Goal: Task Accomplishment & Management: Manage account settings

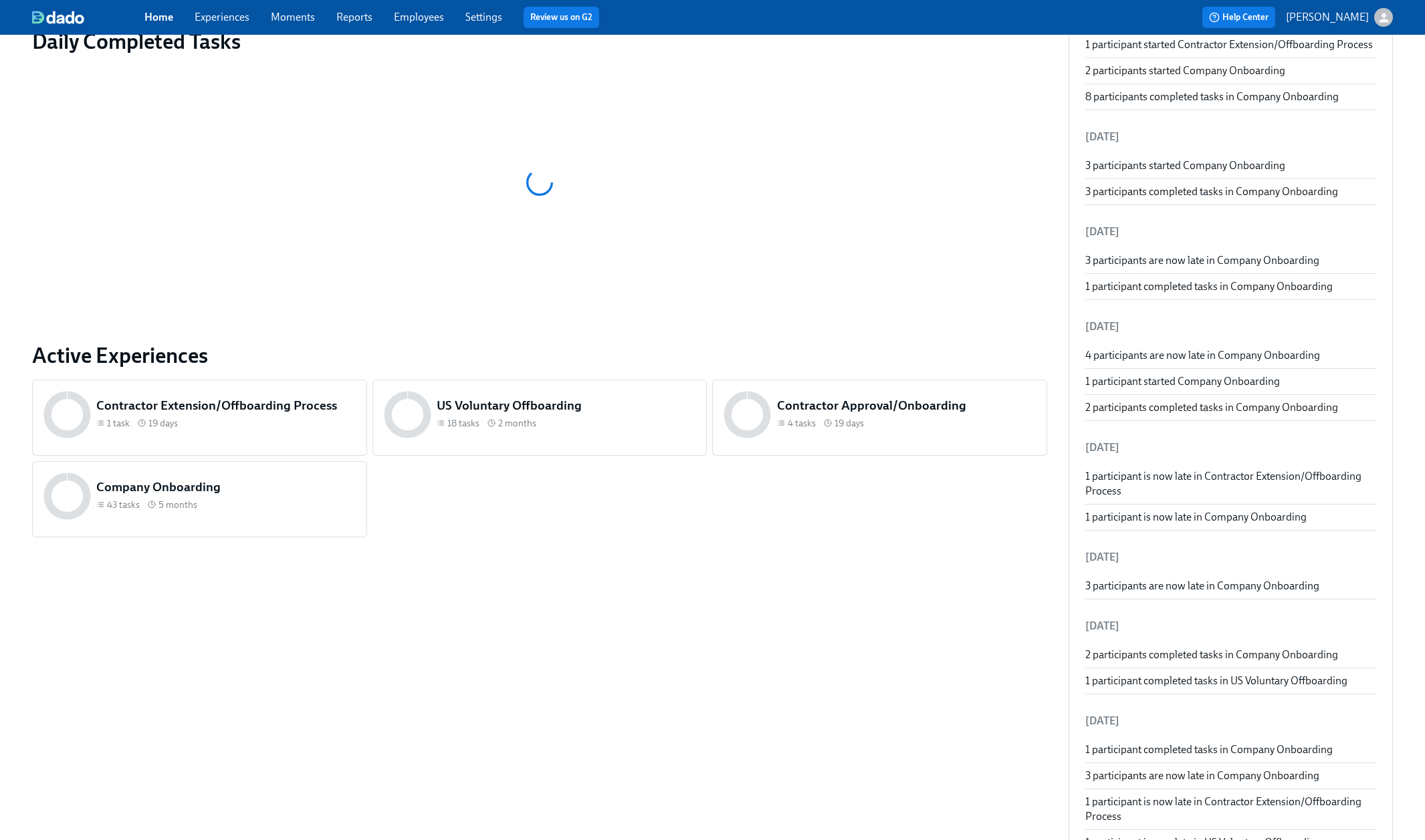
scroll to position [261, 0]
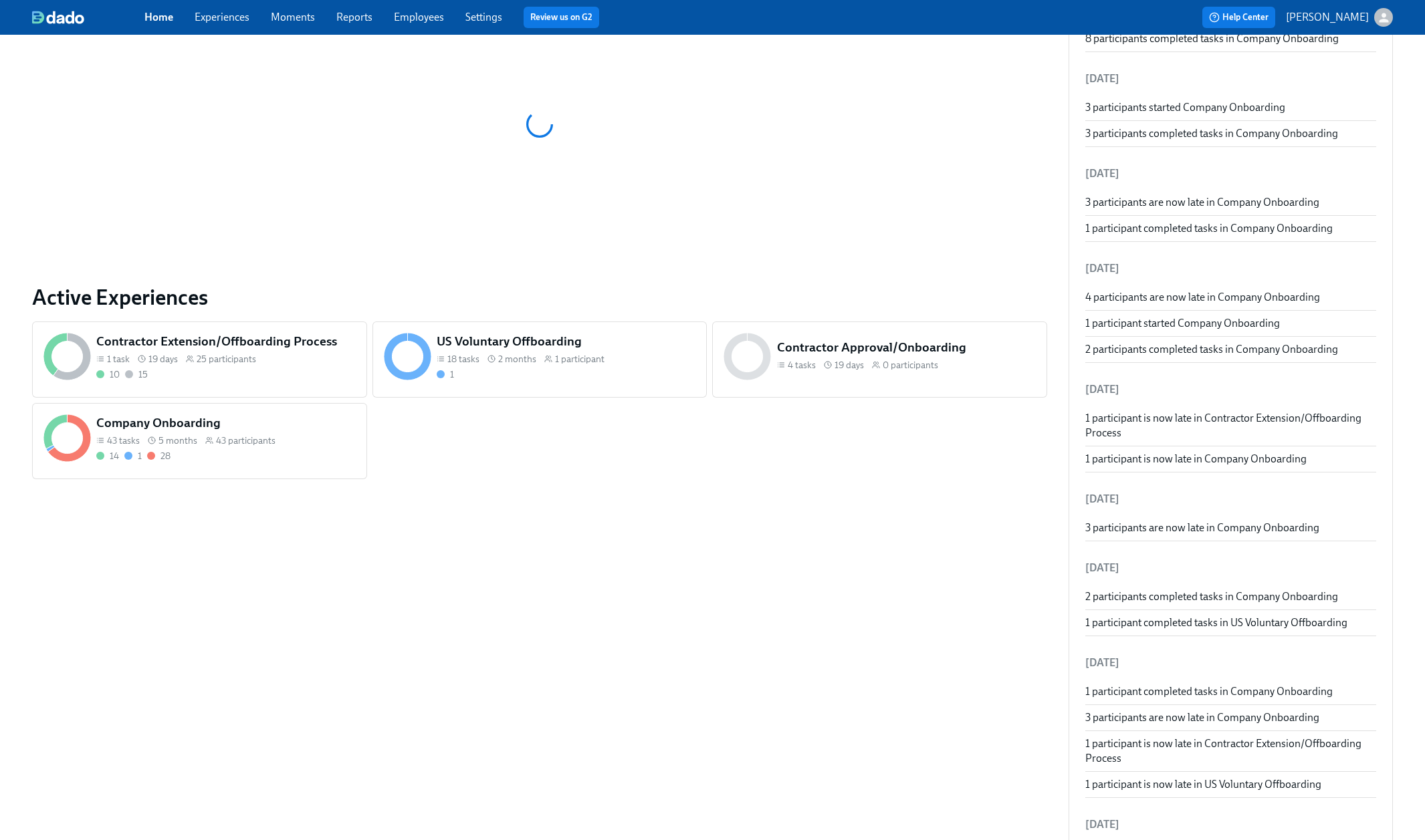
click at [629, 341] on h5 "US Voluntary Offboarding" at bounding box center [566, 341] width 259 height 18
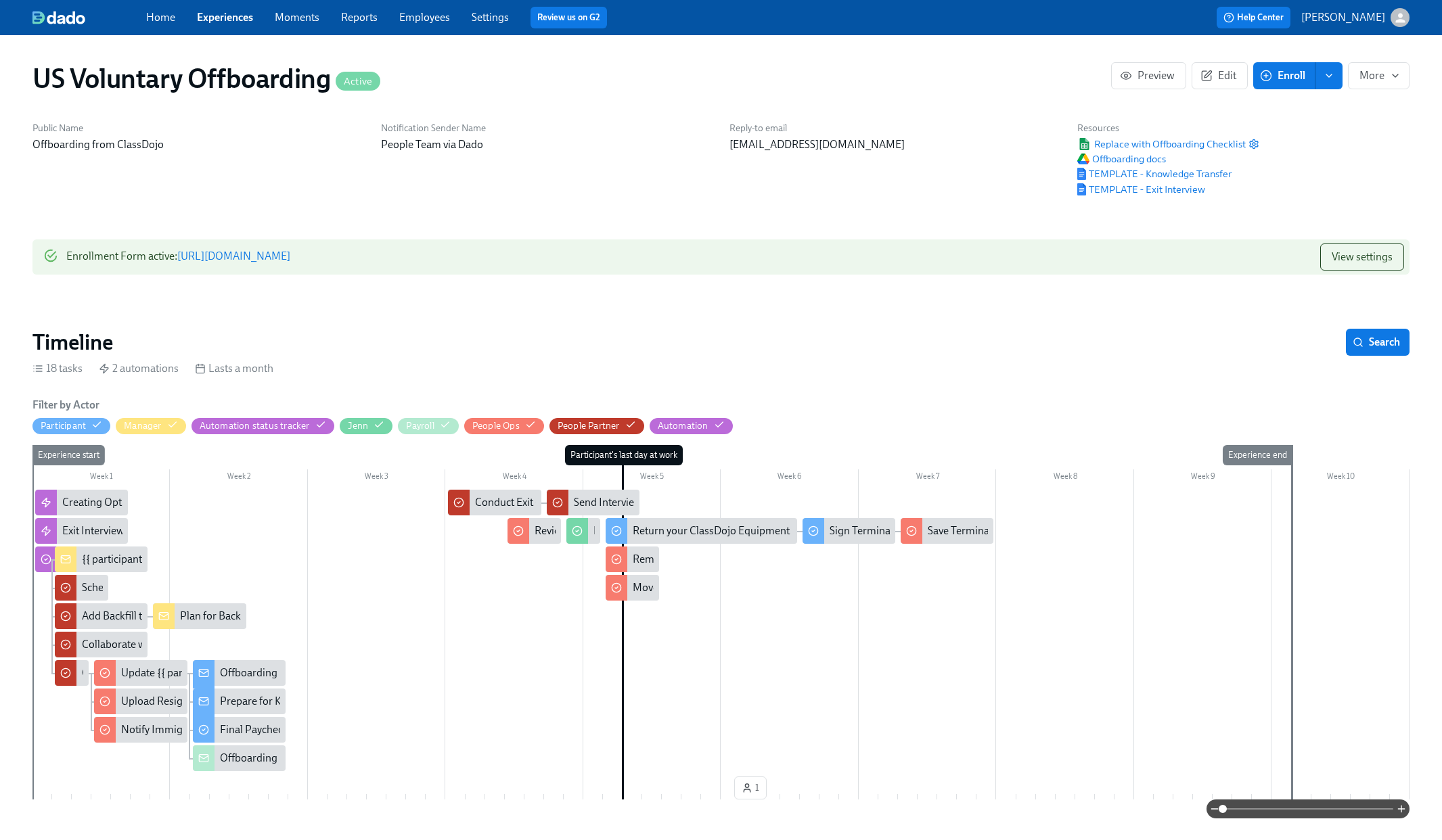
click at [93, 565] on div "{{ participant.fullName }}'s Termination is on {{ participant.terminationDate |…" at bounding box center [296, 560] width 429 height 15
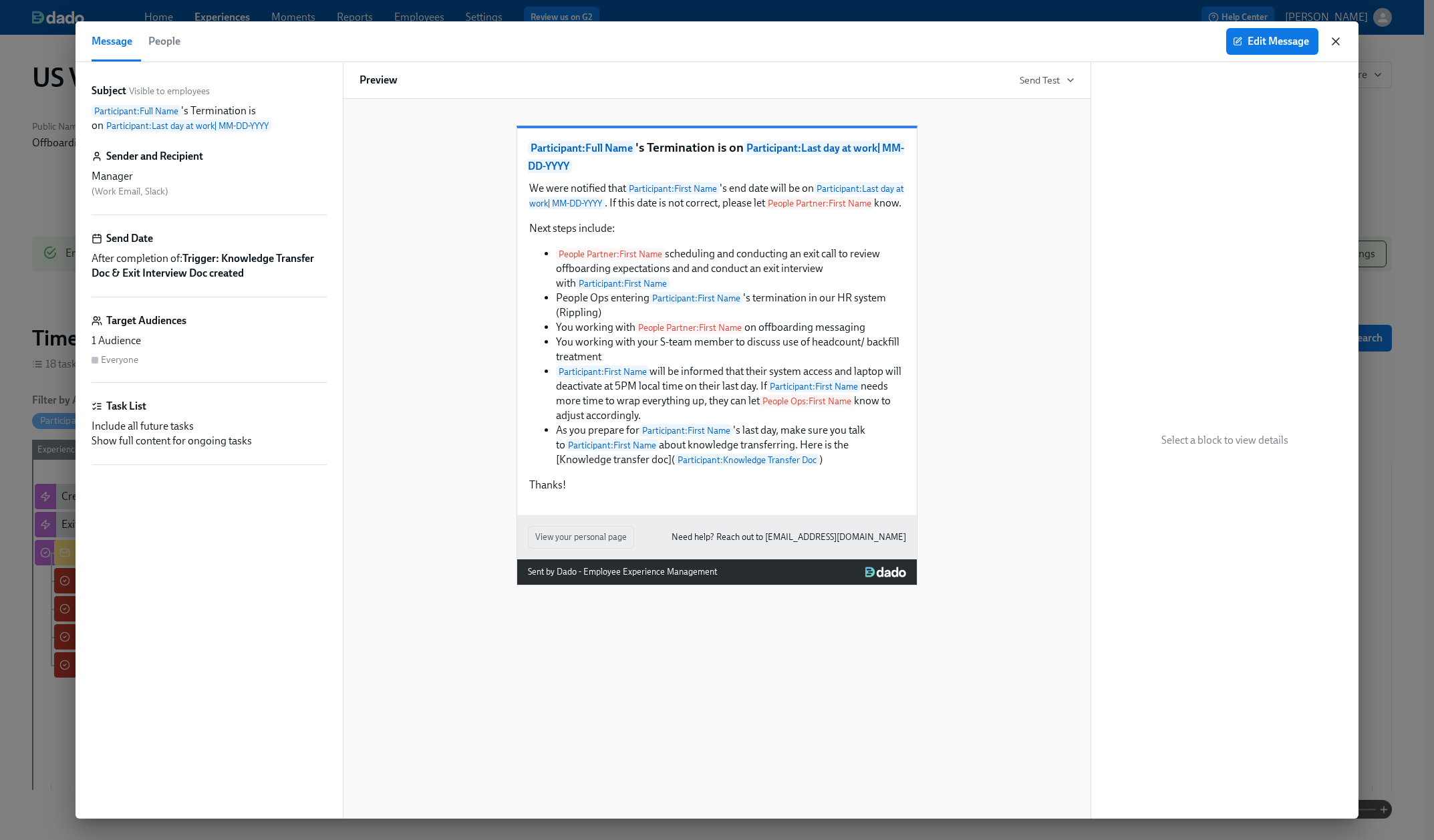
click at [1332, 42] on icon "button" at bounding box center [1336, 41] width 14 height 14
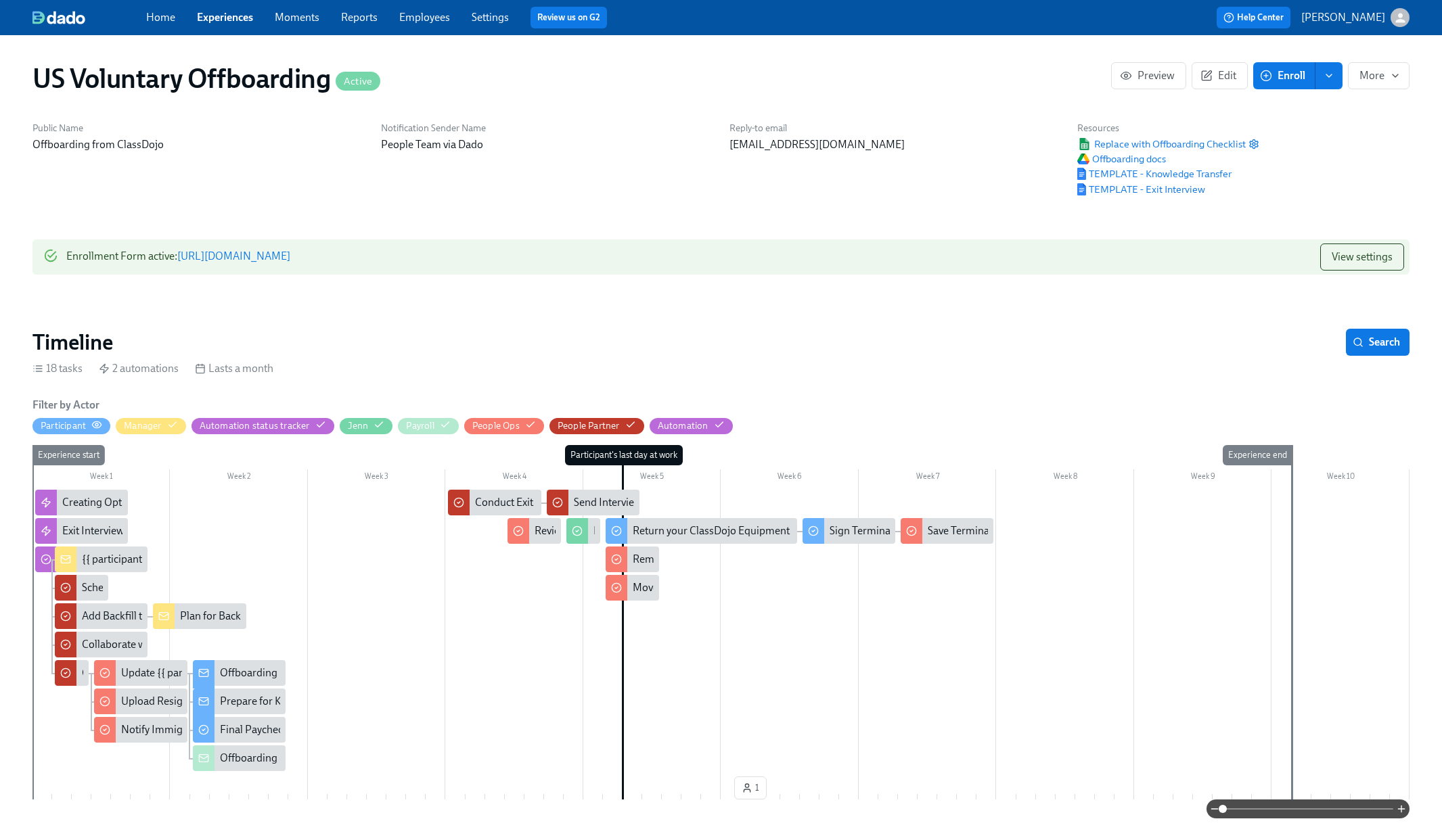
click at [98, 425] on circle "button" at bounding box center [97, 425] width 3 height 3
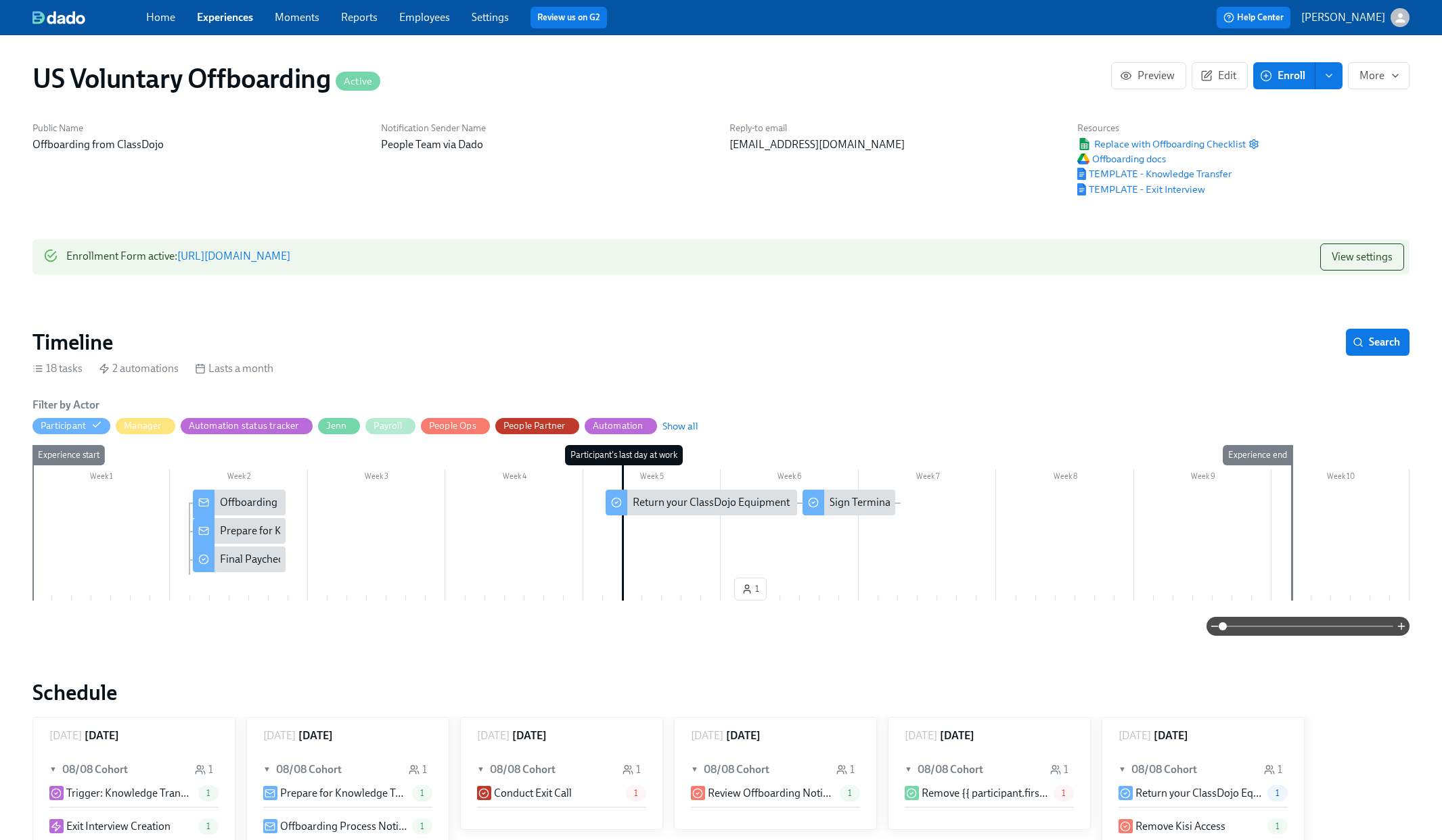
click at [251, 499] on div "Offboarding Process Notice" at bounding box center [284, 503] width 129 height 15
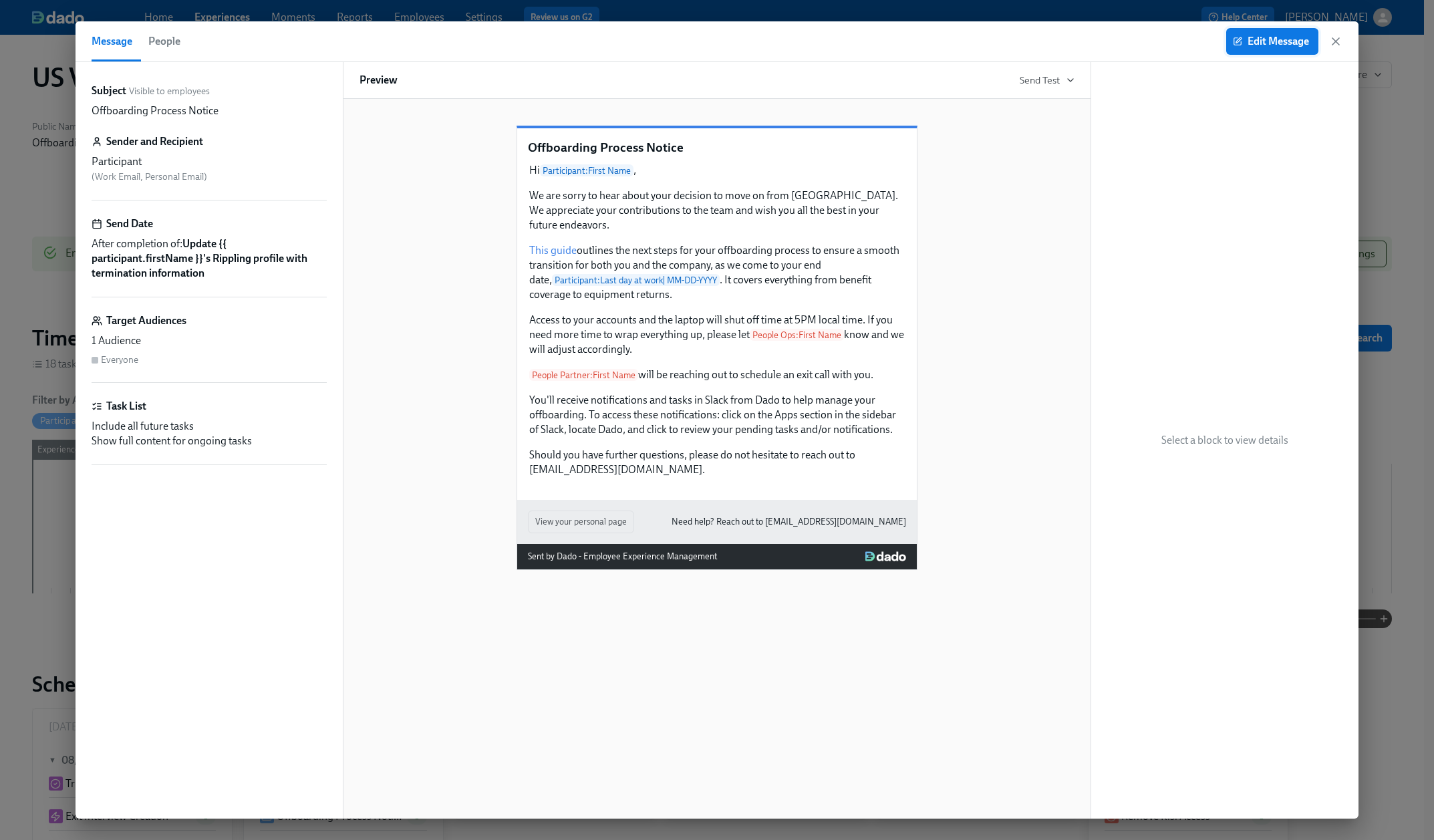
click at [1278, 44] on span "Edit Message" at bounding box center [1273, 41] width 73 height 14
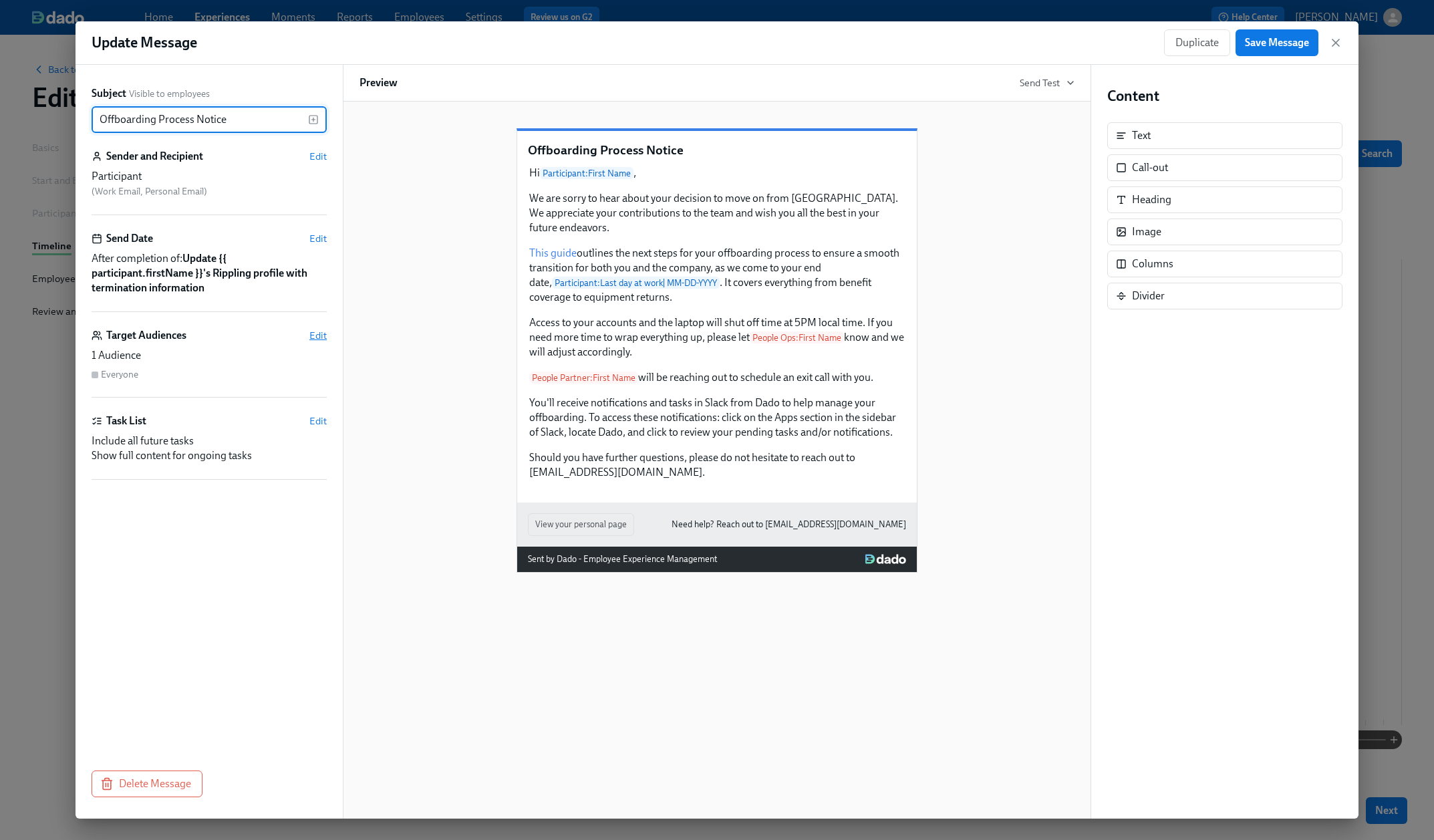
click at [318, 335] on span "Edit" at bounding box center [318, 335] width 18 height 14
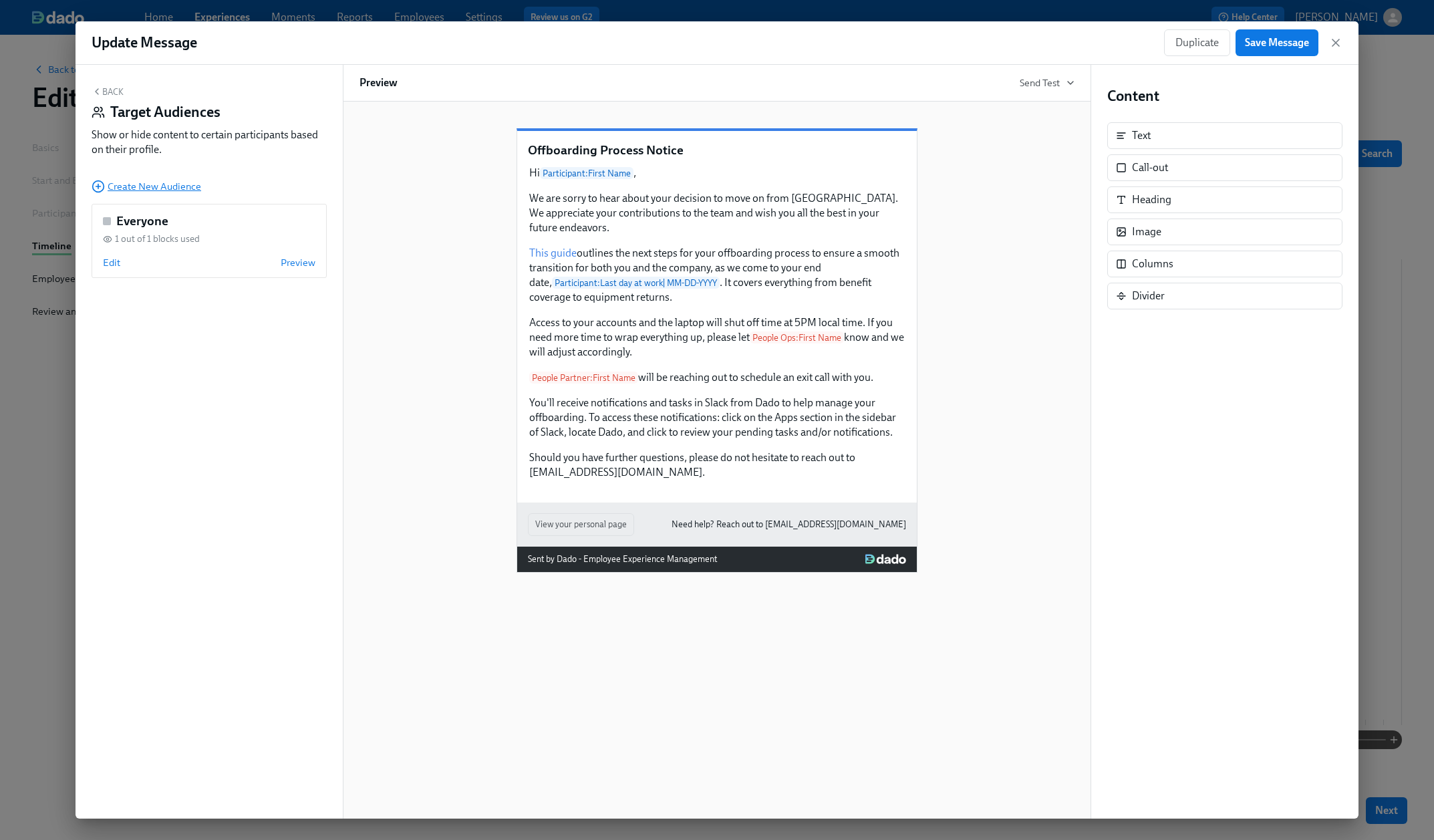
click at [161, 183] on span "Create New Audience" at bounding box center [146, 186] width 110 height 14
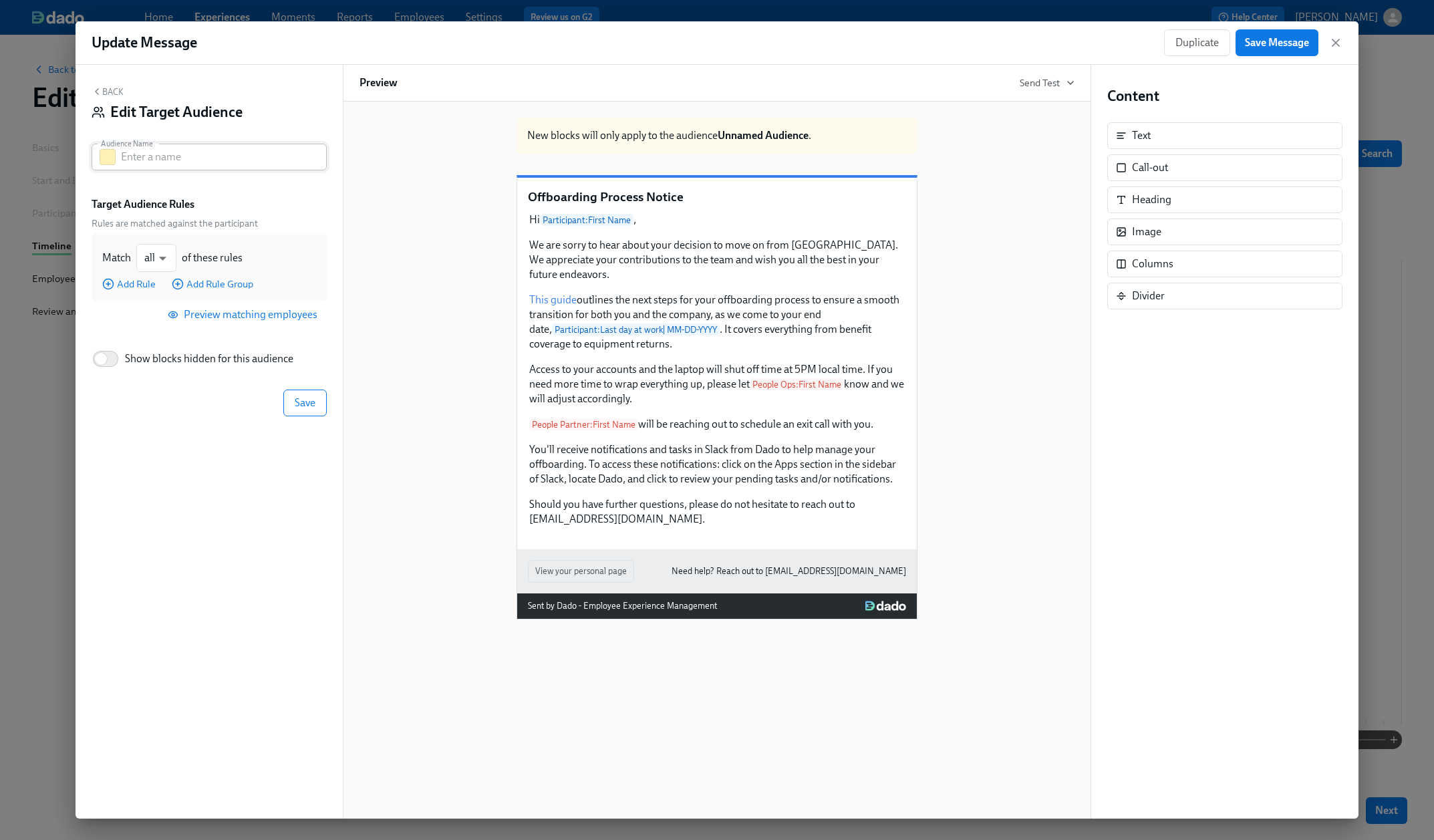
click at [173, 158] on input "text" at bounding box center [224, 156] width 206 height 27
type input "Canada"
click at [256, 531] on div "Back Edit Target Audience Audience Name Canada Audience Name Target Audience Ru…" at bounding box center [209, 441] width 267 height 754
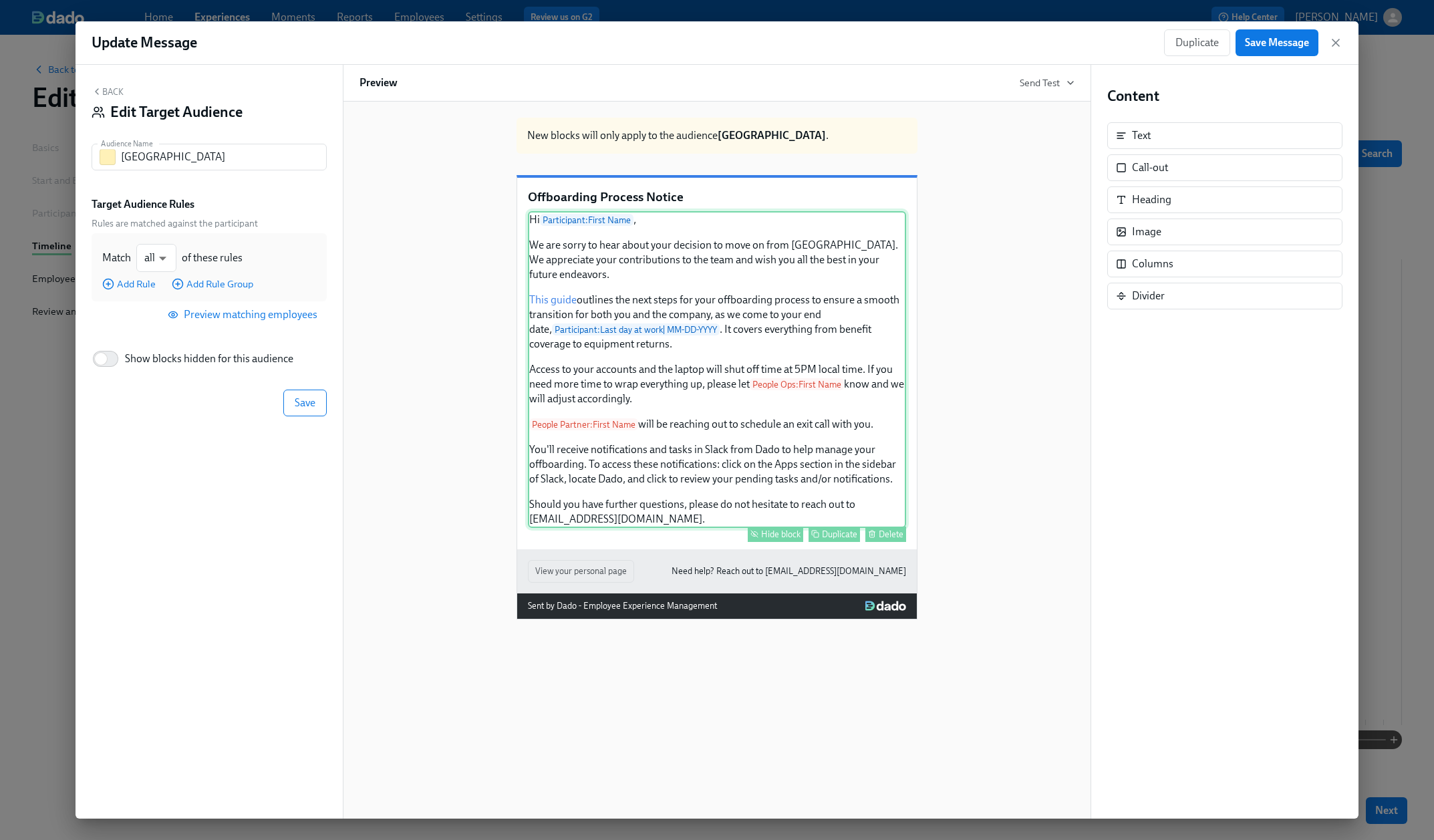
click at [674, 373] on div "Hi Participant : First Name , We are sorry to hear about your decision to move …" at bounding box center [717, 369] width 378 height 317
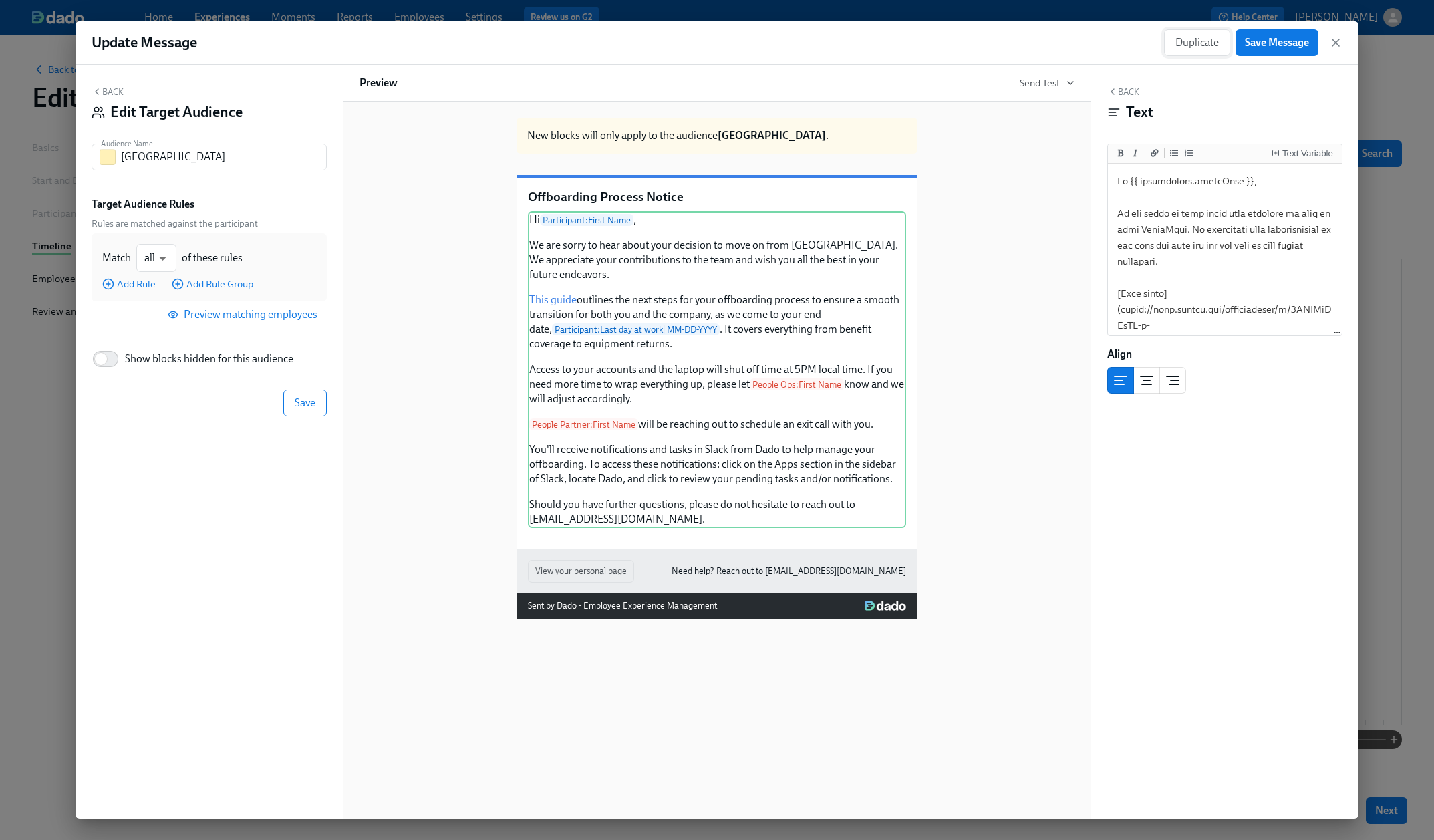
click at [1184, 37] on span "Duplicate" at bounding box center [1197, 43] width 44 height 14
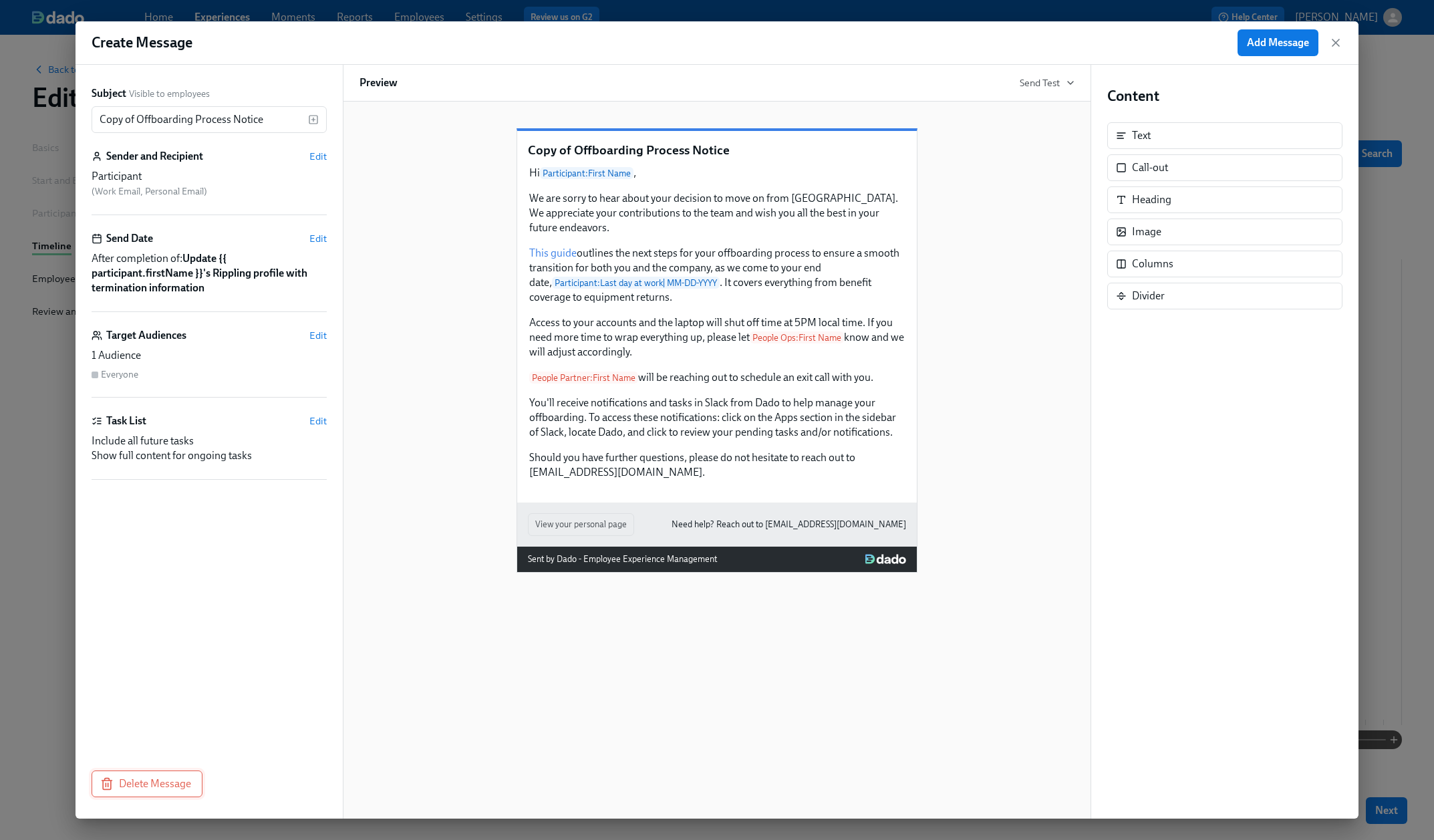
click at [121, 788] on span "Delete Message" at bounding box center [147, 784] width 88 height 14
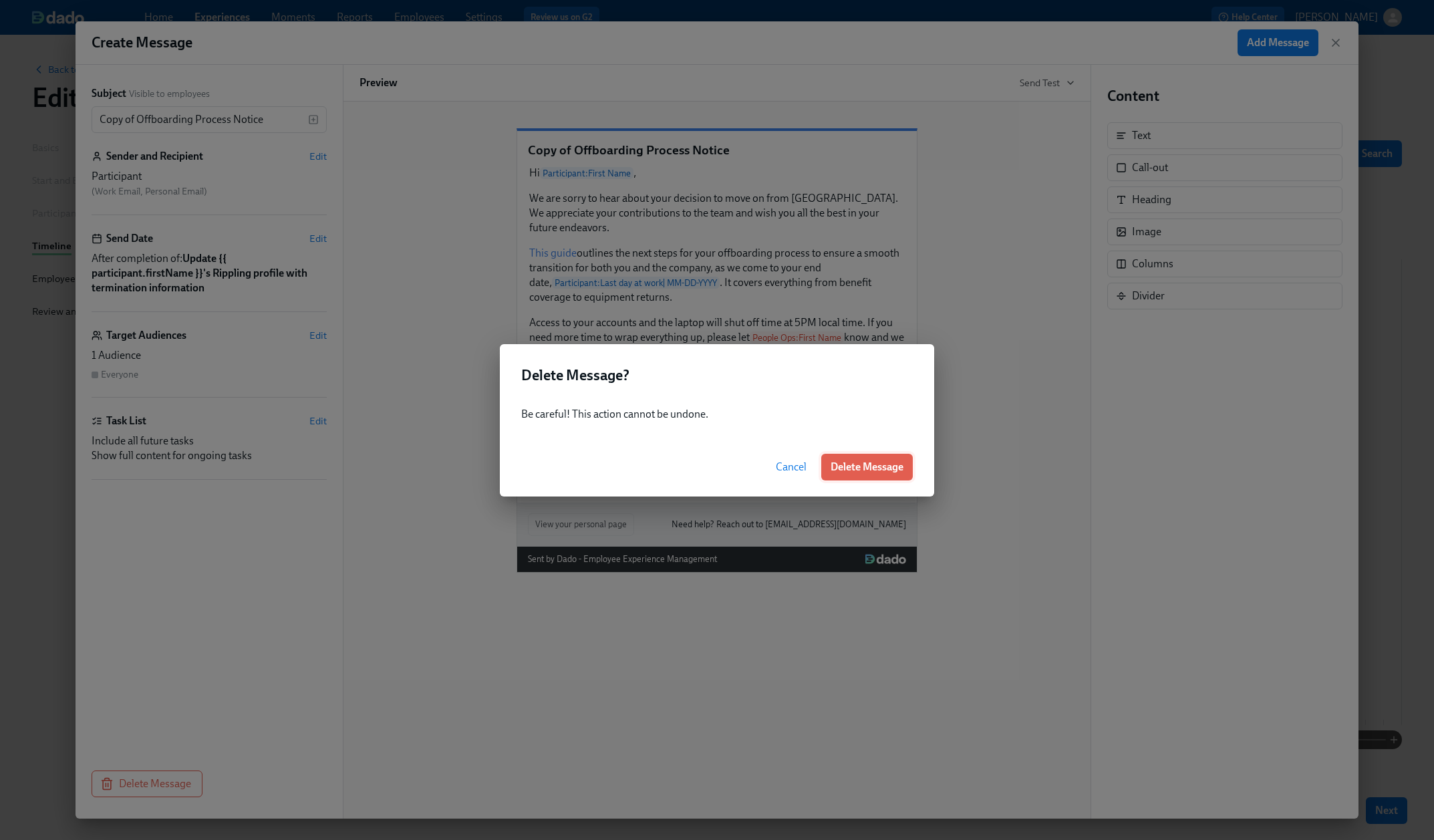
click at [856, 473] on button "Delete Message" at bounding box center [867, 467] width 92 height 27
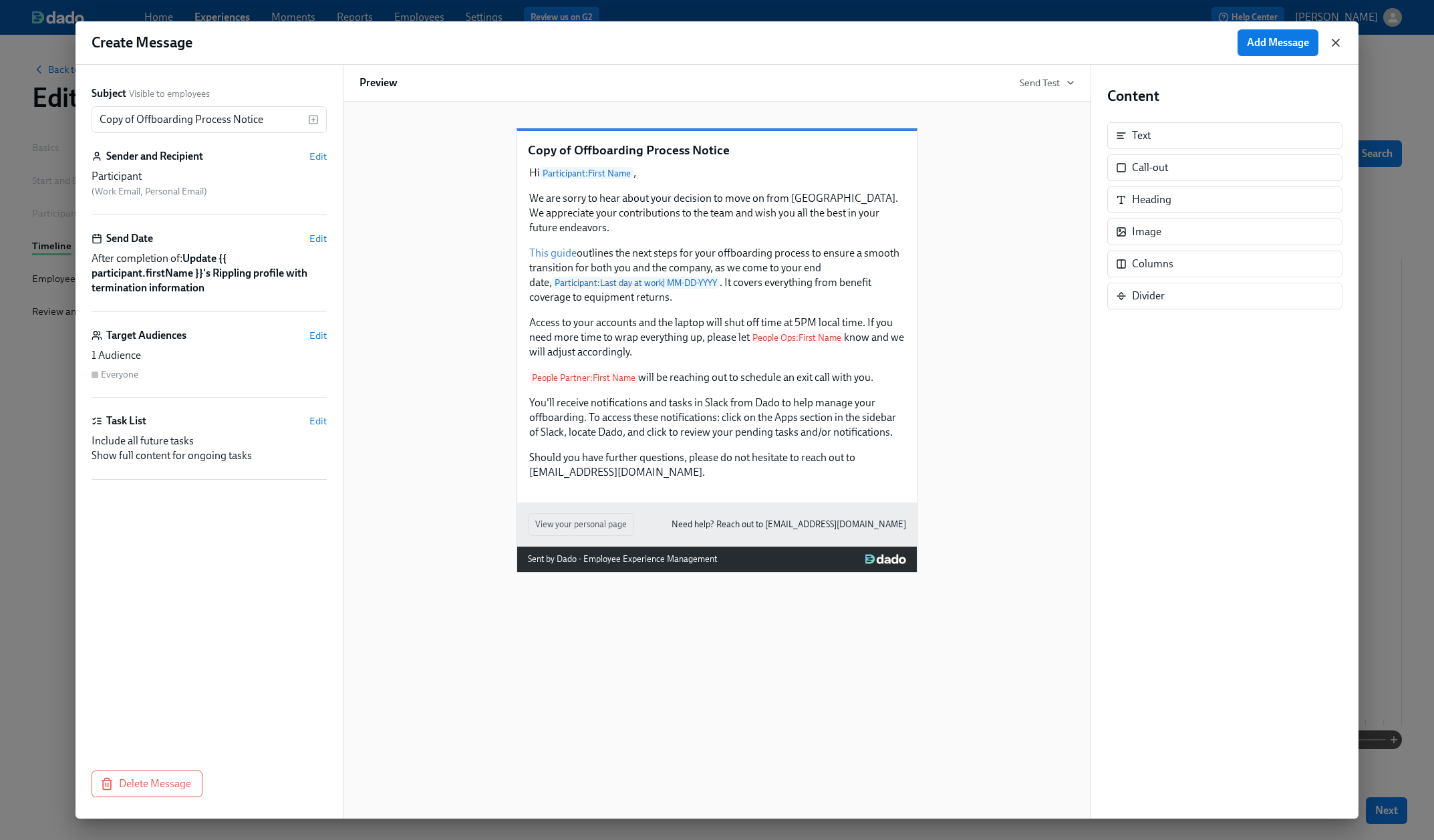
click at [1335, 44] on icon "button" at bounding box center [1336, 43] width 7 height 7
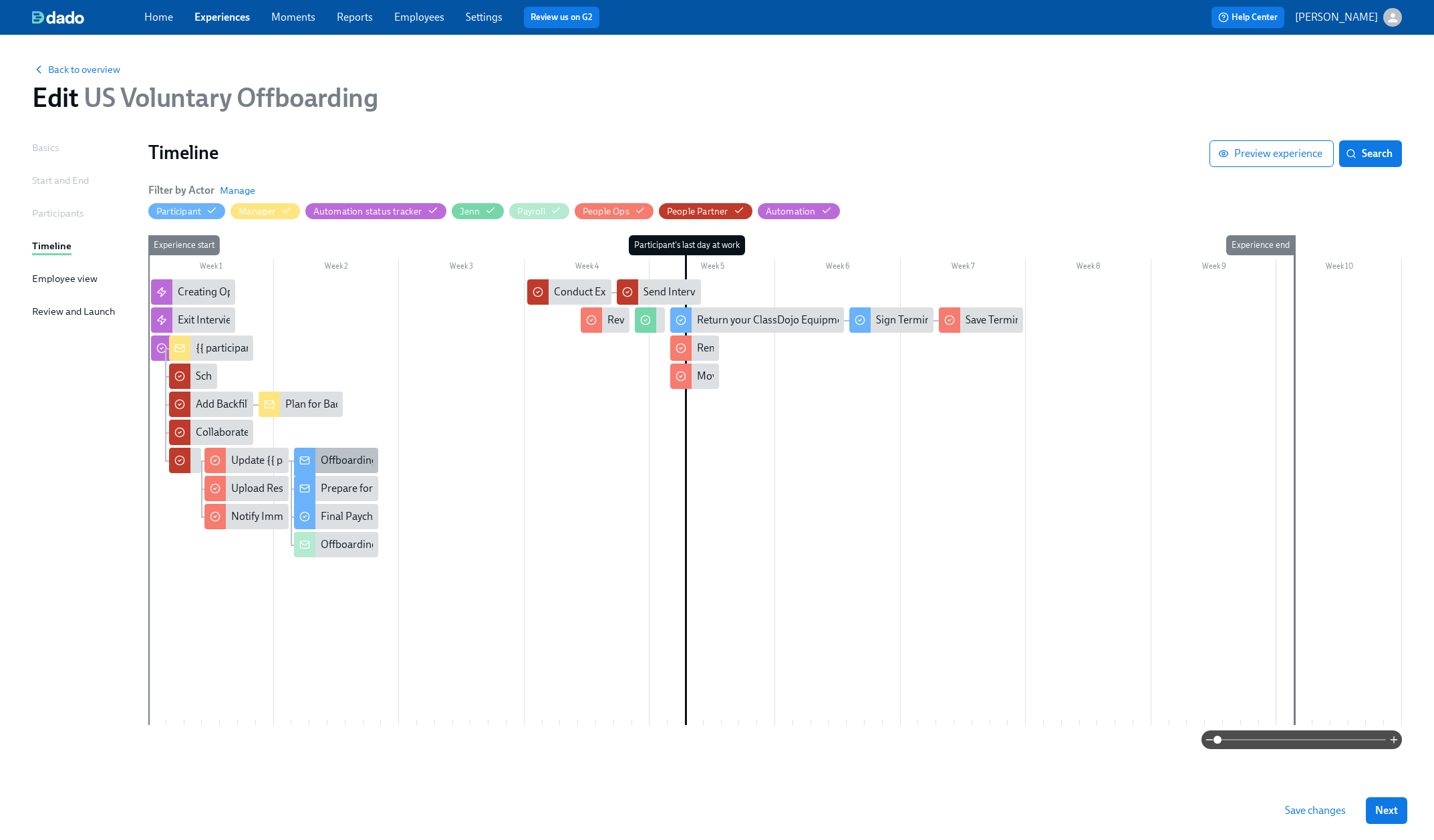
click at [332, 461] on div "Offboarding Process Notice" at bounding box center [384, 460] width 127 height 15
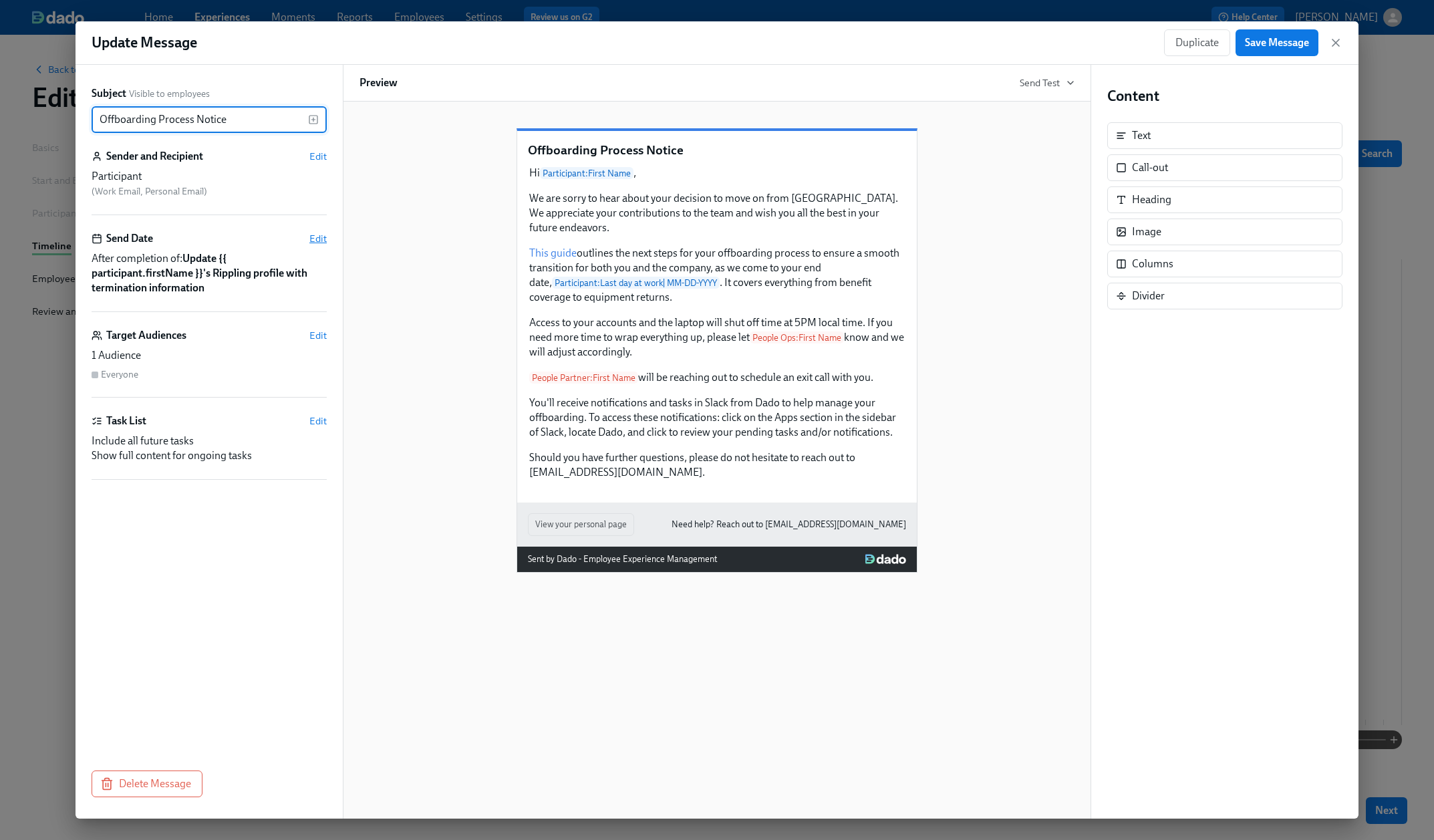
click at [312, 239] on span "Edit" at bounding box center [318, 239] width 18 height 14
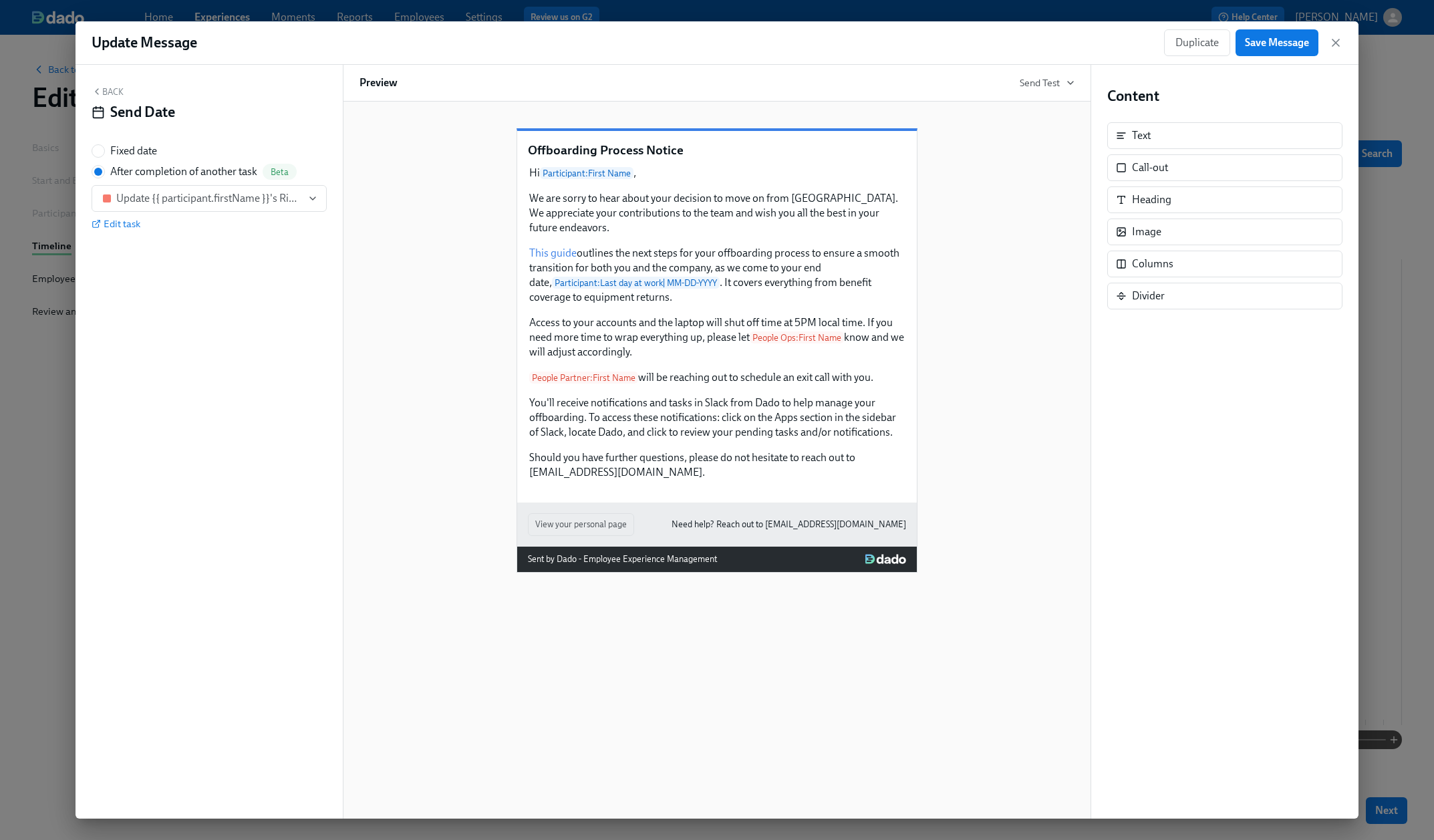
click at [101, 90] on icon "button" at bounding box center [97, 92] width 11 height 11
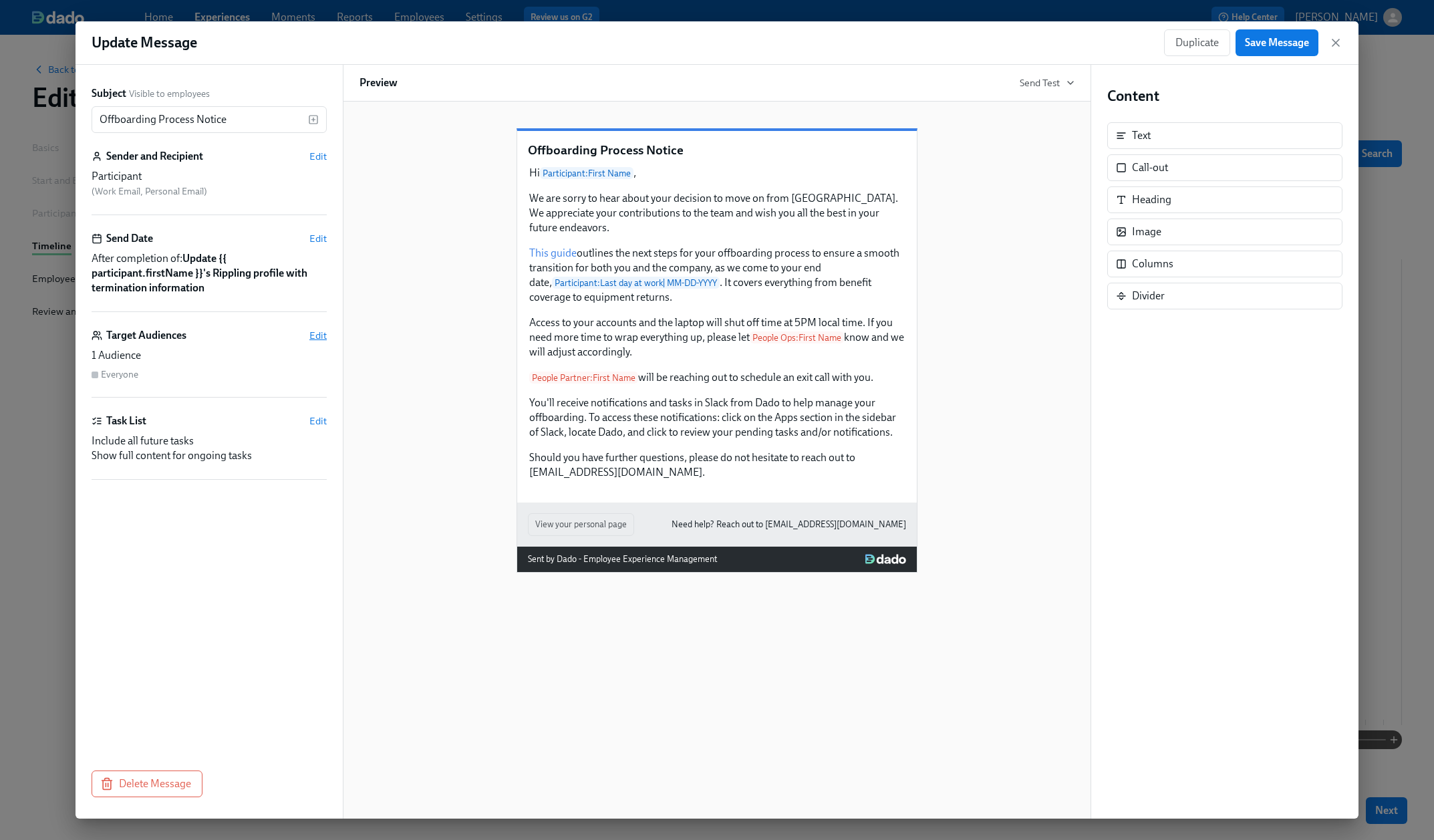
click at [322, 335] on span "Edit" at bounding box center [318, 335] width 18 height 14
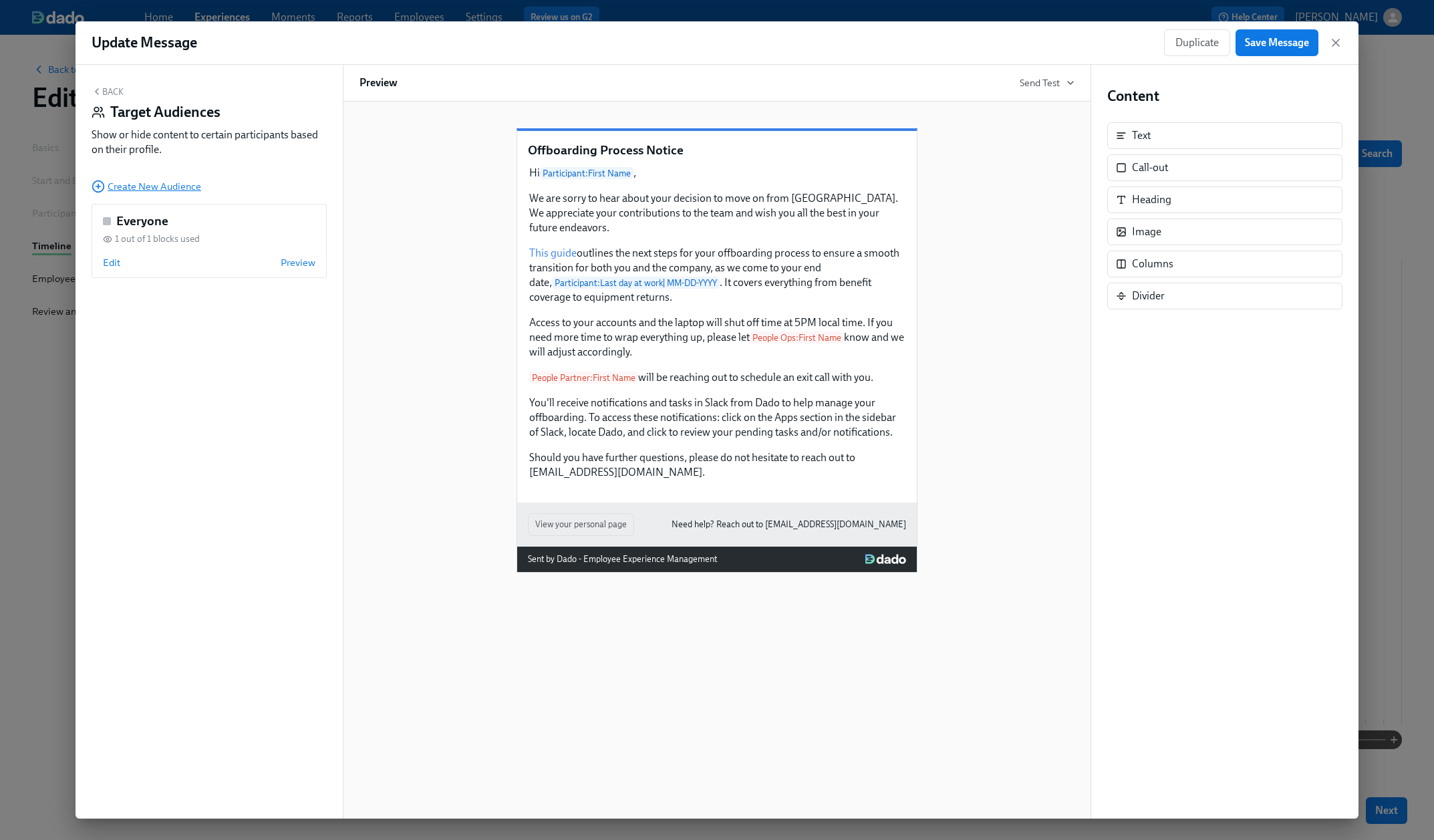
click at [167, 189] on span "Create New Audience" at bounding box center [146, 186] width 110 height 14
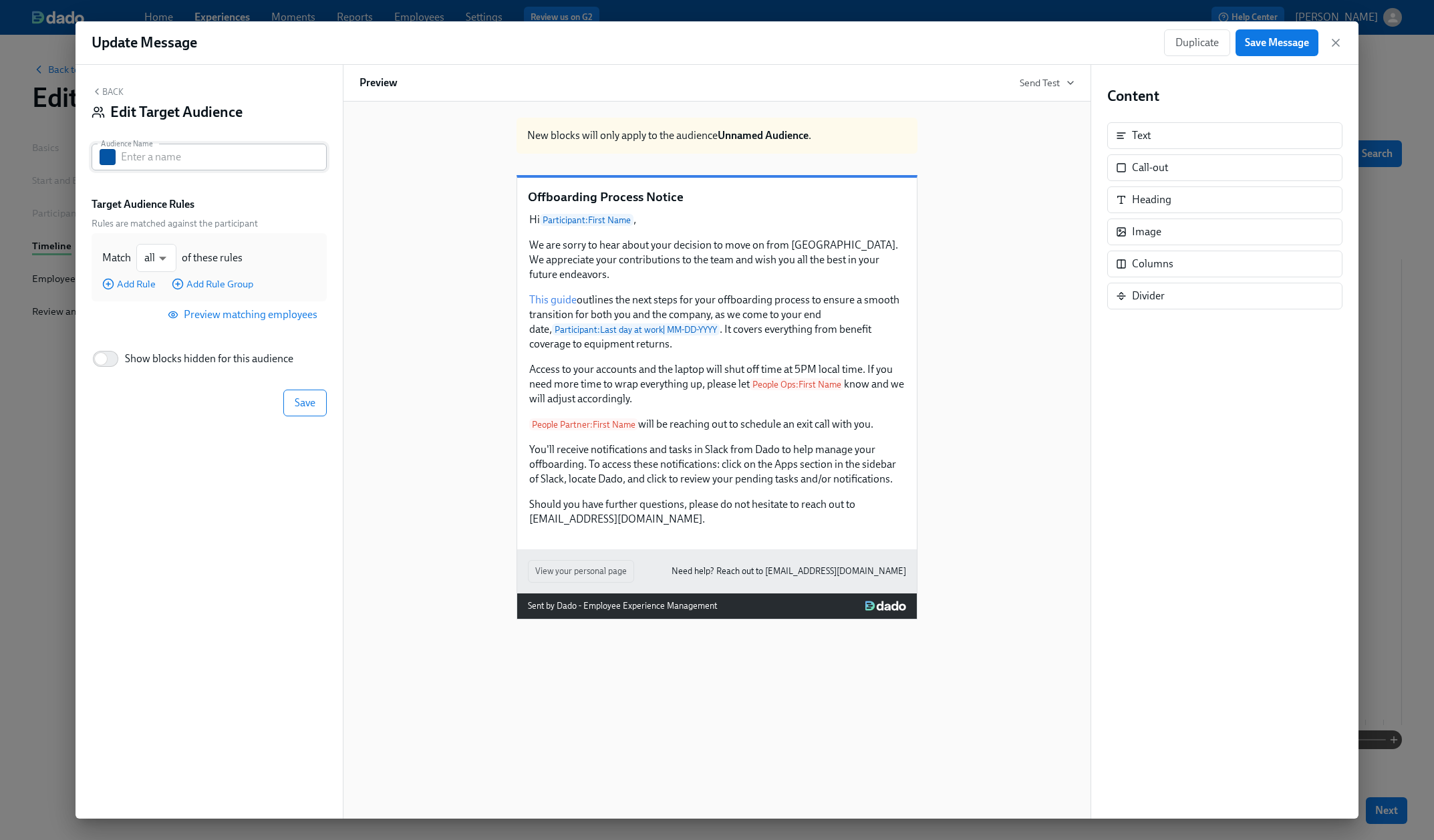
click at [190, 150] on input "text" at bounding box center [224, 156] width 206 height 27
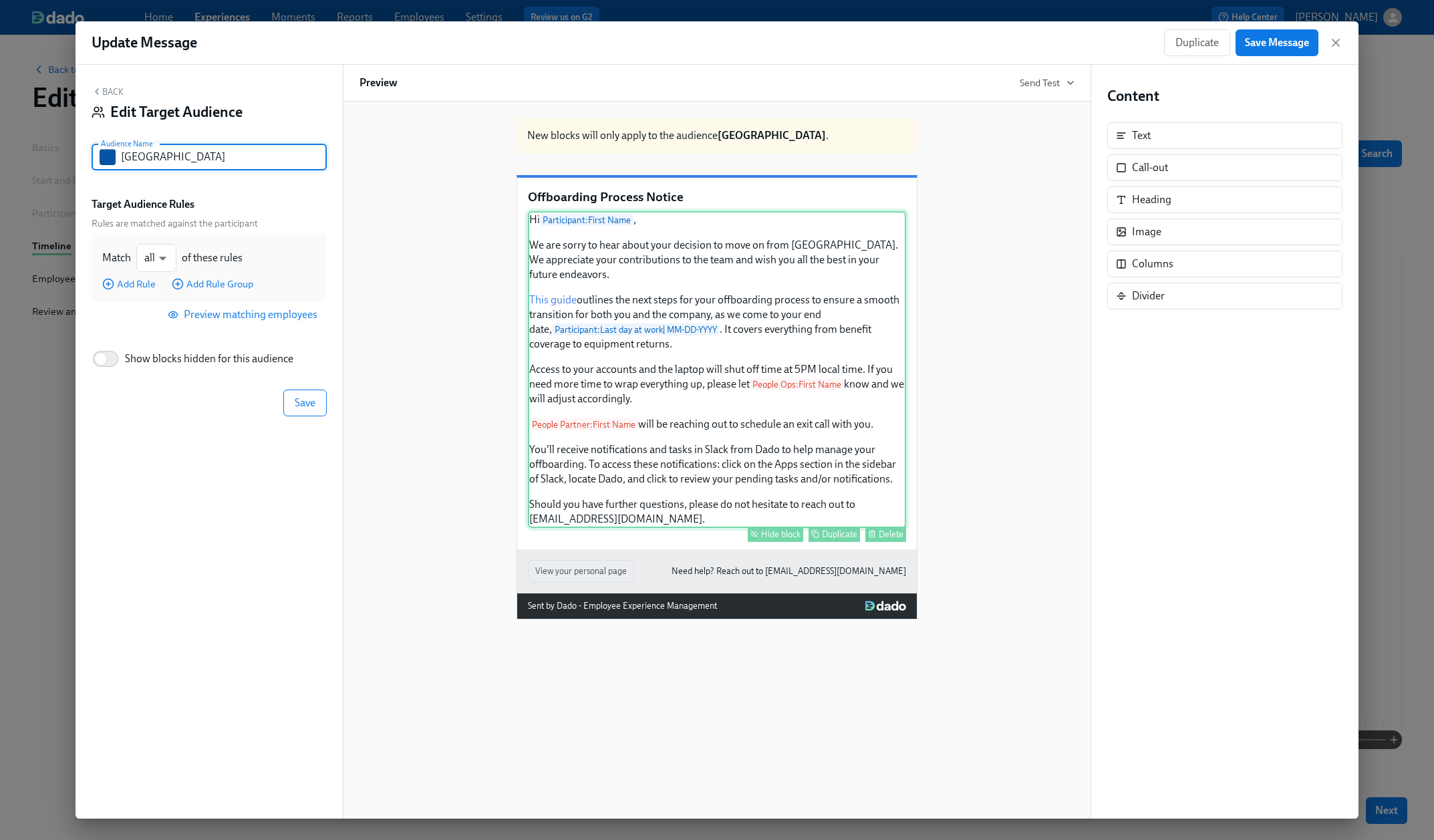
type input "Canada"
click at [693, 349] on div "Hi Participant : First Name , We are sorry to hear about your decision to move …" at bounding box center [717, 369] width 378 height 317
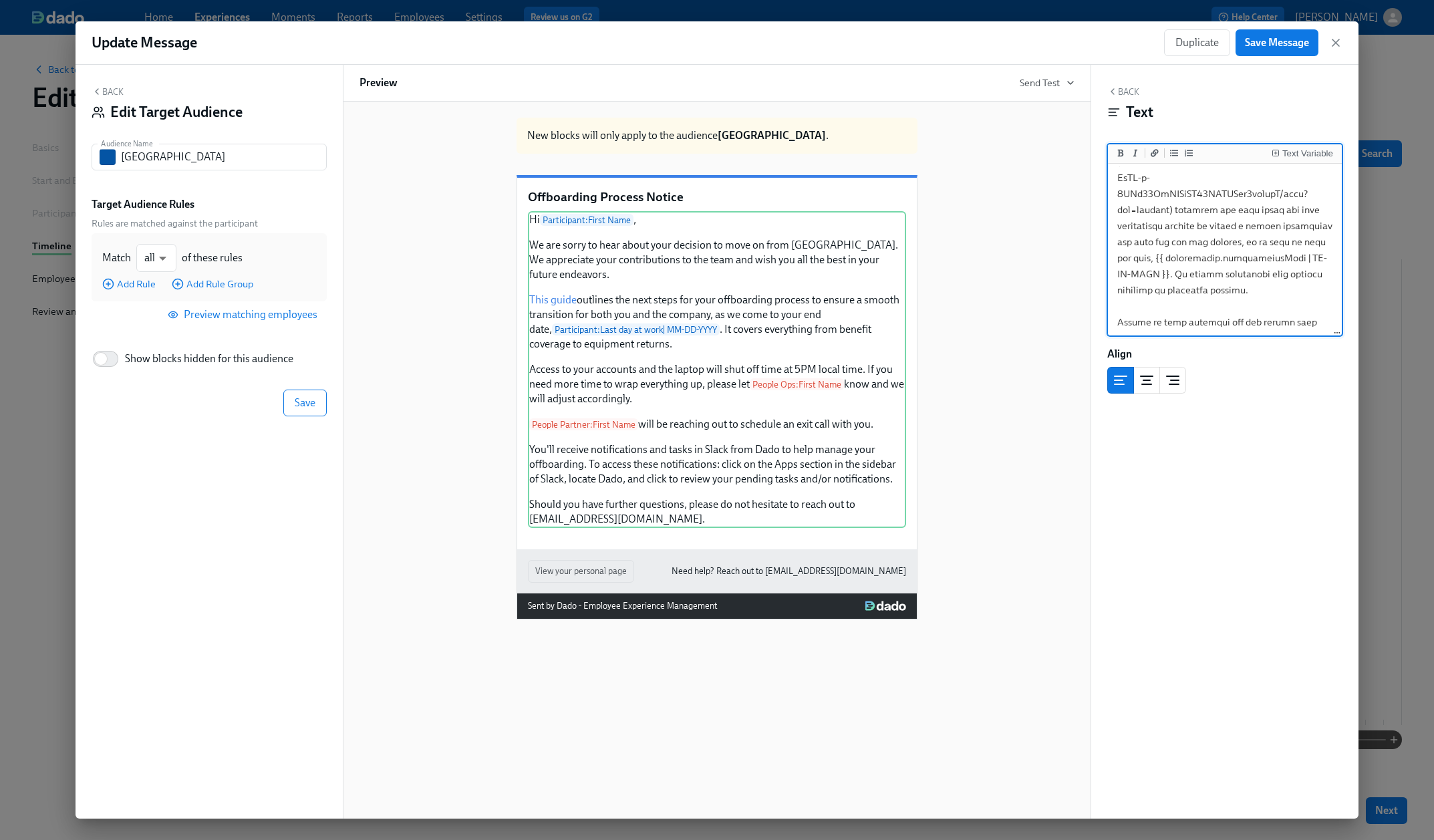
scroll to position [455, 0]
drag, startPoint x: 1118, startPoint y: 180, endPoint x: 1300, endPoint y: 383, distance: 272.6
click at [1300, 383] on div "Back Text Text Variable Align" at bounding box center [1224, 441] width 267 height 754
click at [1125, 92] on button "Back" at bounding box center [1123, 92] width 32 height 11
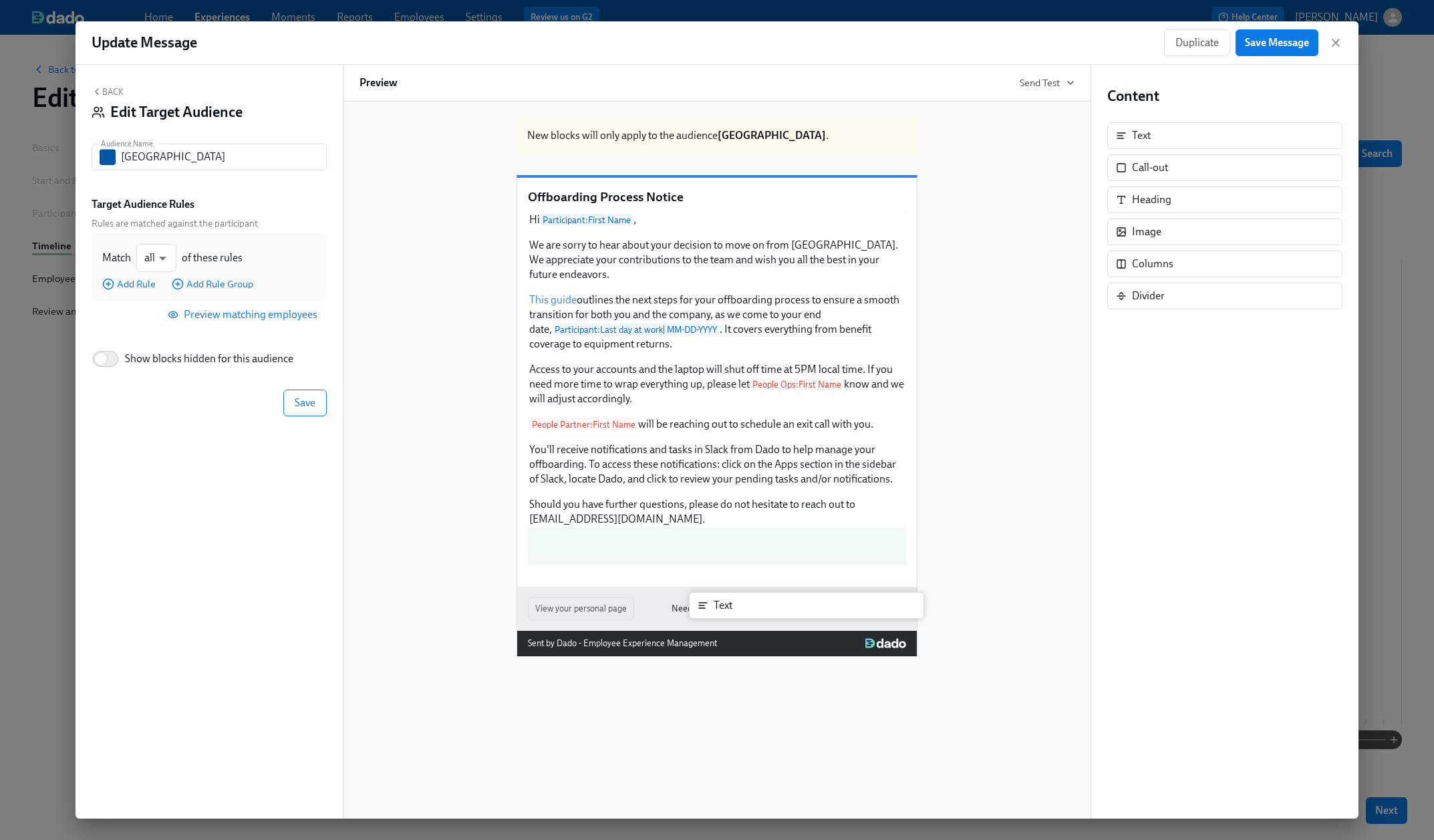
drag, startPoint x: 1171, startPoint y: 137, endPoint x: 751, endPoint y: 616, distance: 637.1
click at [751, 616] on div "Back Edit Target Audience Audience Name Canada Audience Name Target Audience Ru…" at bounding box center [717, 441] width 1283 height 754
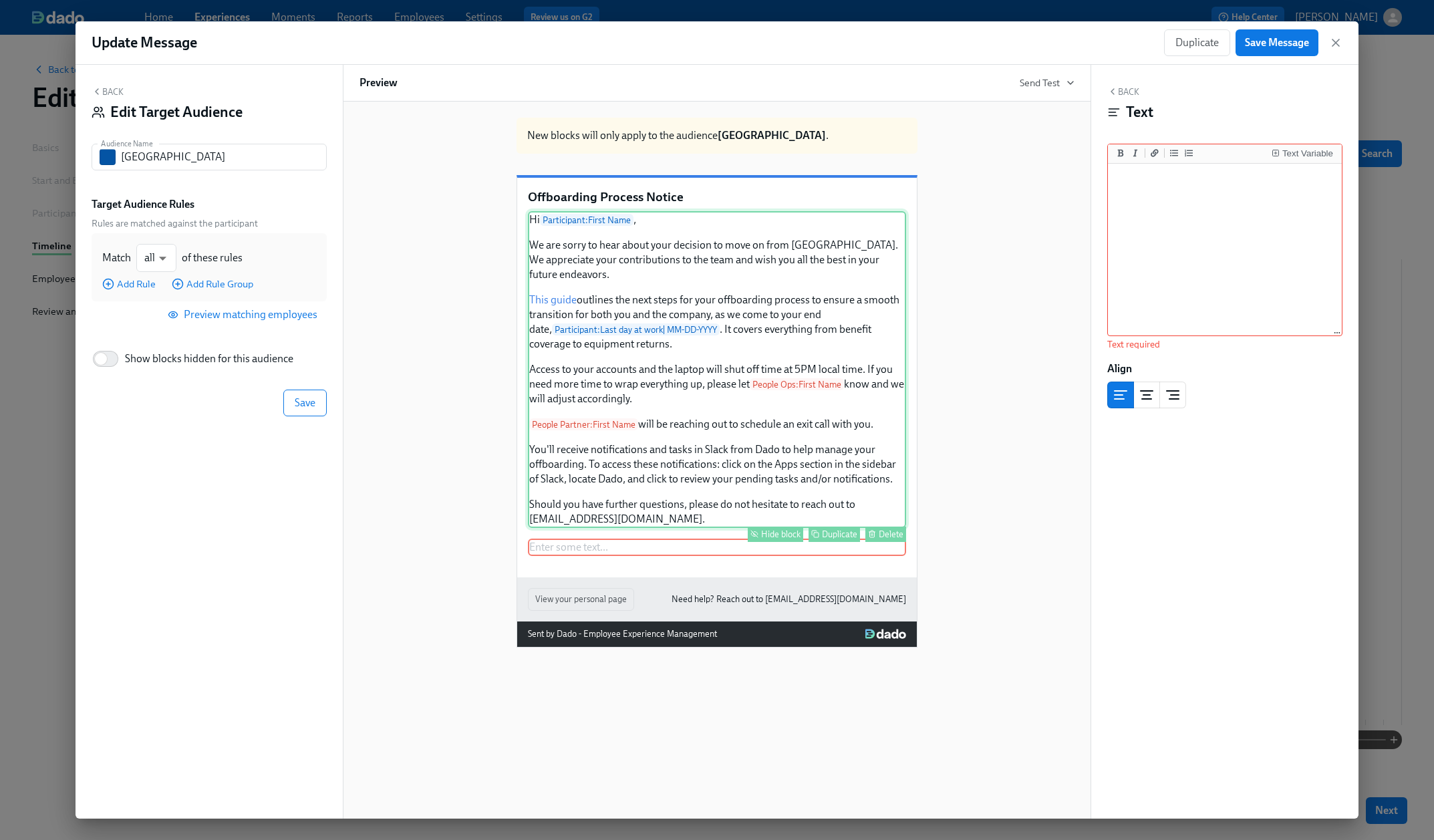
click at [780, 539] on div "Hide block" at bounding box center [781, 534] width 39 height 10
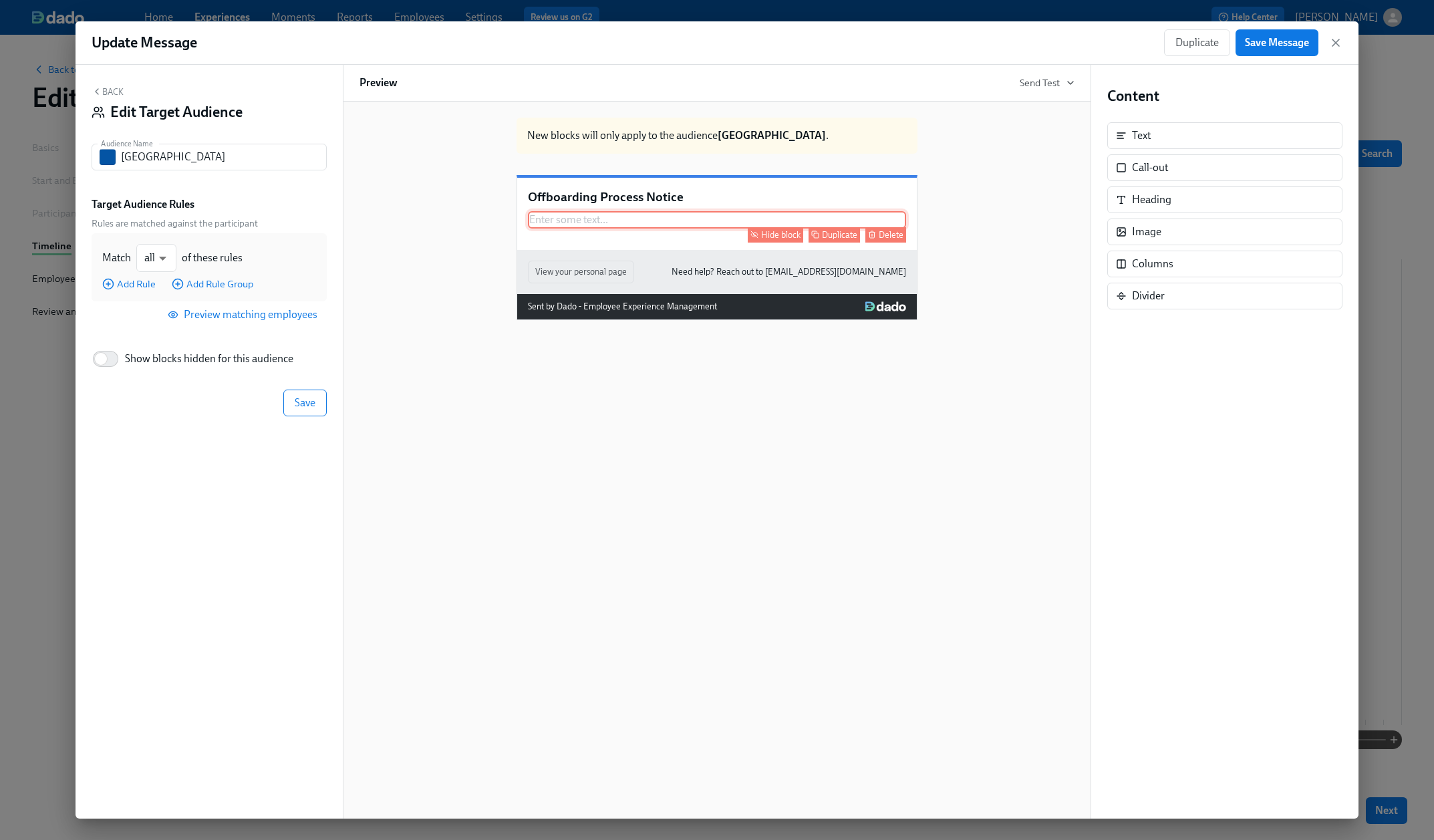
click at [618, 229] on div "Enter some text ... Hide block Duplicate Delete" at bounding box center [717, 220] width 378 height 18
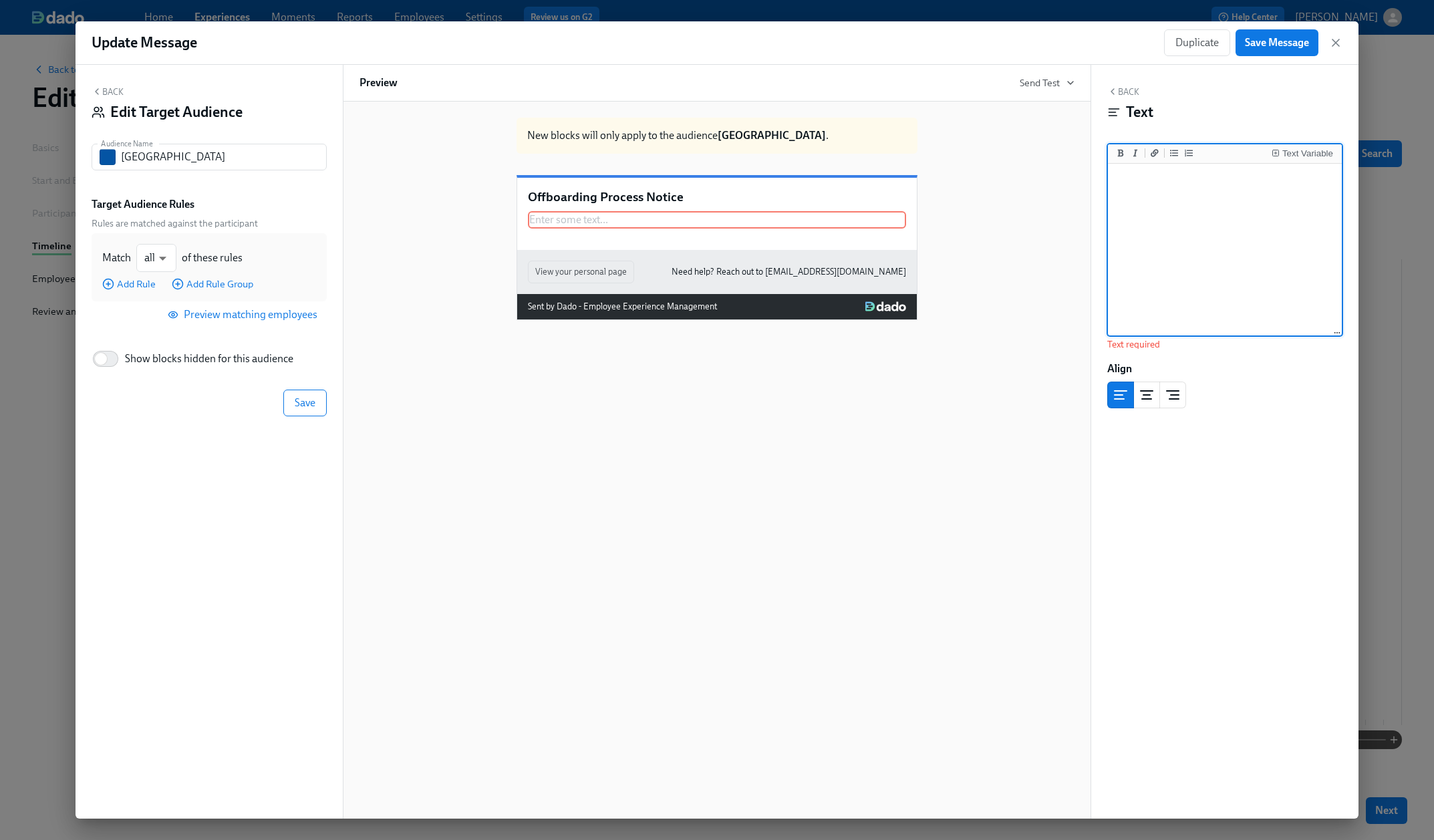
click at [1205, 209] on textarea at bounding box center [1225, 250] width 229 height 168
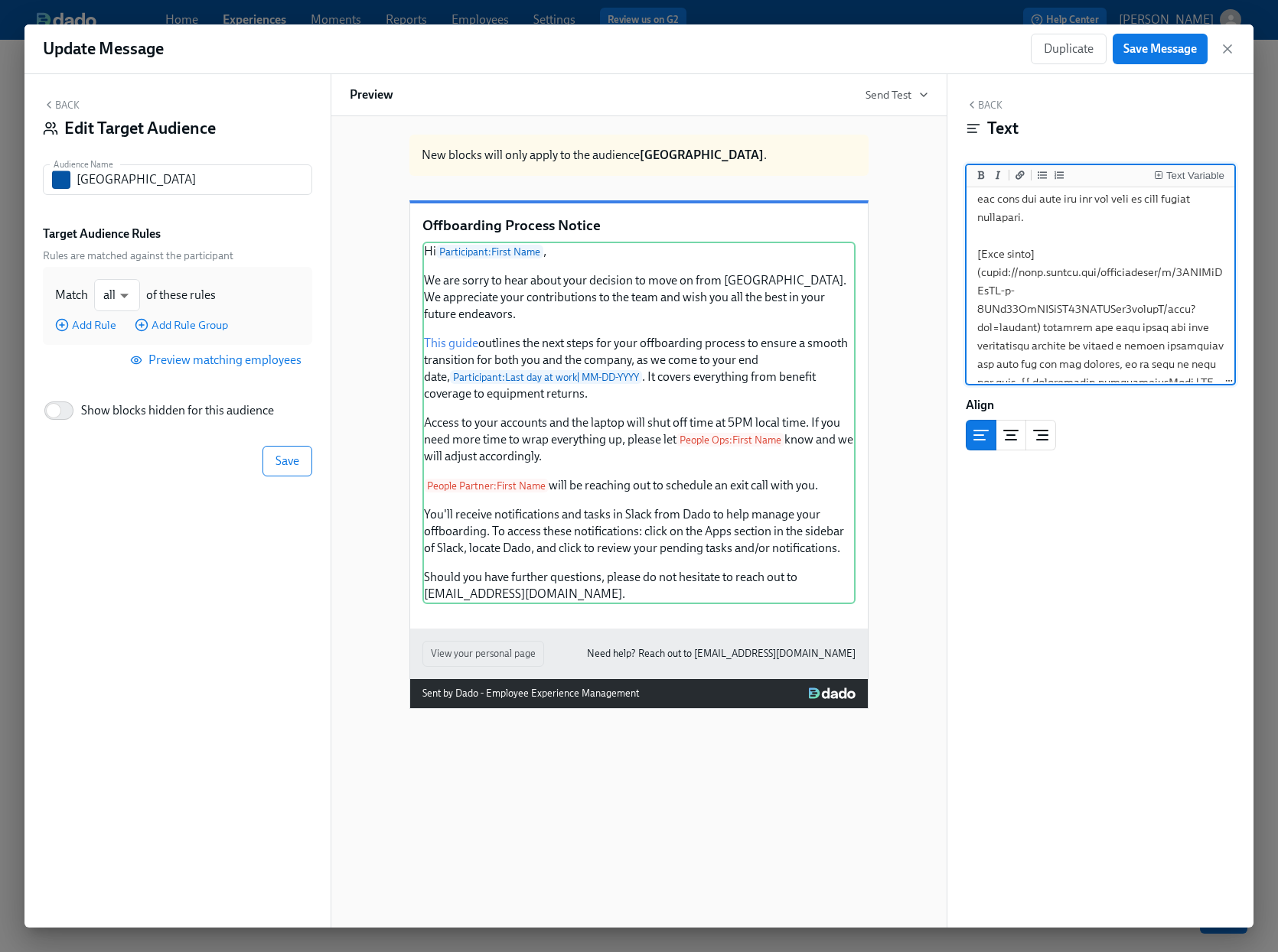
scroll to position [98, 0]
drag, startPoint x: 1038, startPoint y: 314, endPoint x: 981, endPoint y: 260, distance: 78.5
click at [981, 260] on textarea at bounding box center [1100, 430] width 262 height 676
paste textarea "dopW6kzGnHXwSEgMtnXRmxh5xKMc_bDnGfPLMxZl_hM/edit?slide=id.p#slide=id.p"
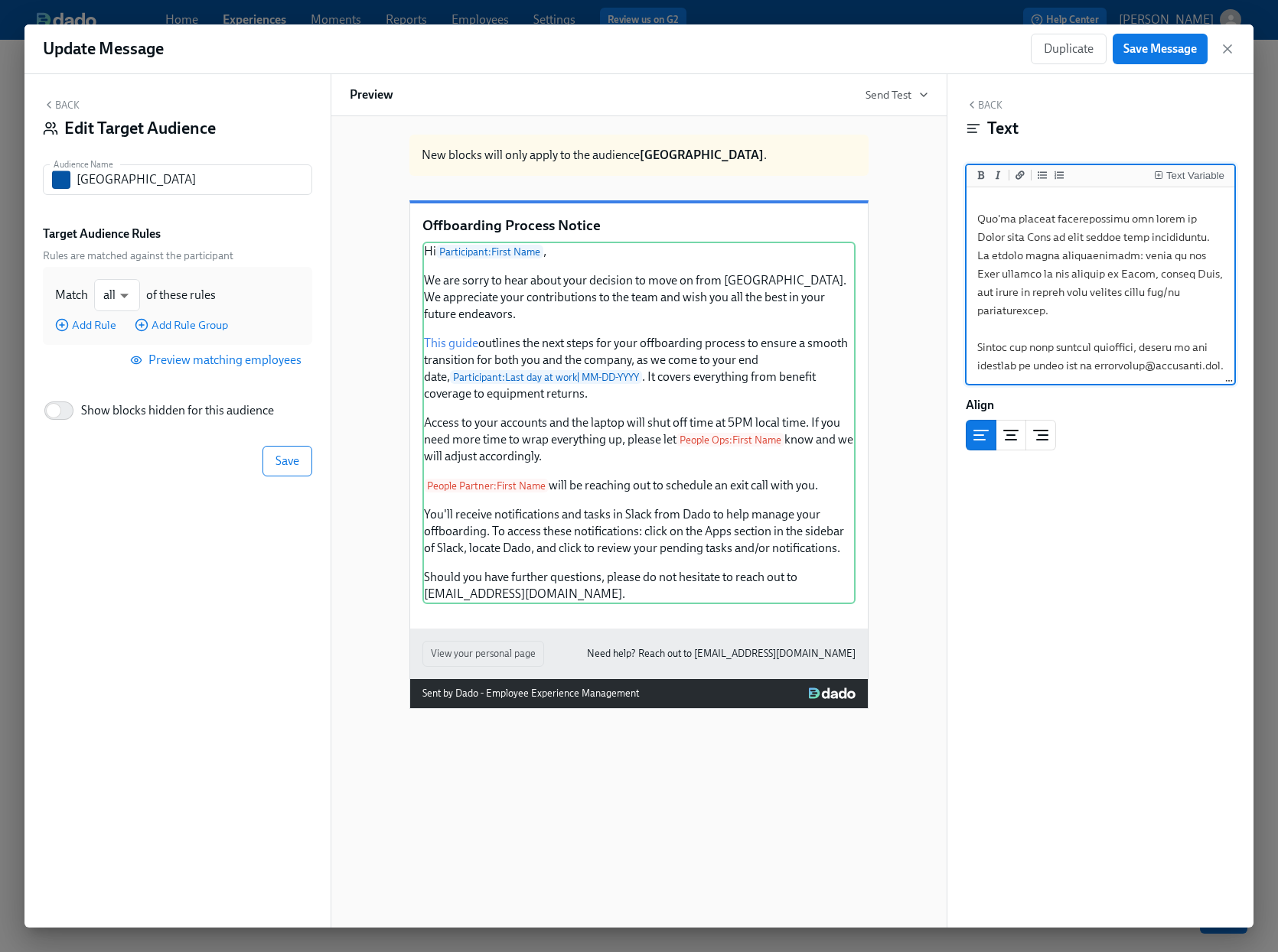
scroll to position [502, 0]
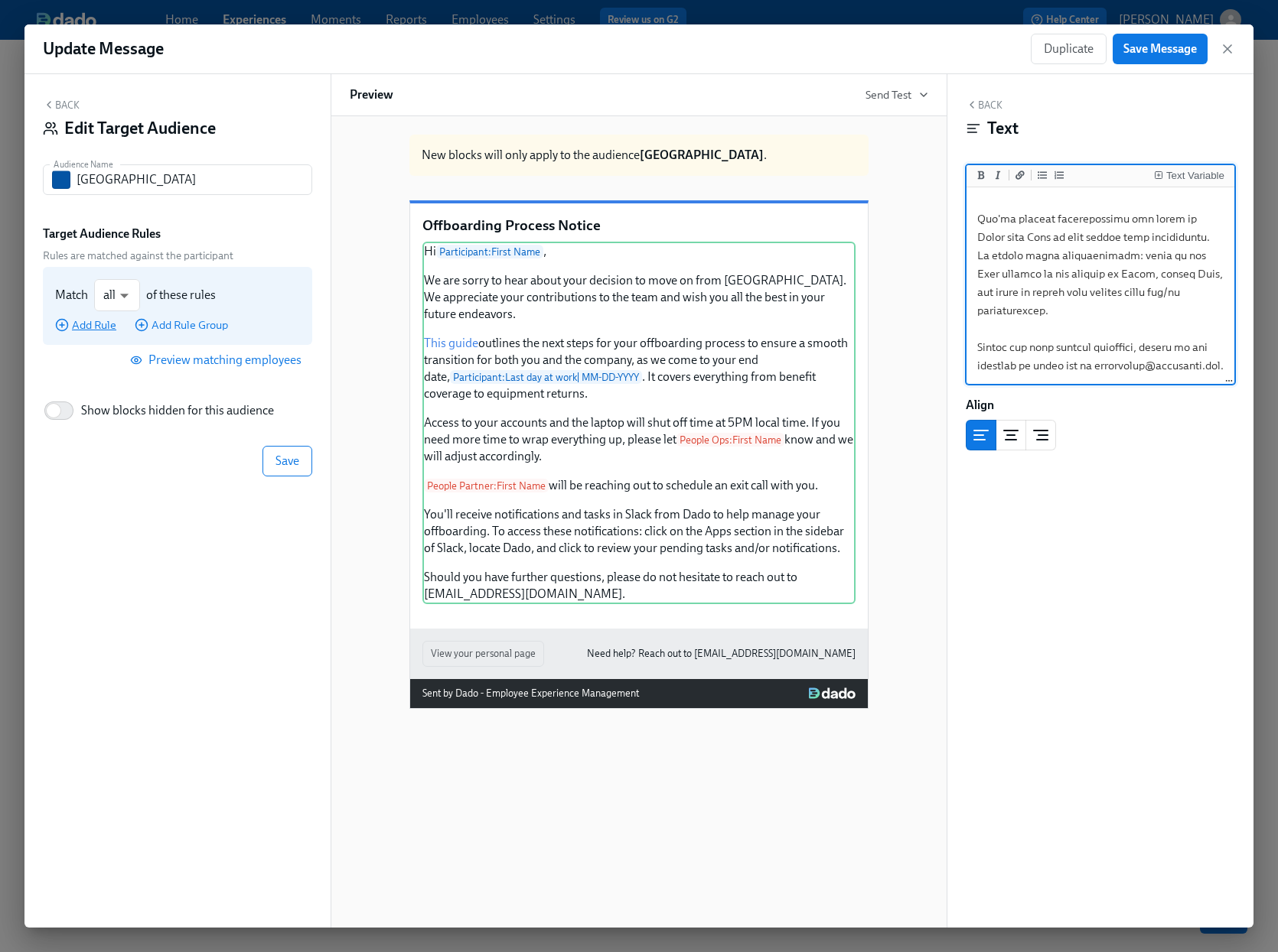
type textarea "Hi {{ participant.firstName }}, We are sorry to hear about your decision to mov…"
click at [102, 326] on span "Add Rule" at bounding box center [86, 325] width 62 height 16
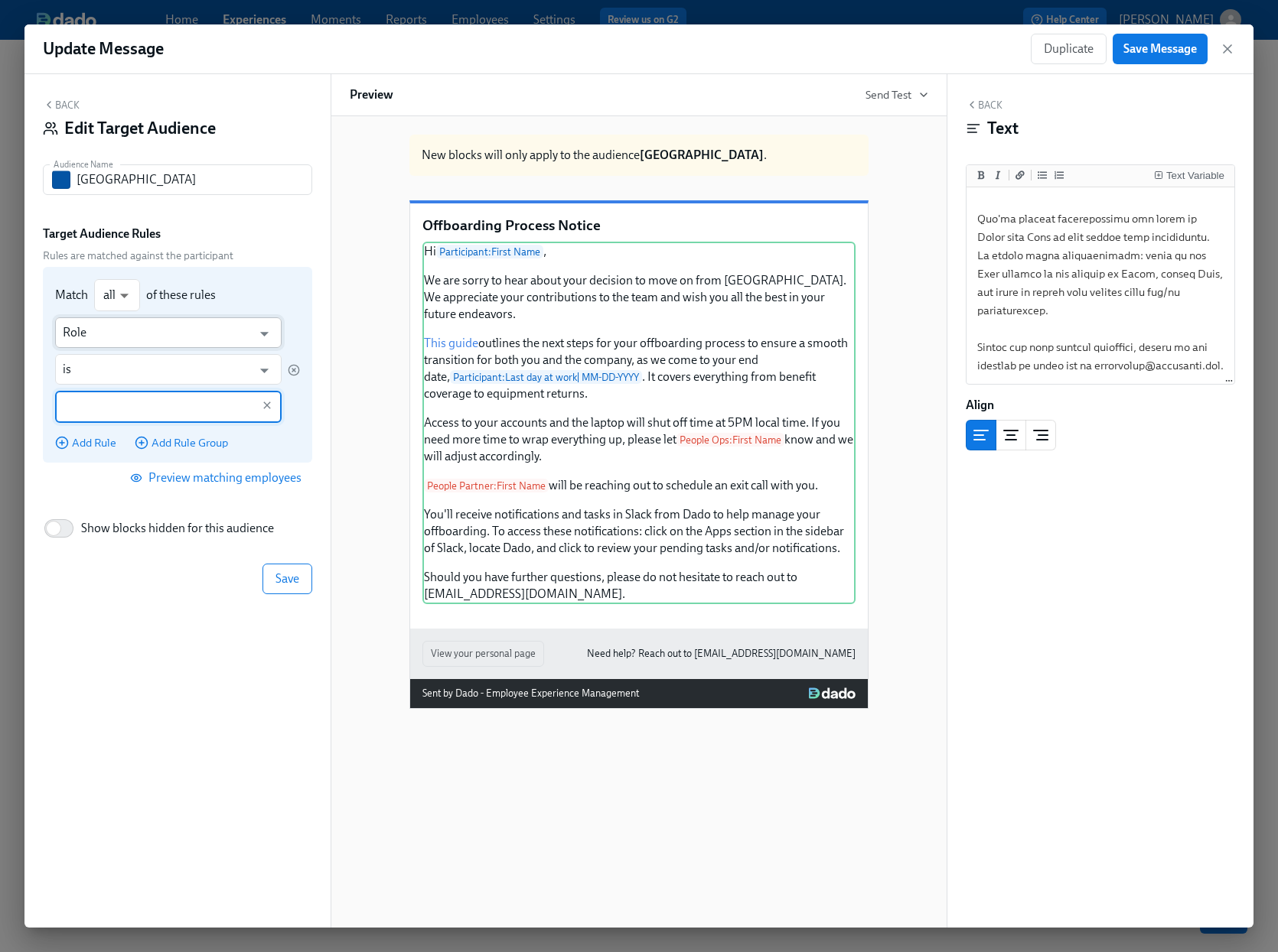
click at [163, 332] on input "Role" at bounding box center [157, 332] width 189 height 30
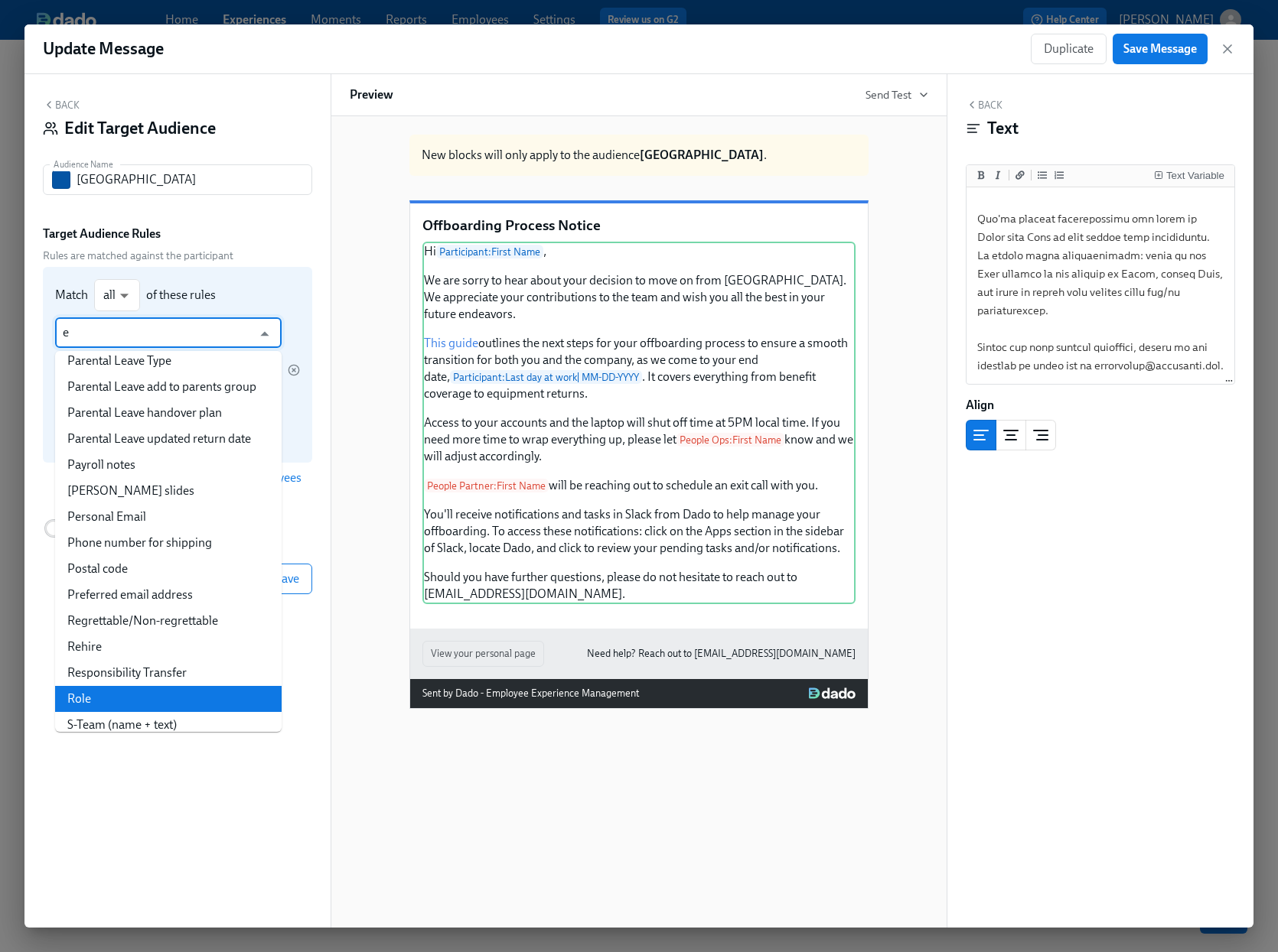
scroll to position [0, 0]
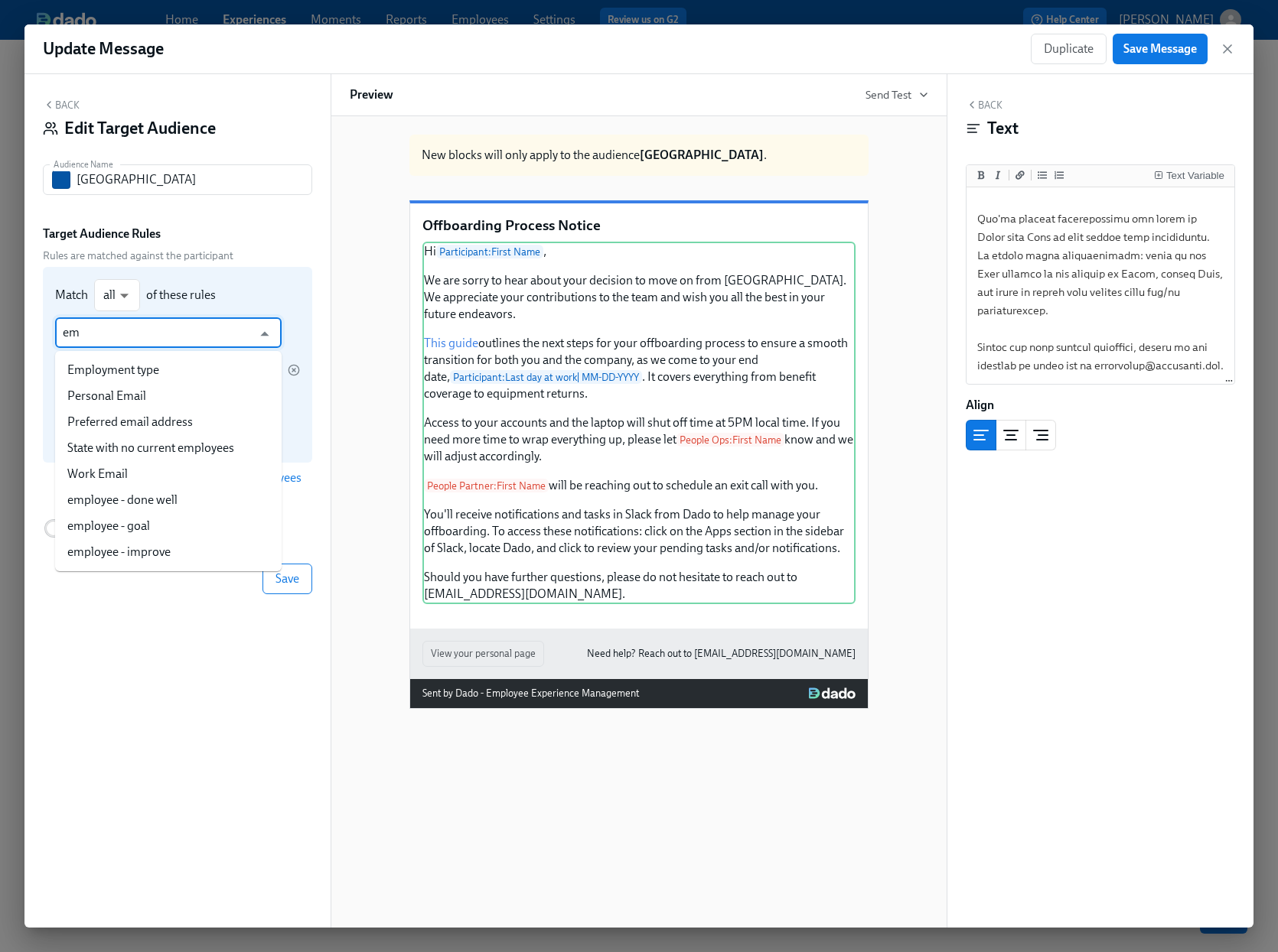
type input "e"
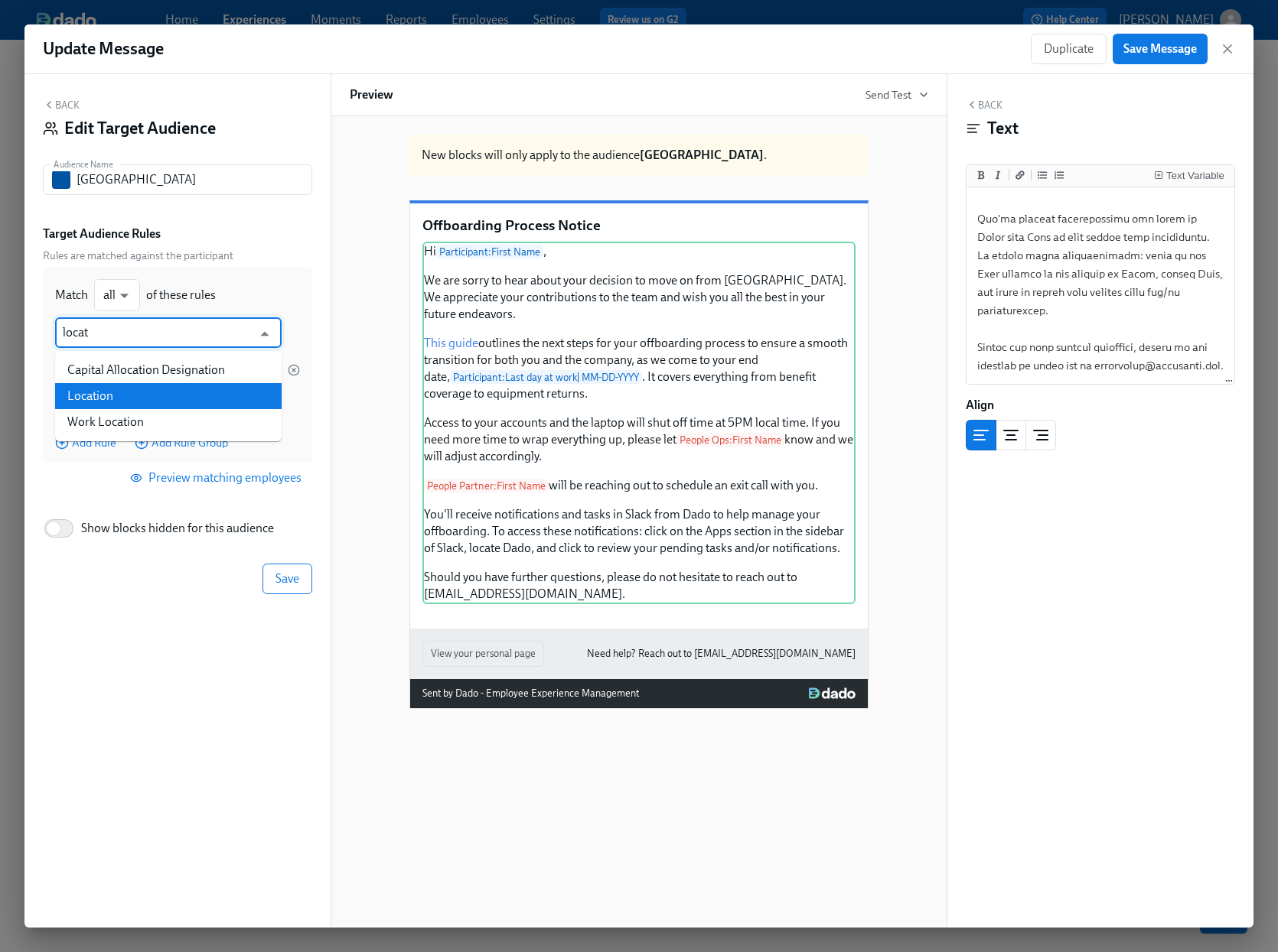
click at [112, 404] on li "Location" at bounding box center [168, 395] width 227 height 26
type input "Location"
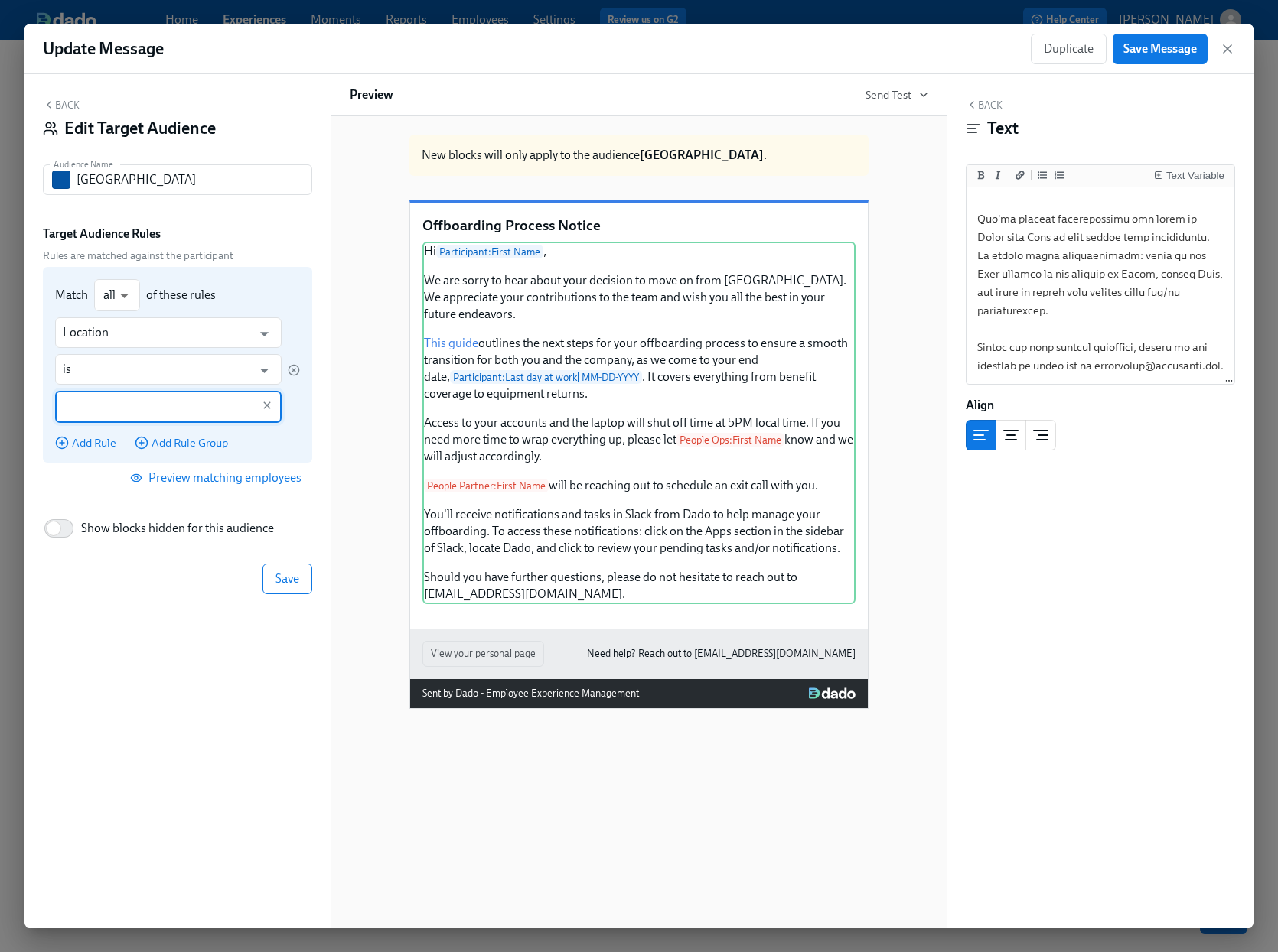
click at [111, 405] on input "text" at bounding box center [157, 406] width 189 height 32
type input "can"
click at [267, 402] on icon "Clear" at bounding box center [267, 406] width 12 height 12
click at [259, 334] on icon "Open" at bounding box center [264, 334] width 21 height 21
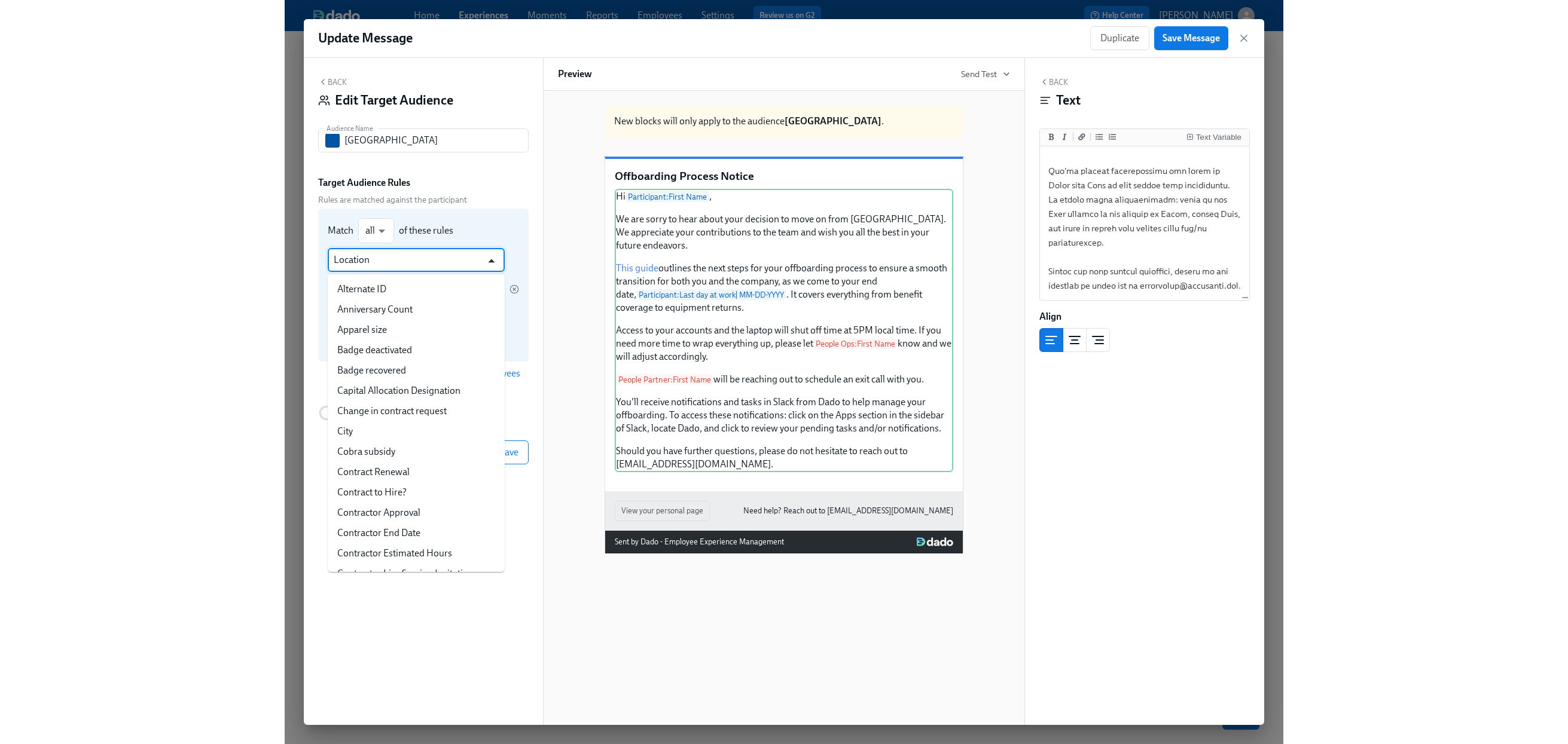
scroll to position [820, 0]
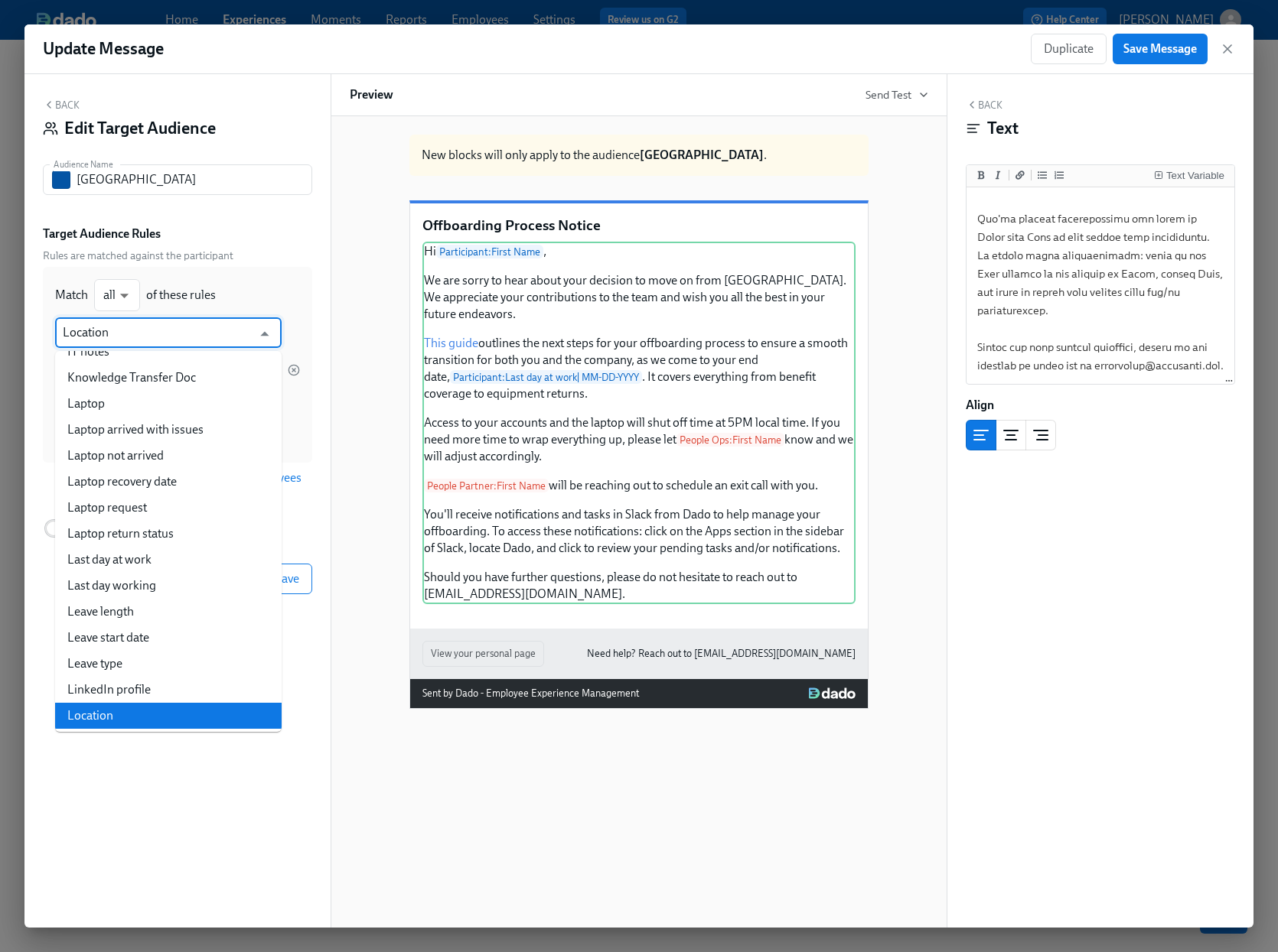
click at [763, 61] on div "Update Message Duplicate Save Message" at bounding box center [639, 49] width 1229 height 50
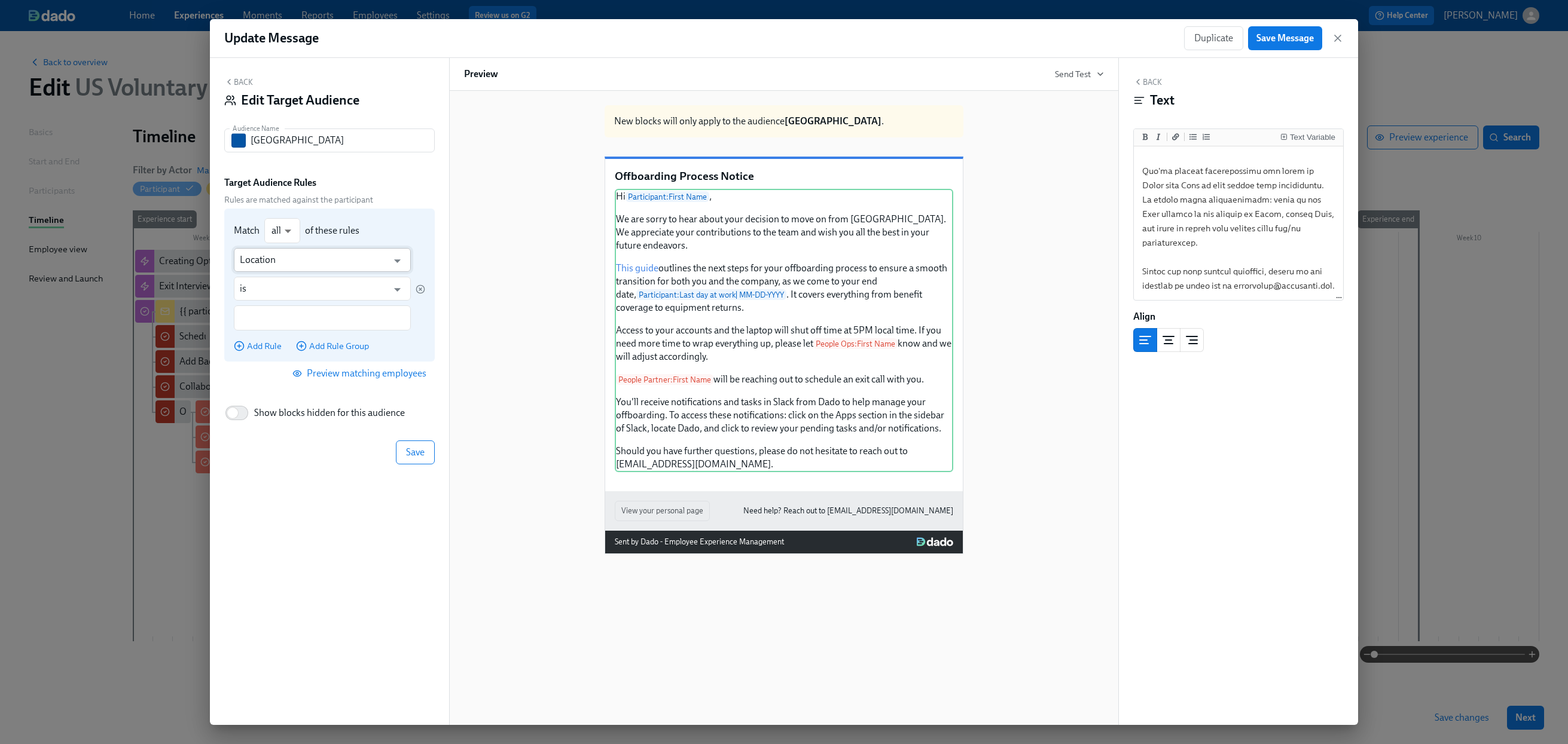
click at [318, 260] on input "Location" at bounding box center [313, 260] width 148 height 24
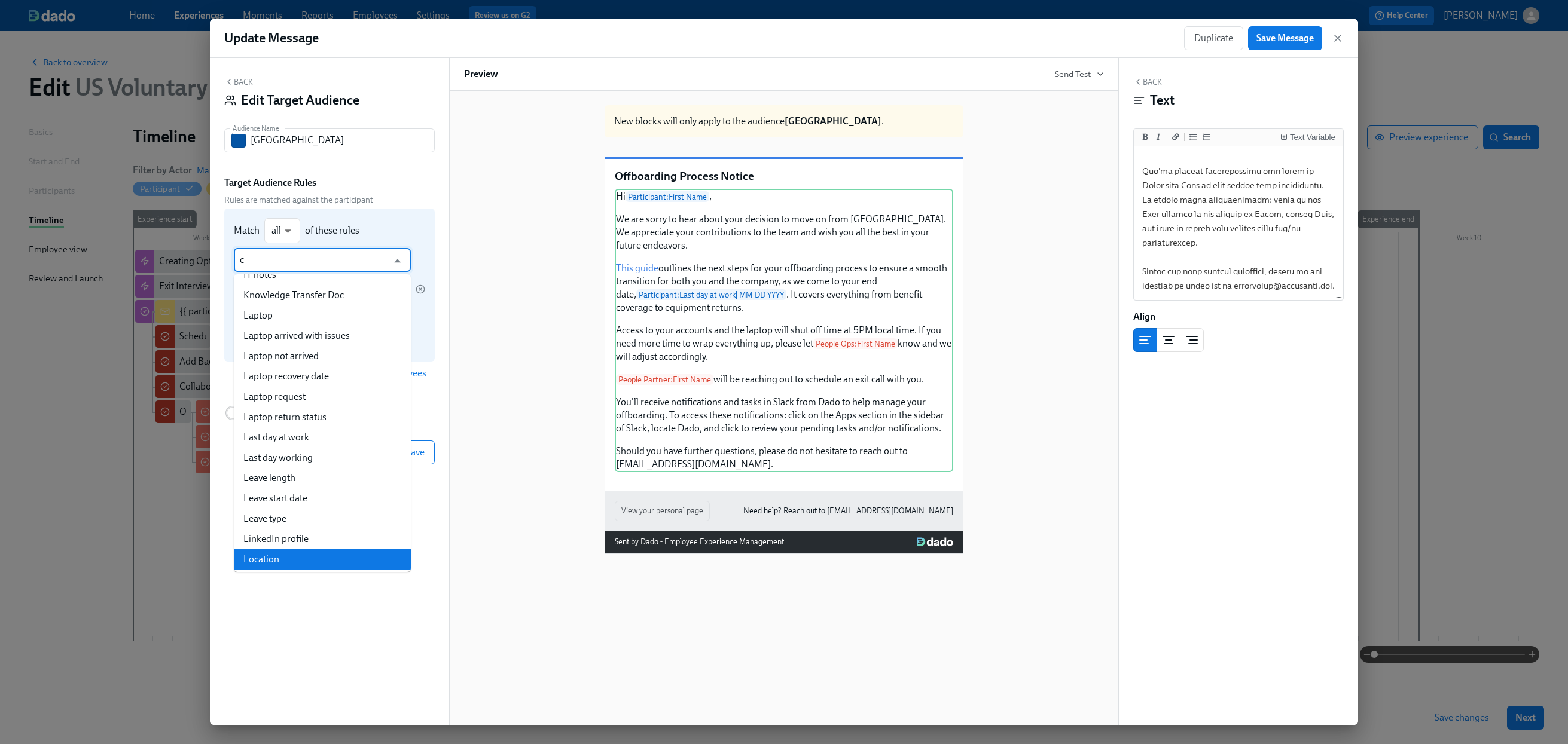
scroll to position [0, 0]
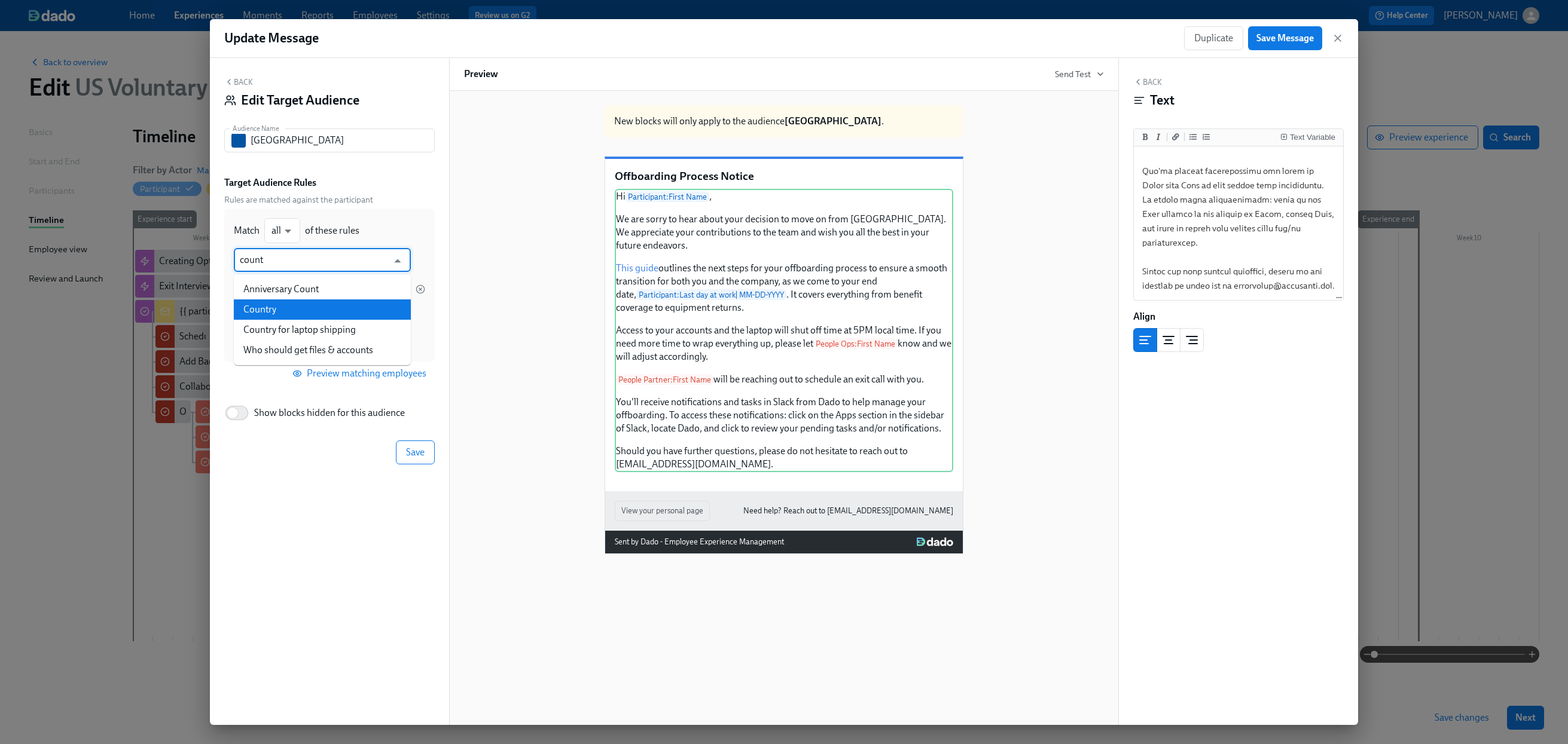
click at [262, 304] on li "Country" at bounding box center [322, 309] width 177 height 20
type input "Country"
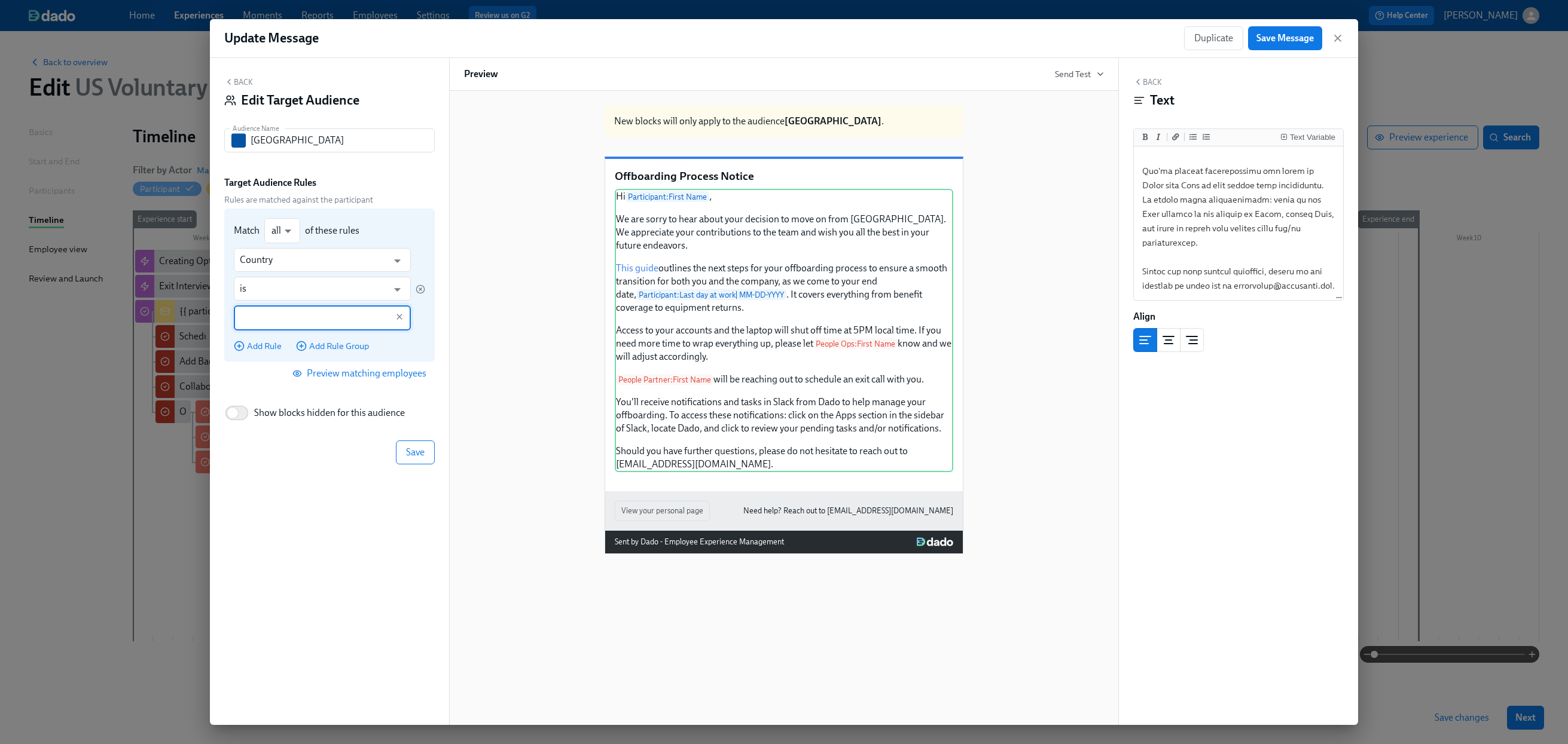
click at [279, 324] on input "text" at bounding box center [313, 318] width 148 height 25
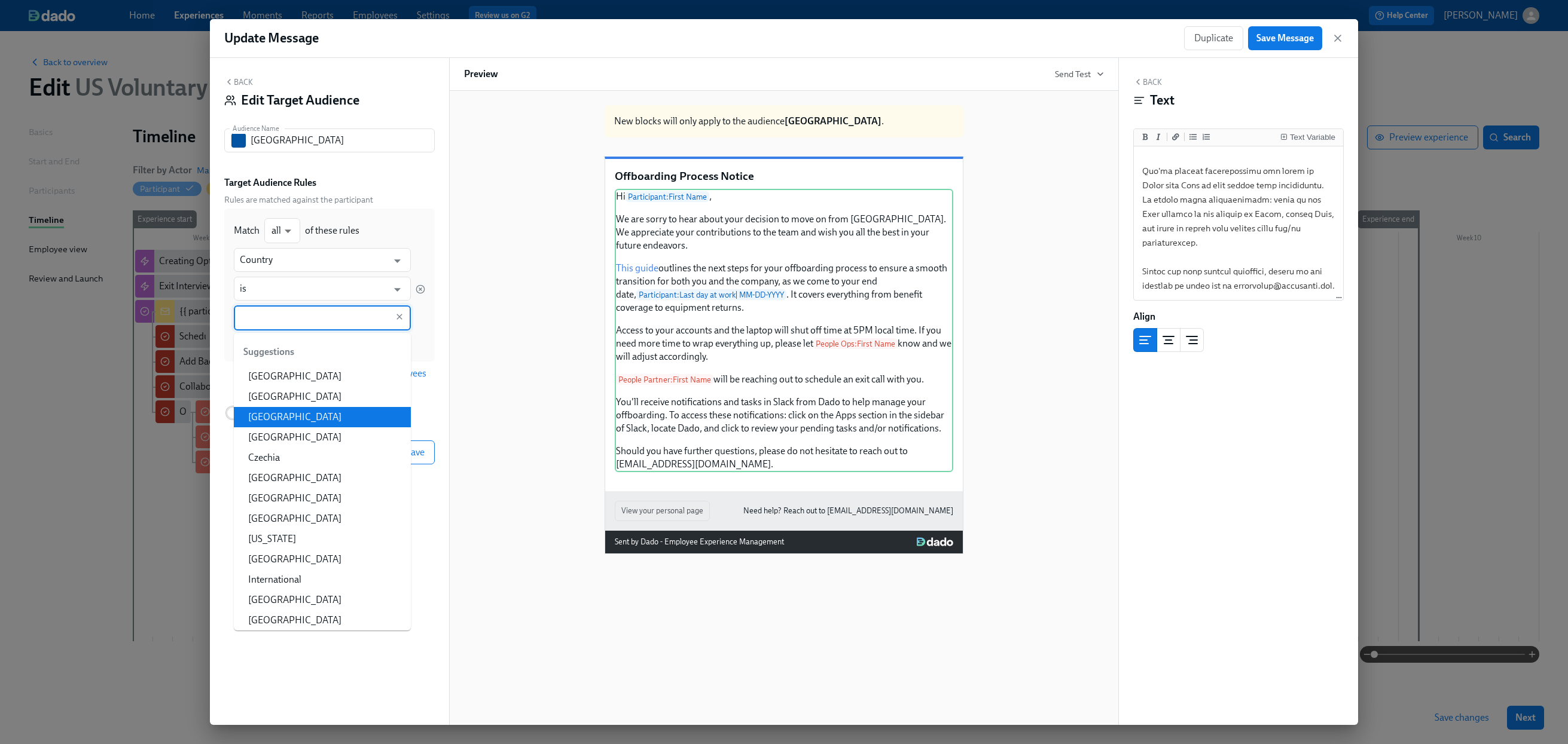
click at [285, 422] on li "Canada" at bounding box center [322, 417] width 177 height 20
type input "Canada"
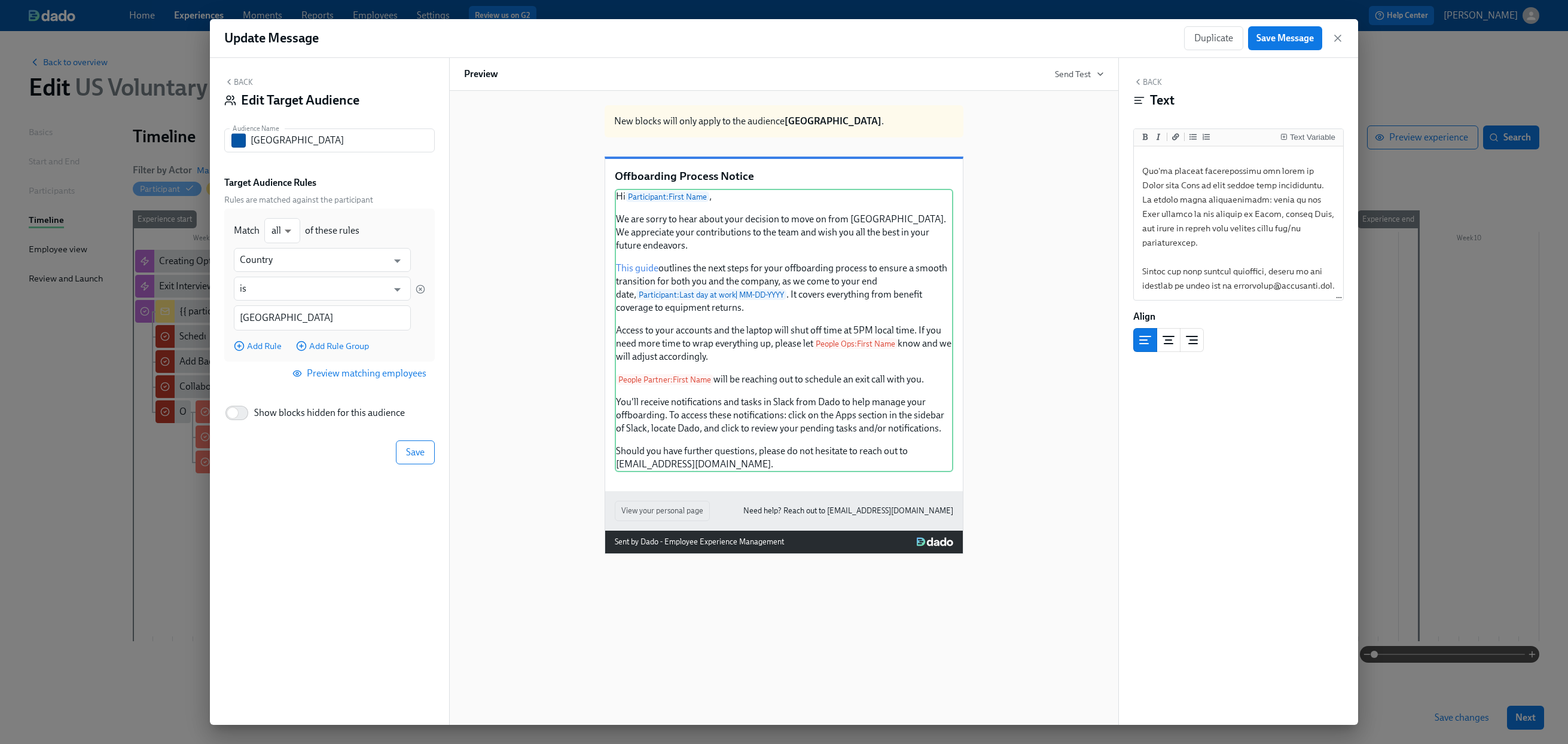
click at [264, 568] on div "Back Edit Target Audience Audience Name Canada Audience Name Target Audience Ru…" at bounding box center [329, 391] width 239 height 667
click at [411, 454] on span "Save" at bounding box center [415, 453] width 18 height 12
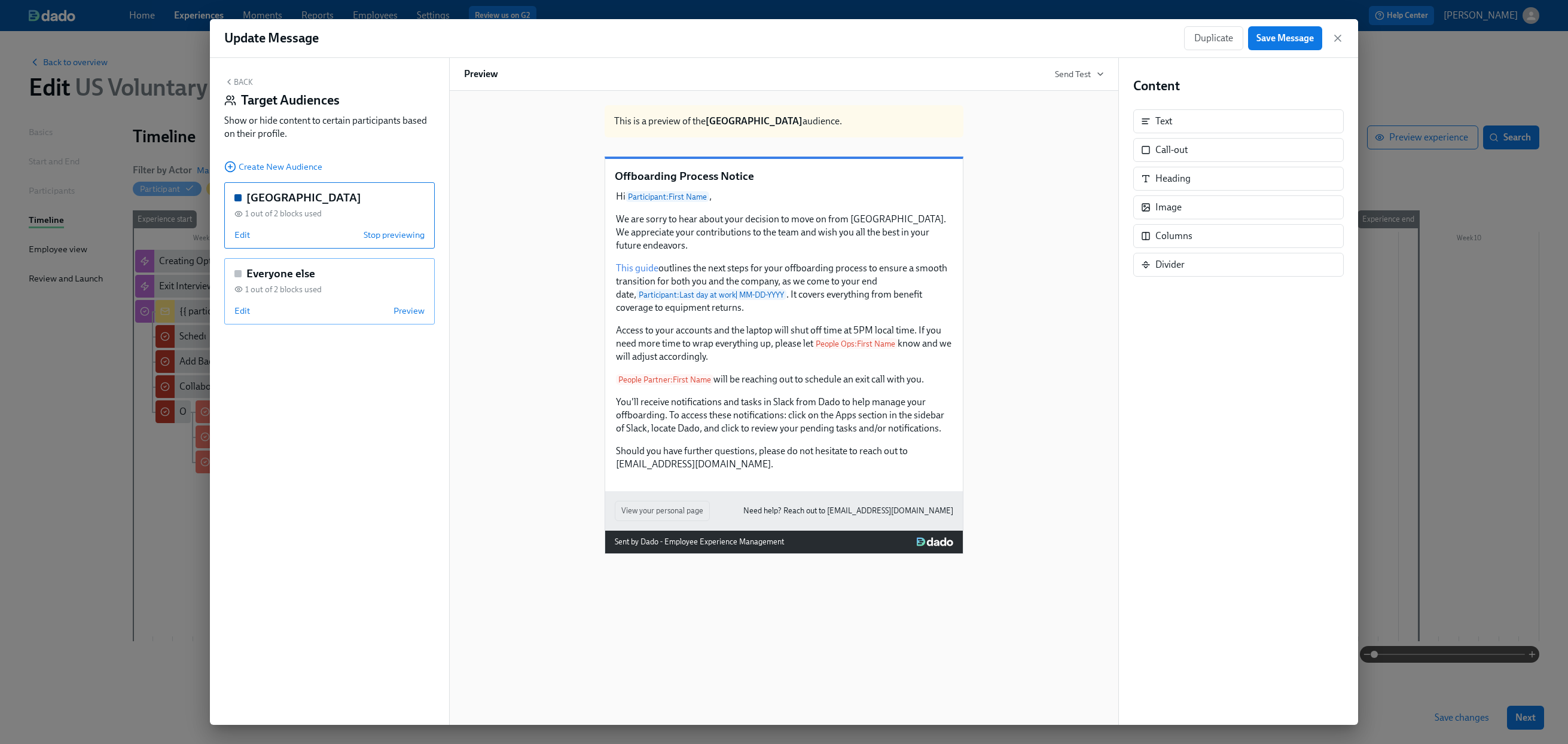
click at [331, 284] on div "1 out of 2 blocks used" at bounding box center [329, 290] width 190 height 12
click at [777, 311] on div "Hi Participant : First Name , We are sorry to hear about your decision to move …" at bounding box center [784, 330] width 338 height 283
click at [1208, 128] on div "Text" at bounding box center [1239, 121] width 211 height 24
click at [1278, 40] on span "Save Message" at bounding box center [1285, 38] width 57 height 12
click at [1283, 38] on icon "button" at bounding box center [1338, 38] width 12 height 12
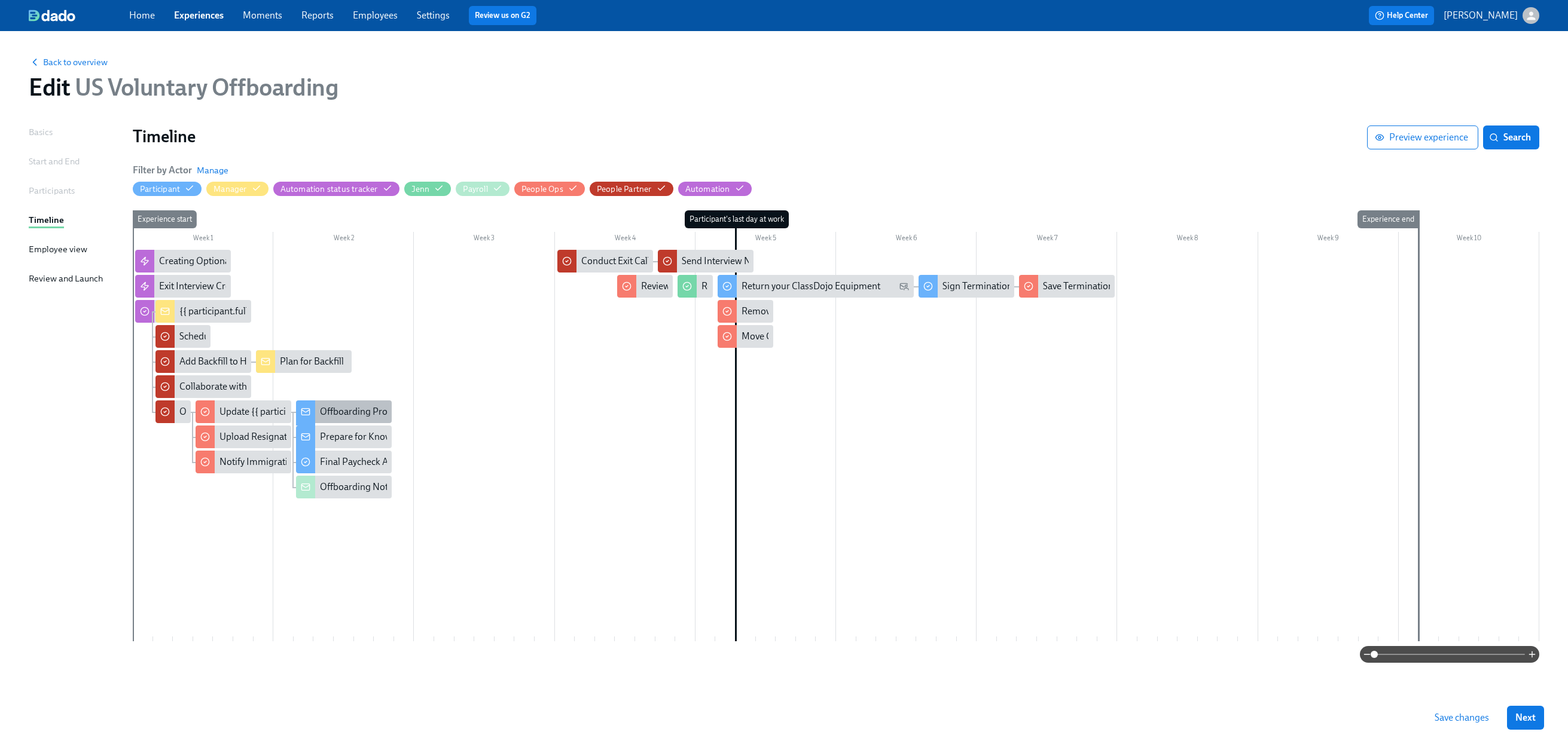
click at [329, 409] on div "Offboarding Process Notice" at bounding box center [377, 412] width 114 height 13
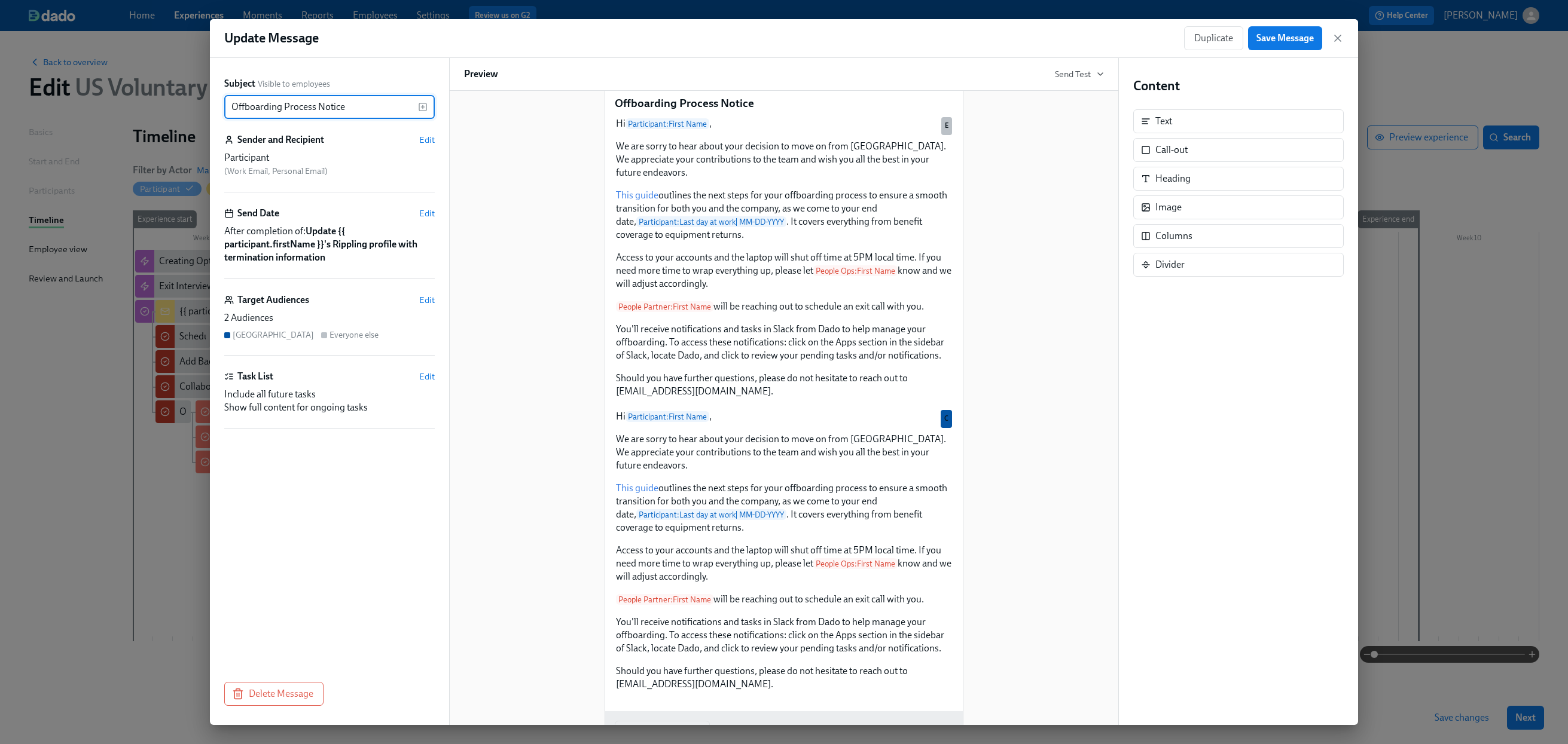
scroll to position [100, 0]
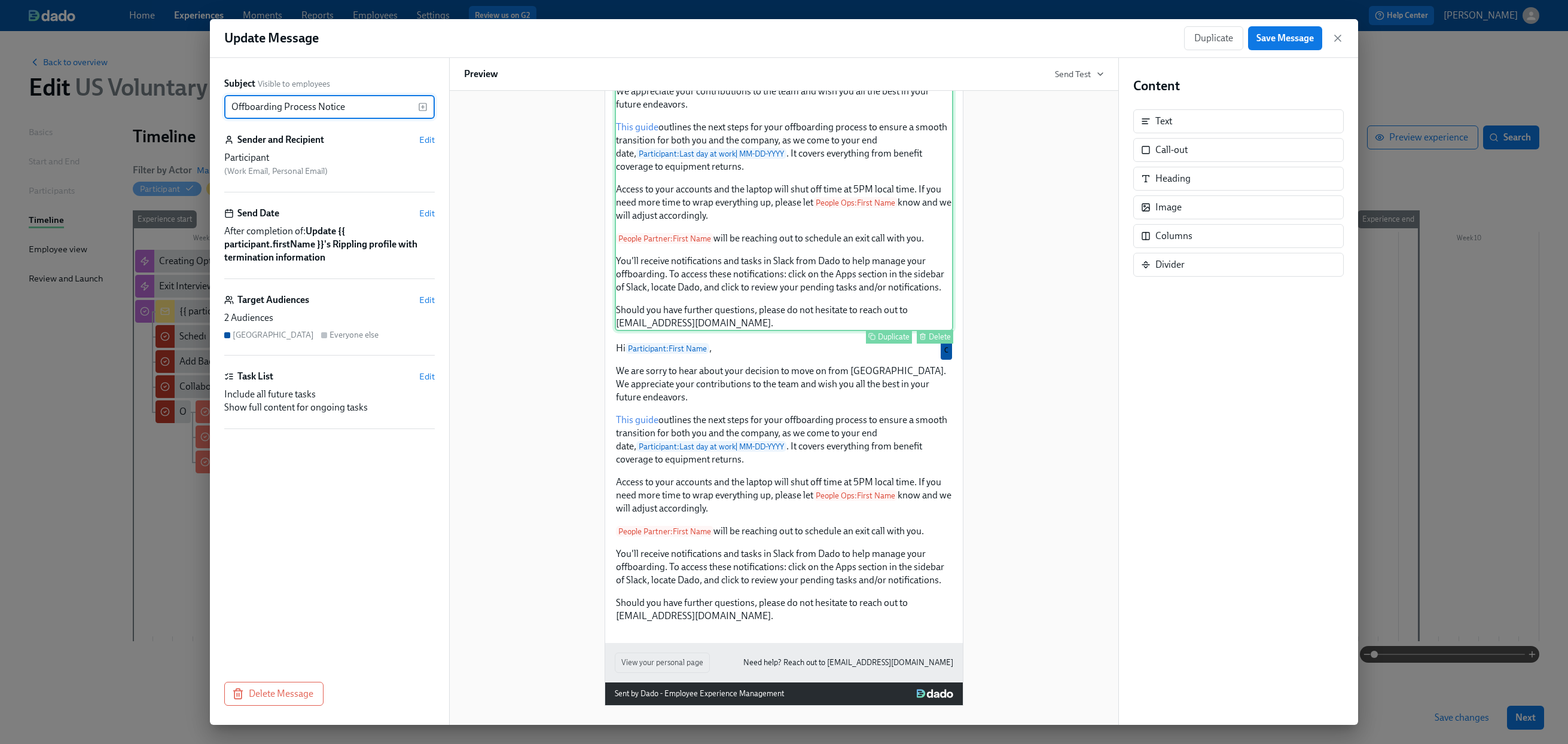
click at [814, 280] on div "Hi Participant : First Name , We are sorry to hear about your decision to move …" at bounding box center [784, 190] width 338 height 283
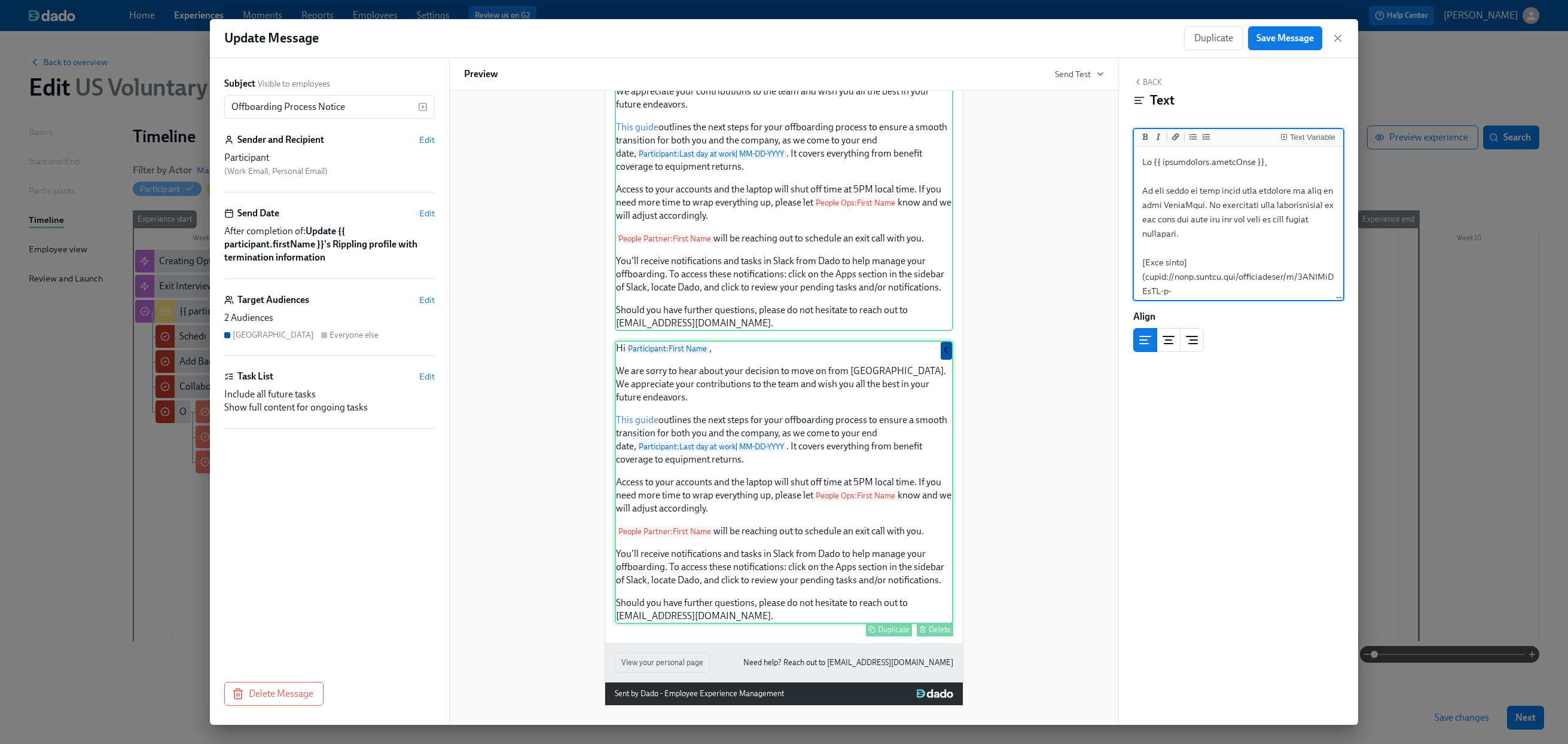
click at [672, 465] on div "Hi Participant : First Name , We are sorry to hear about your decision to move …" at bounding box center [784, 482] width 338 height 283
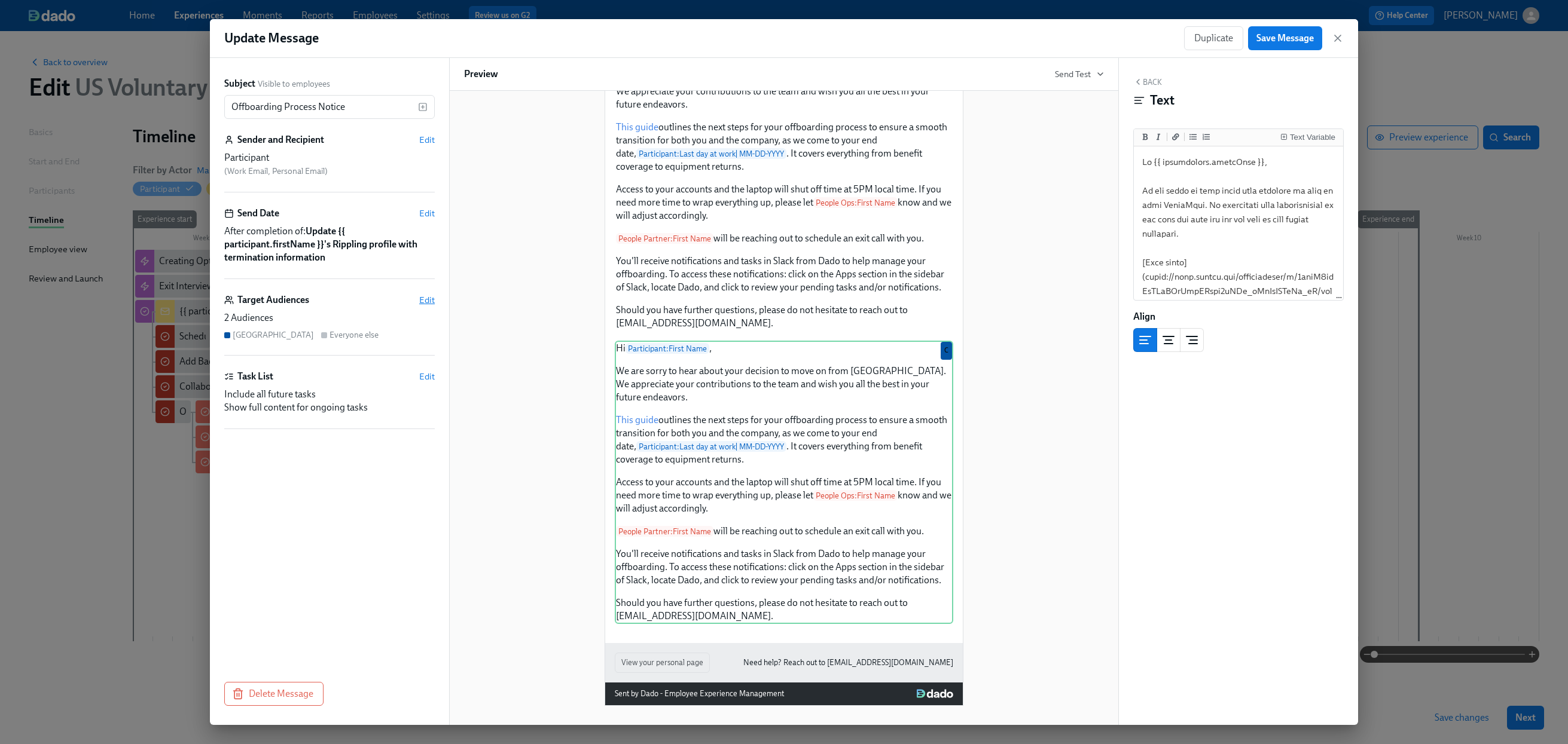
click at [427, 299] on span "Edit" at bounding box center [427, 300] width 16 height 12
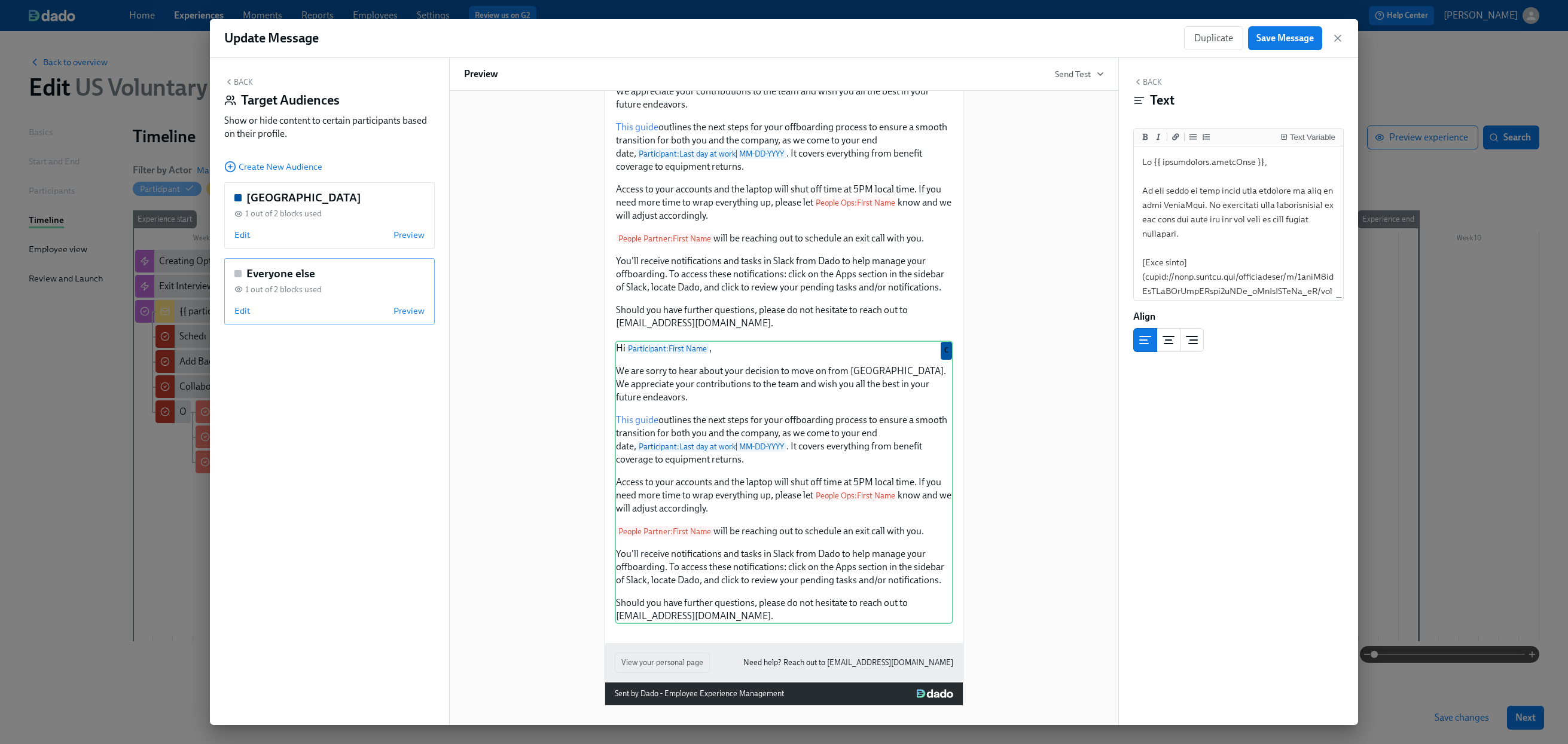
click at [303, 281] on div "Everyone else 1 out of 2 blocks used Edit Preview" at bounding box center [329, 291] width 211 height 66
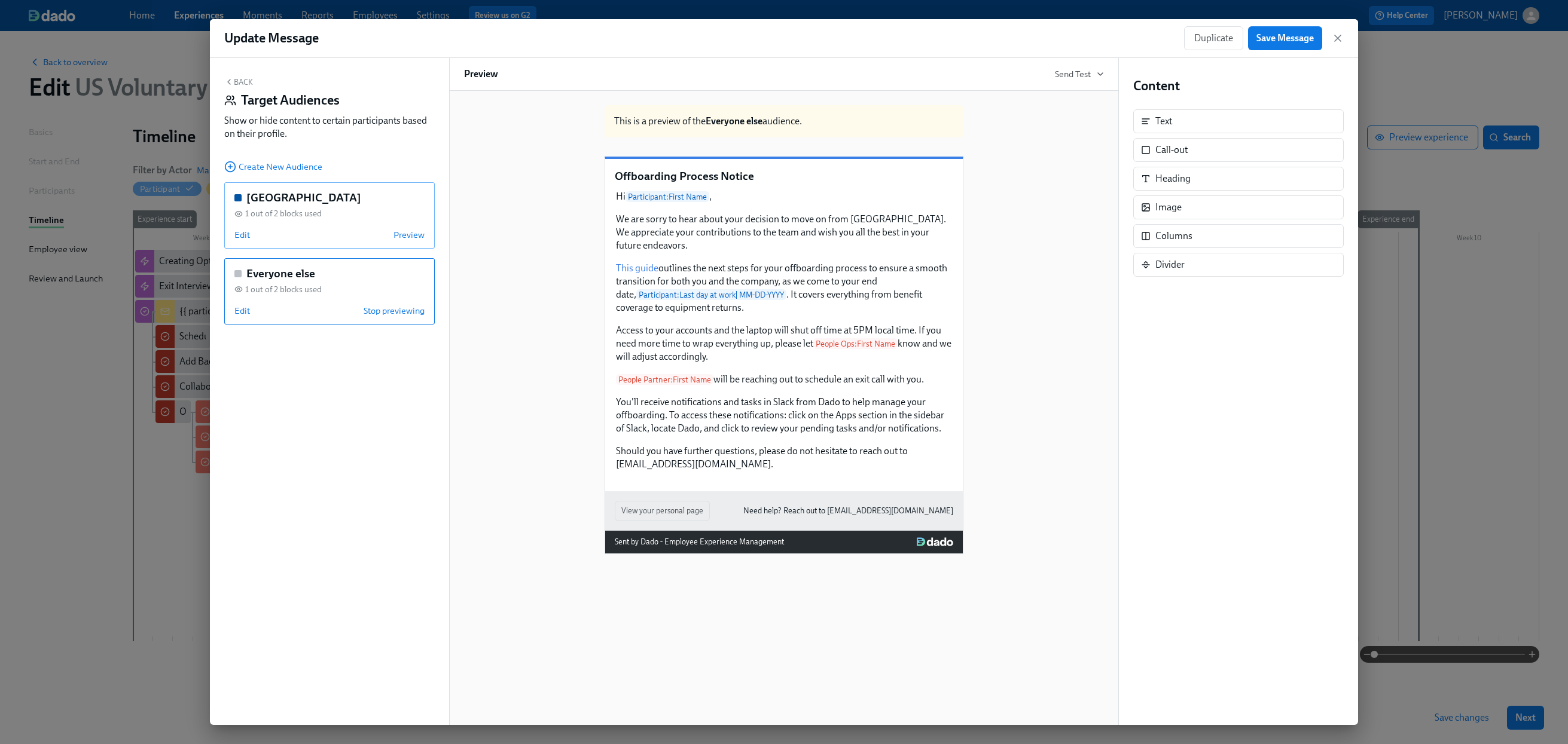
click at [337, 215] on div "1 out of 2 blocks used" at bounding box center [329, 214] width 190 height 12
click at [329, 285] on div "1 out of 2 blocks used" at bounding box center [329, 290] width 190 height 12
click at [242, 84] on button "Back" at bounding box center [238, 82] width 29 height 10
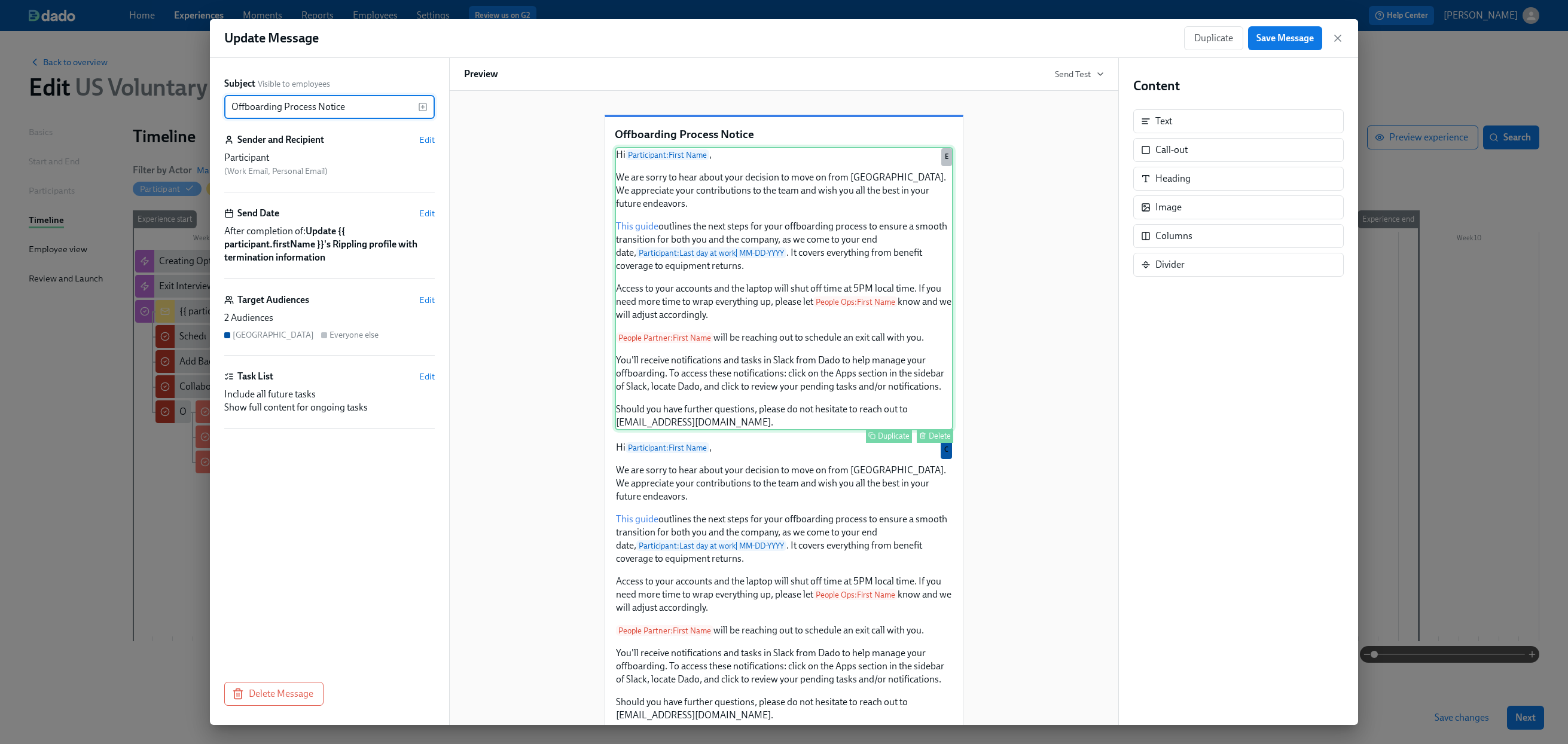
click at [819, 304] on div "Hi Participant : First Name , We are sorry to hear about your decision to move …" at bounding box center [784, 289] width 338 height 283
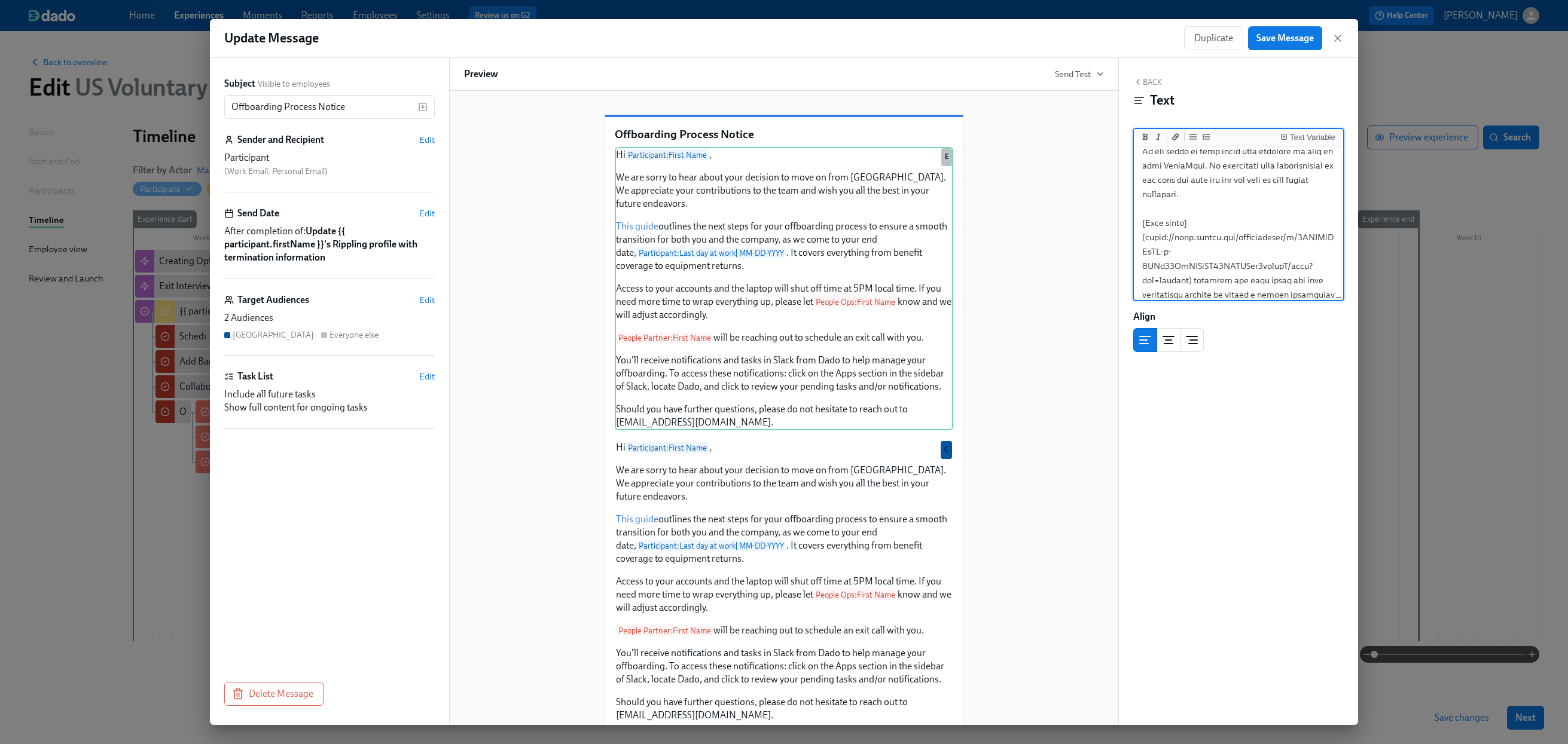
scroll to position [61, 0]
drag, startPoint x: 1146, startPoint y: 217, endPoint x: 1191, endPoint y: 257, distance: 60.2
click at [1190, 257] on textarea at bounding box center [1239, 352] width 205 height 528
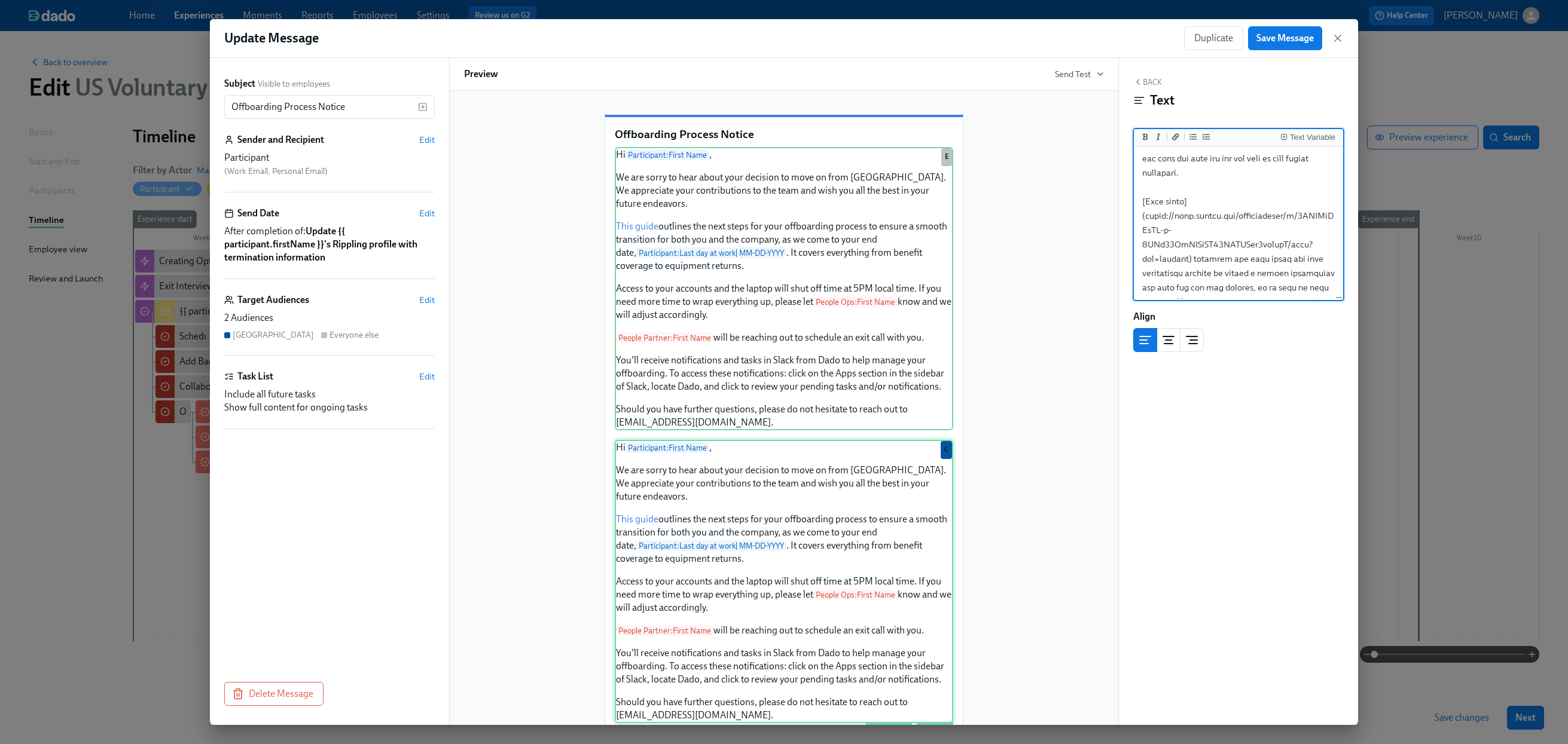
click at [841, 598] on div "Hi Participant : First Name , We are sorry to hear about your decision to move …" at bounding box center [784, 582] width 338 height 283
drag, startPoint x: 1271, startPoint y: 265, endPoint x: 1146, endPoint y: 240, distance: 127.5
click at [1146, 240] on textarea at bounding box center [1239, 370] width 205 height 528
click at [1283, 33] on span "Save Message" at bounding box center [1285, 38] width 57 height 12
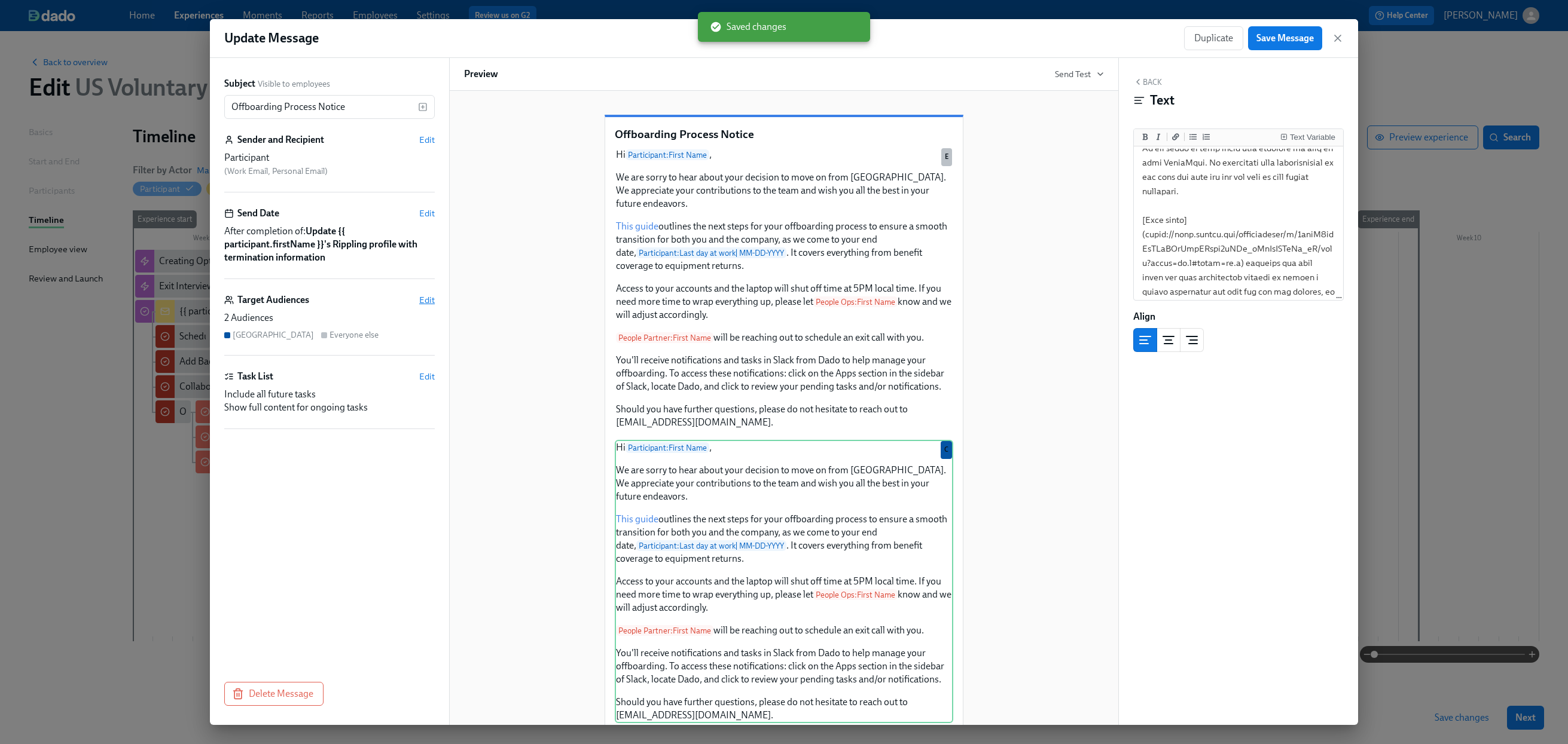
click at [426, 303] on span "Edit" at bounding box center [427, 300] width 16 height 12
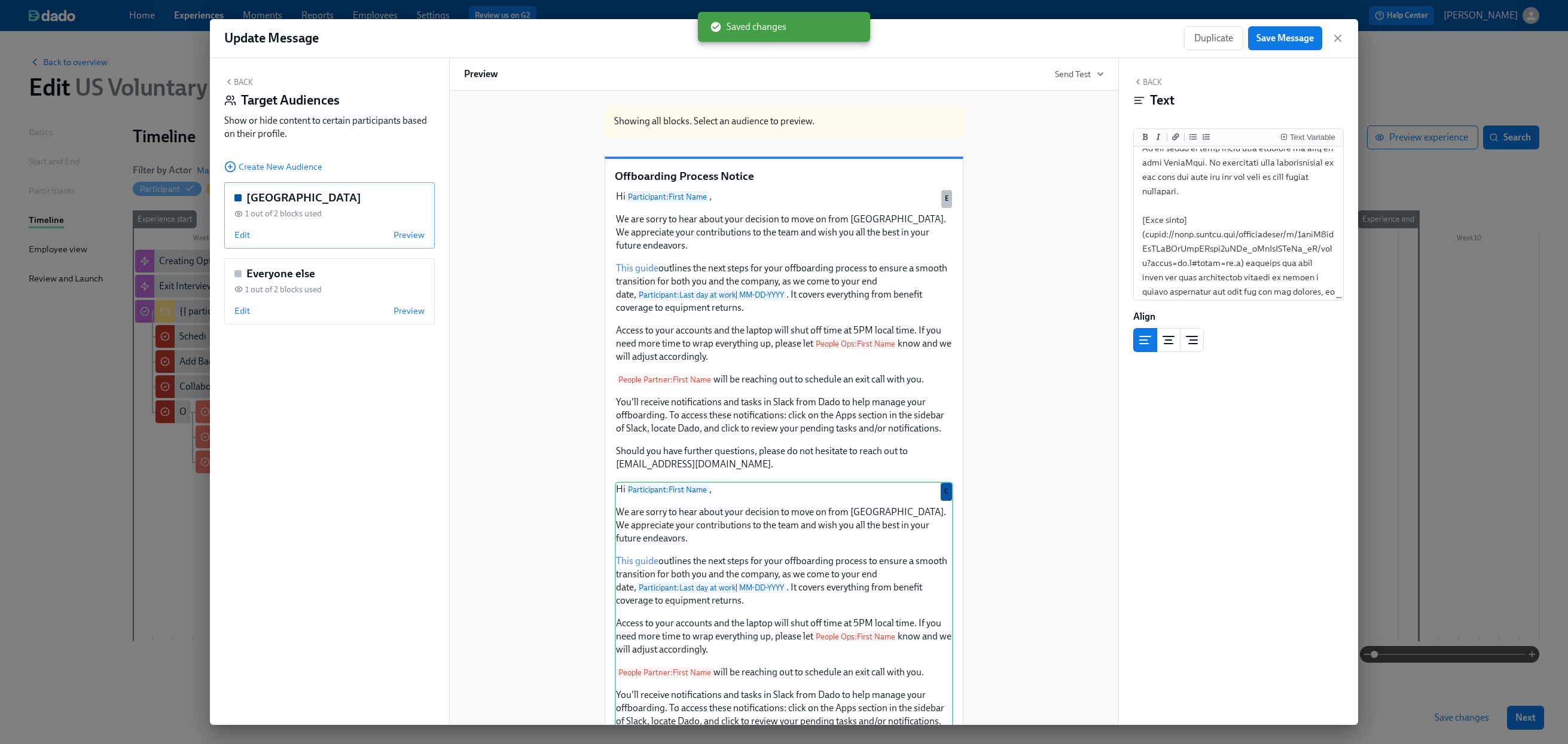
click at [368, 229] on div "Edit Preview" at bounding box center [329, 235] width 190 height 12
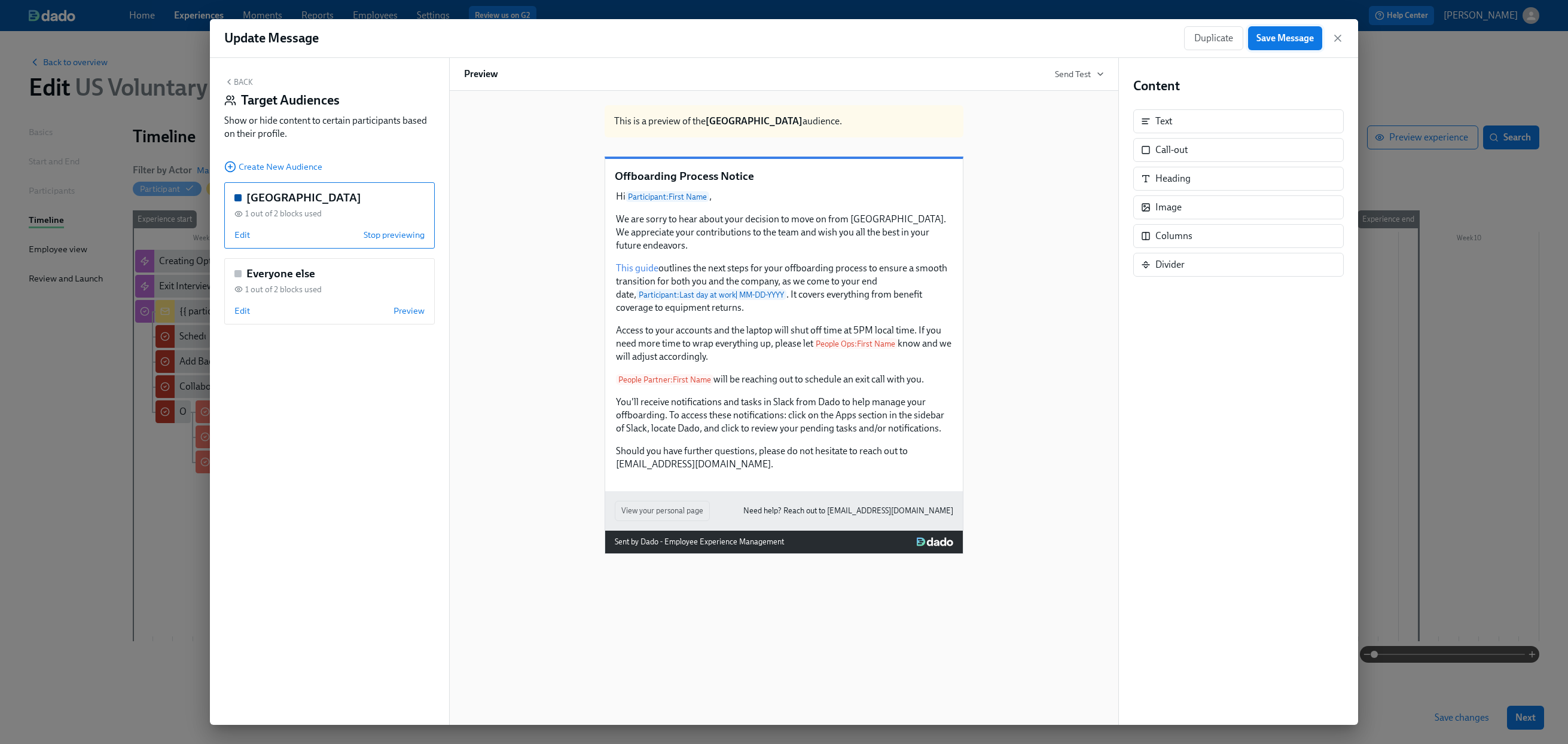
click at [1280, 41] on span "Save Message" at bounding box center [1285, 38] width 57 height 12
click at [1283, 38] on icon "button" at bounding box center [1338, 38] width 12 height 12
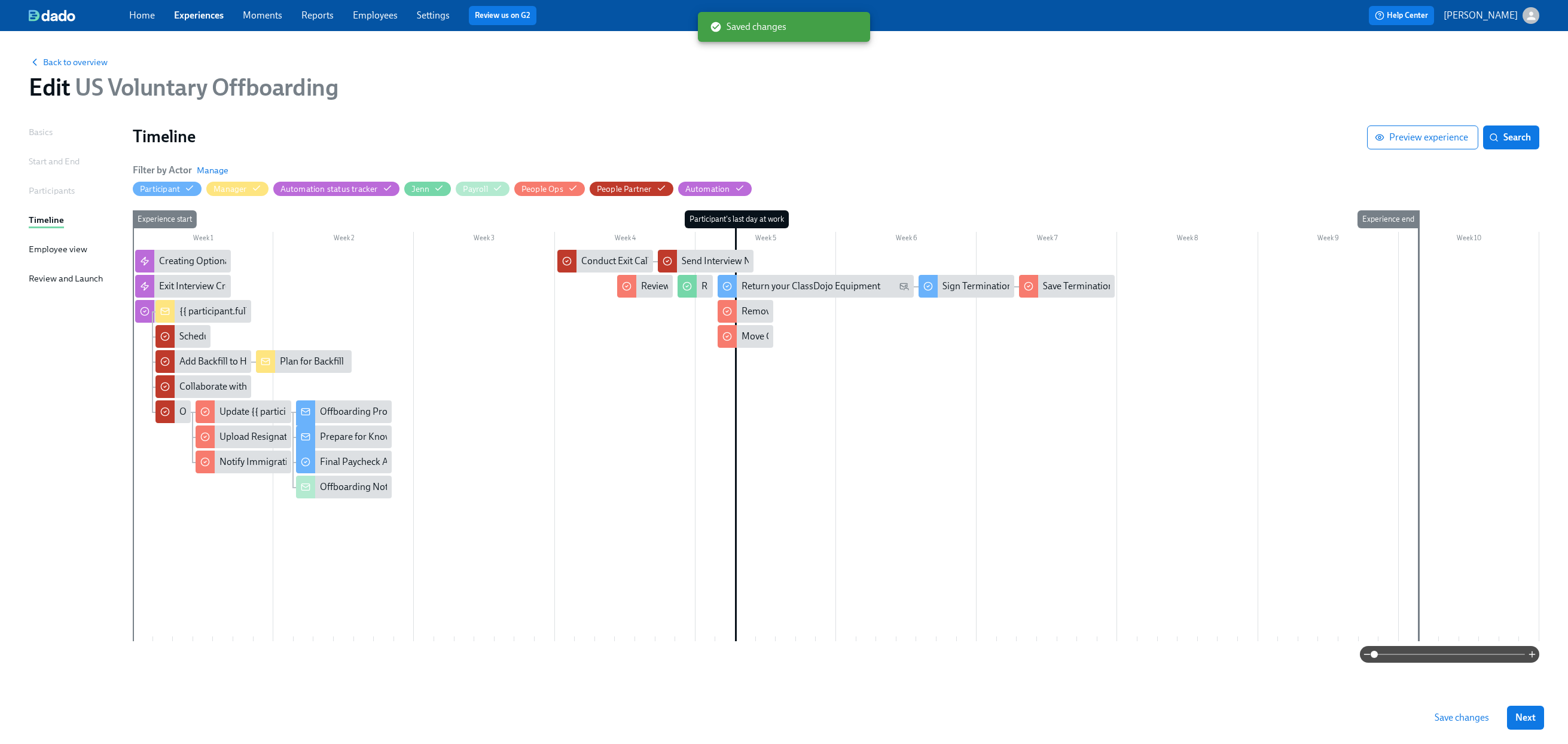
click at [1283, 713] on span "Save changes" at bounding box center [1461, 718] width 54 height 12
click at [354, 461] on div "Final Paycheck Authorization" at bounding box center [379, 462] width 119 height 13
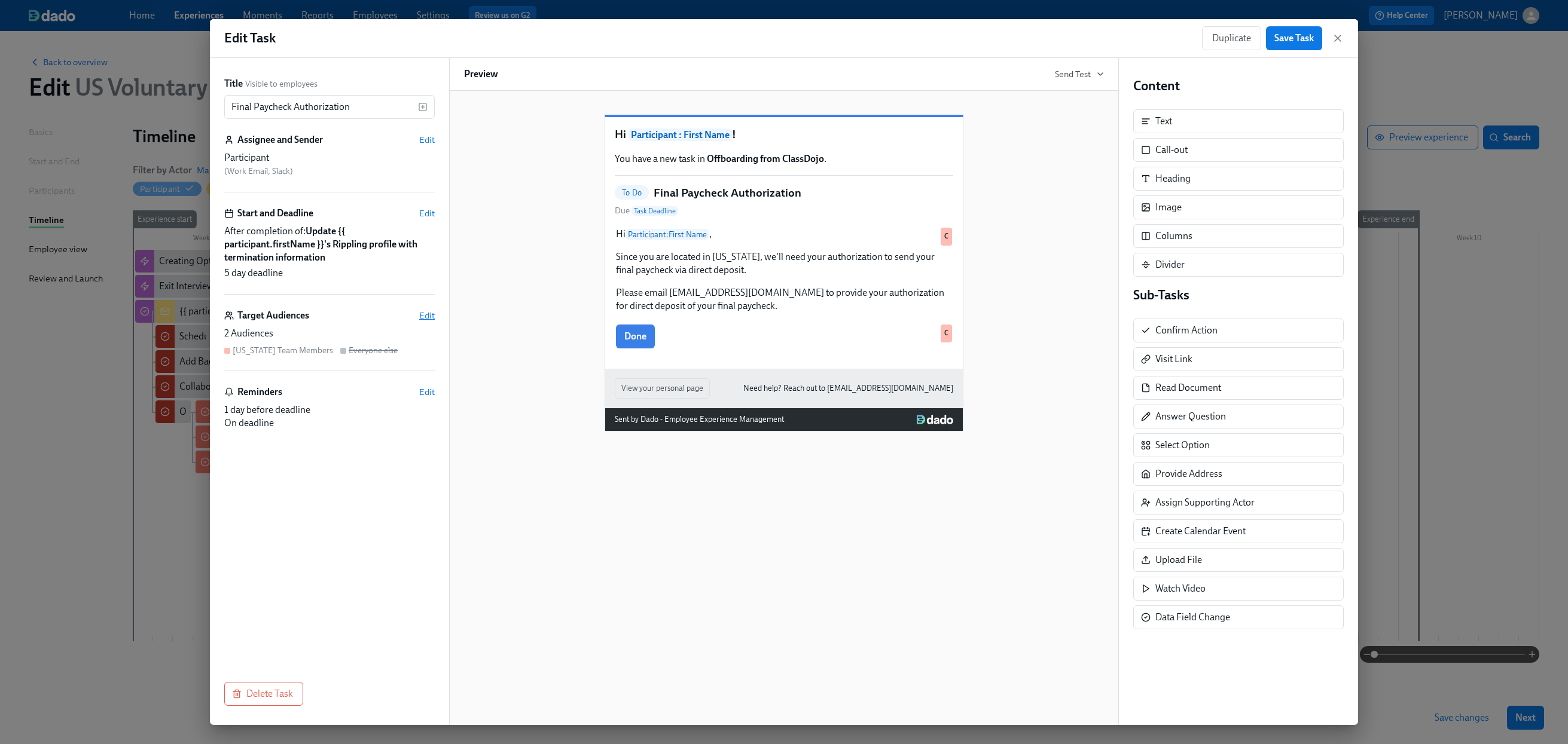
click at [426, 311] on span "Edit" at bounding box center [427, 316] width 16 height 12
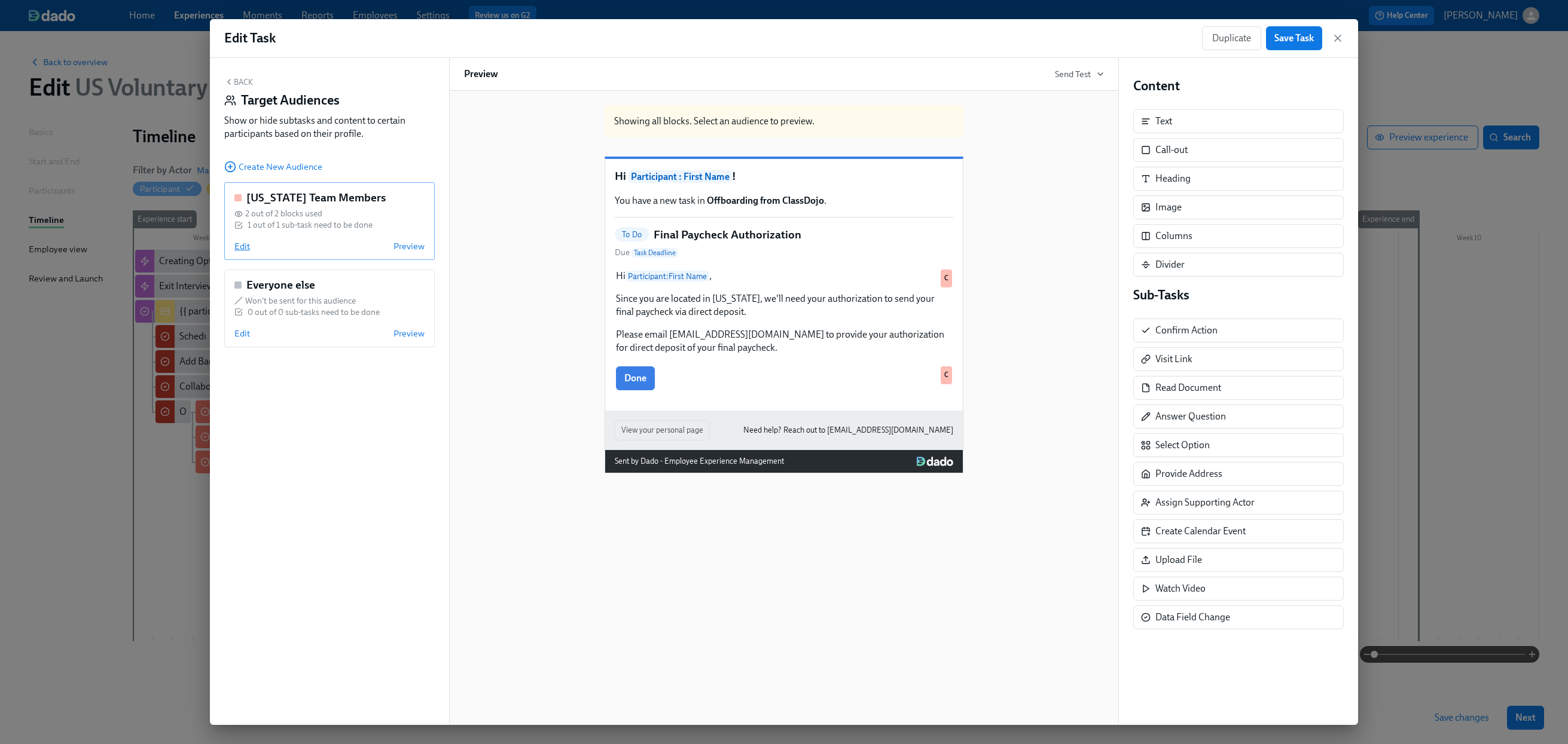
click at [236, 248] on span "Edit" at bounding box center [242, 246] width 16 height 12
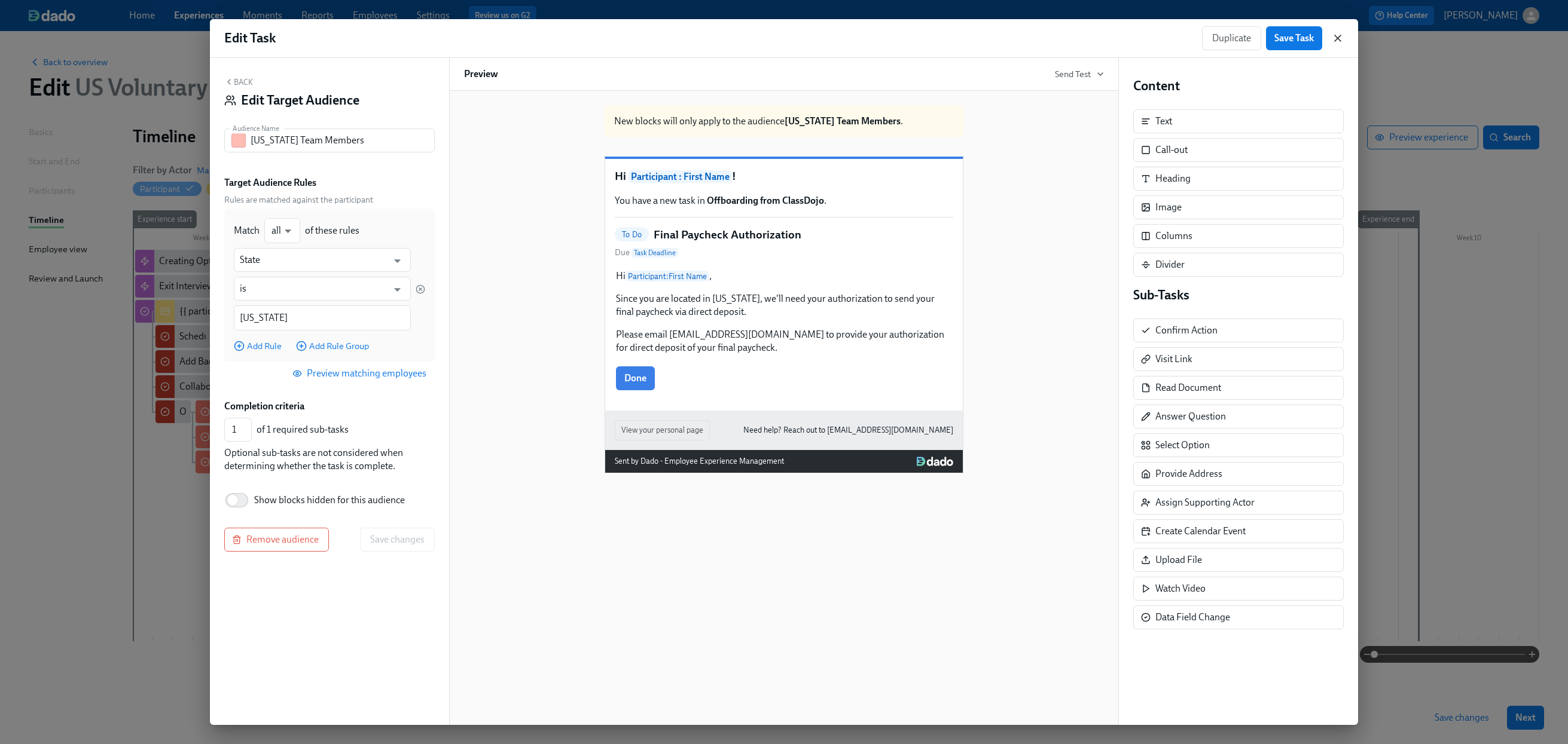
click at [1283, 37] on icon "button" at bounding box center [1338, 38] width 12 height 12
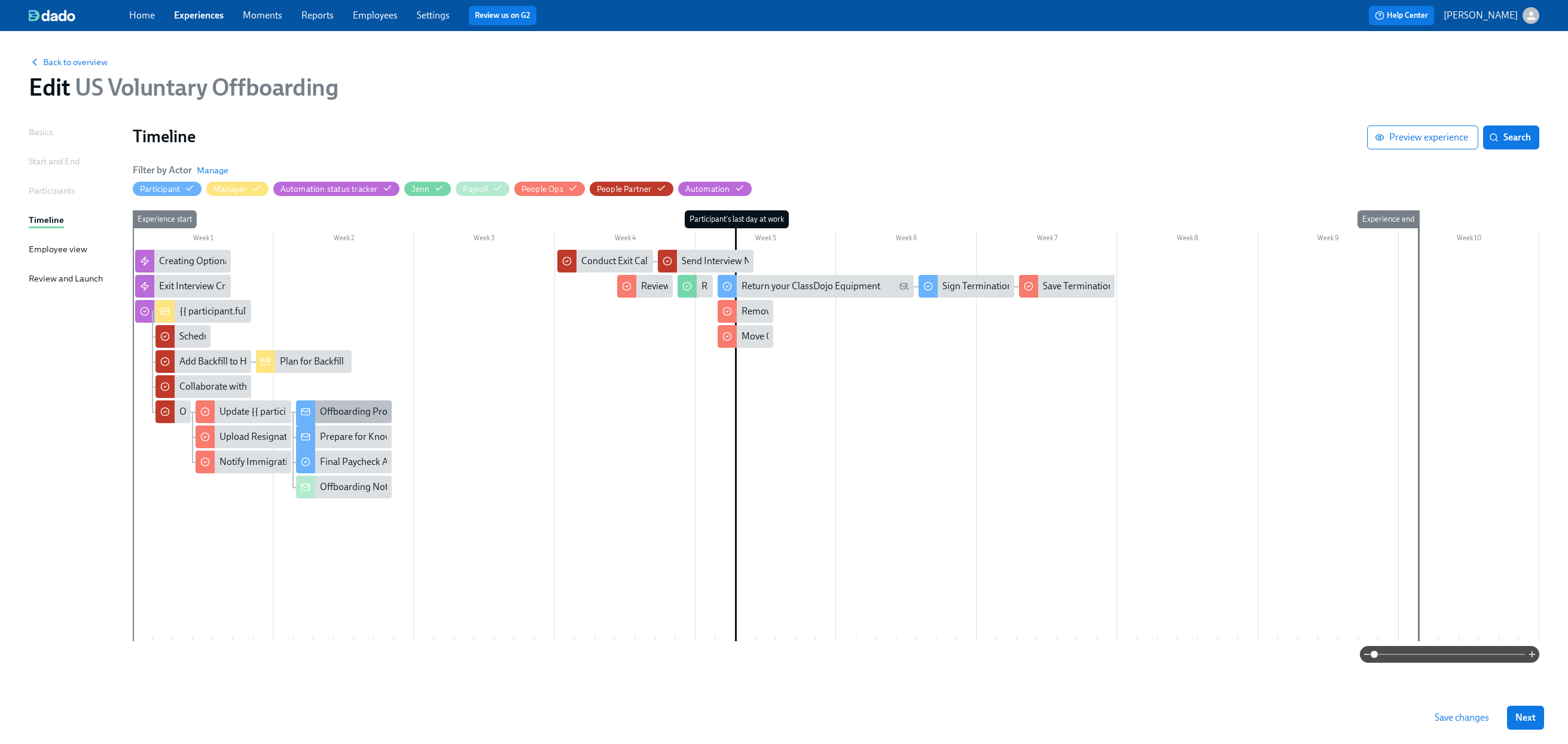
click at [365, 406] on div "Offboarding Process Notice" at bounding box center [377, 412] width 114 height 13
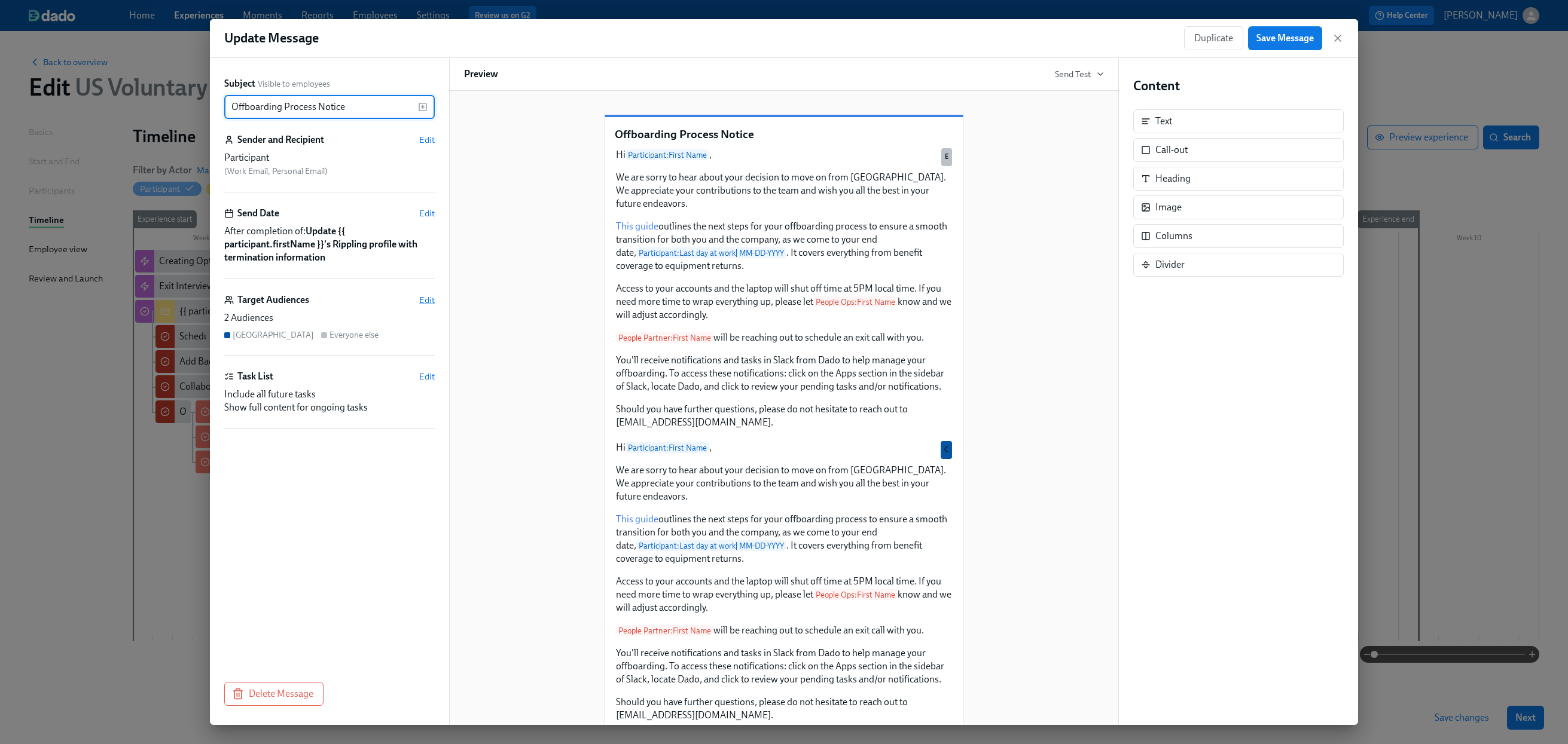
click at [424, 304] on span "Edit" at bounding box center [427, 300] width 16 height 12
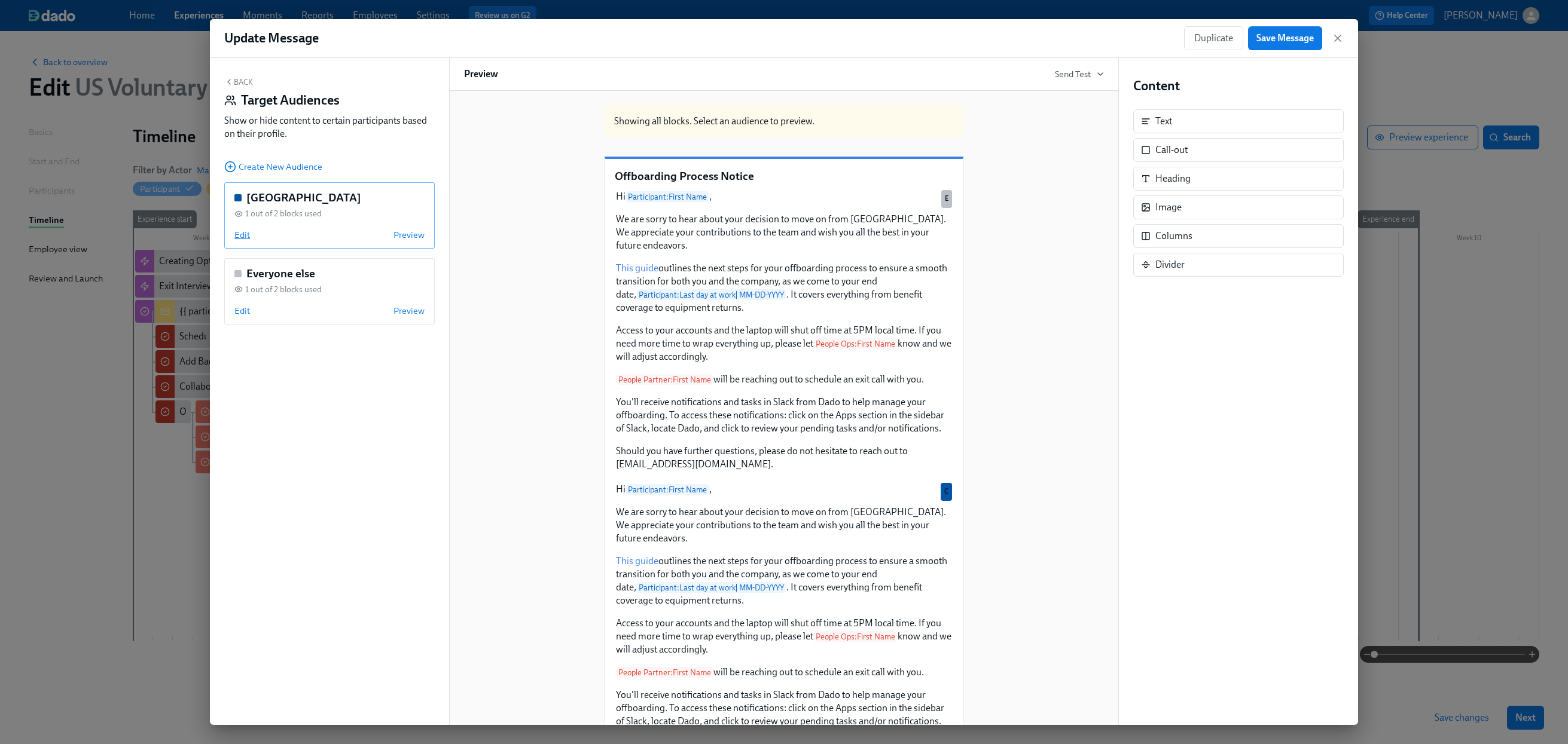
click at [240, 231] on span "Edit" at bounding box center [242, 235] width 16 height 12
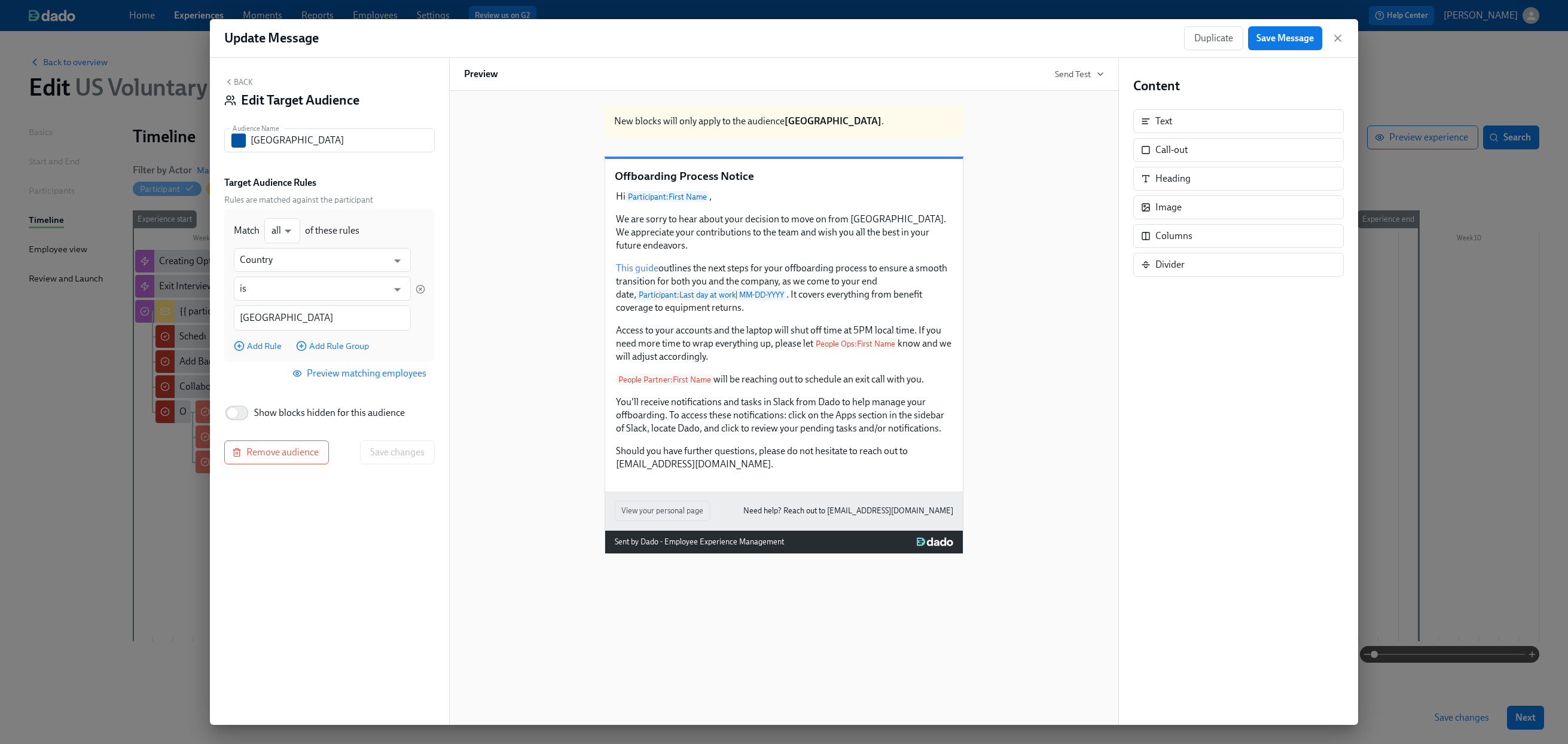
click at [368, 369] on span "Preview matching employees" at bounding box center [360, 374] width 131 height 12
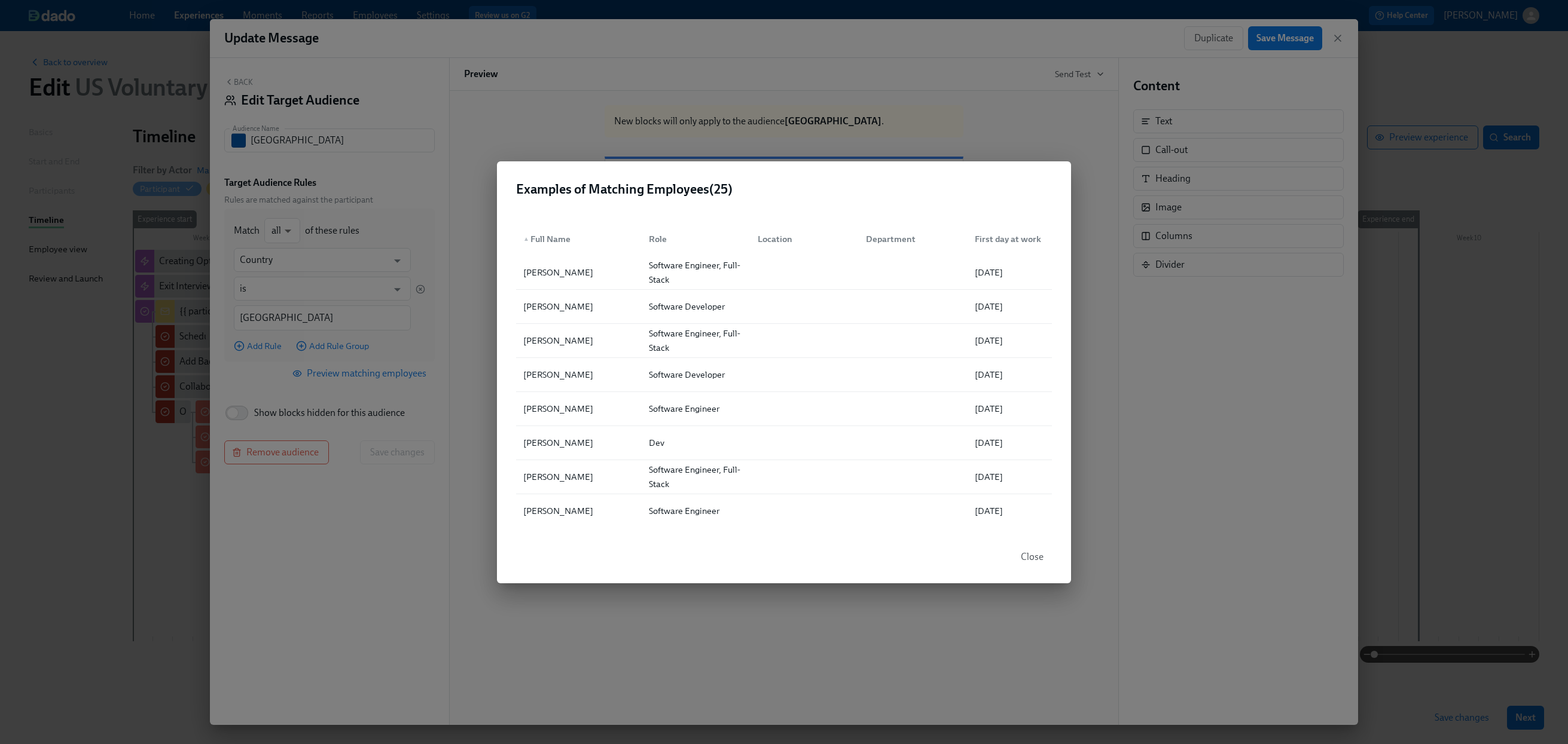
click at [1026, 556] on span "Close" at bounding box center [1032, 557] width 23 height 12
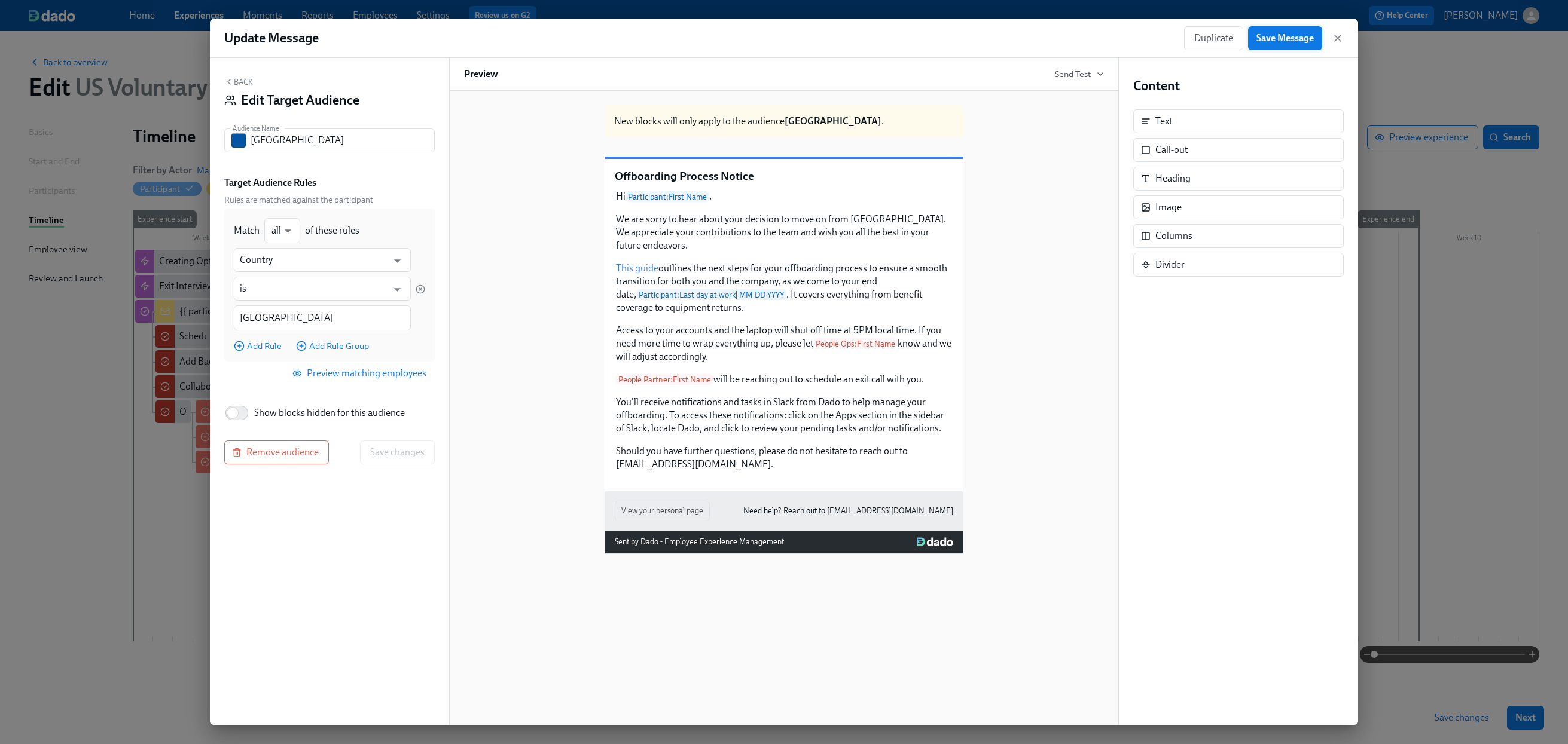
click at [1267, 33] on span "Save Message" at bounding box center [1285, 38] width 57 height 12
click at [249, 85] on button "Back" at bounding box center [238, 82] width 29 height 10
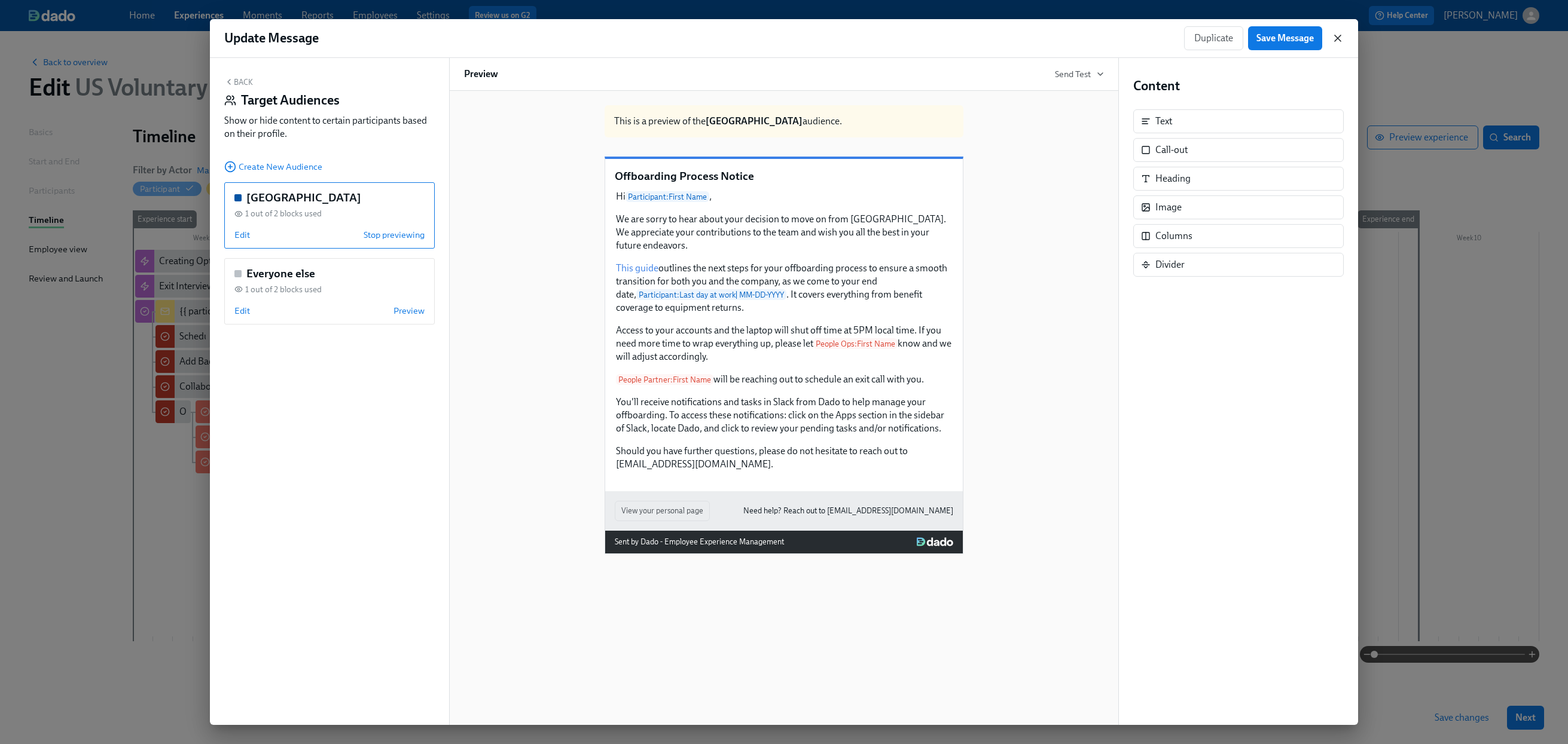
click at [1283, 40] on icon "button" at bounding box center [1338, 38] width 12 height 12
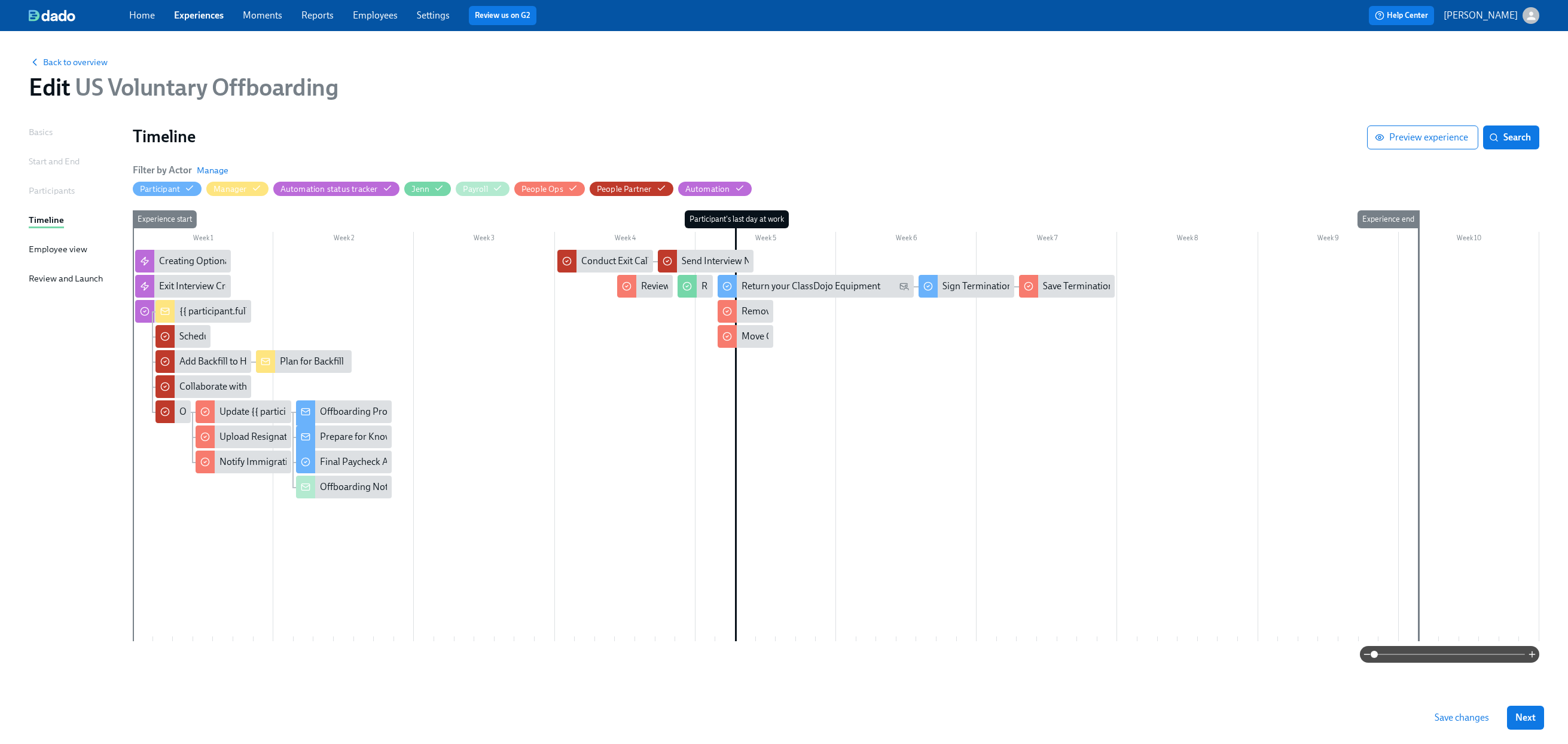
click at [1283, 719] on span "Save changes" at bounding box center [1461, 718] width 54 height 12
click at [78, 62] on span "Back to overview" at bounding box center [68, 62] width 79 height 12
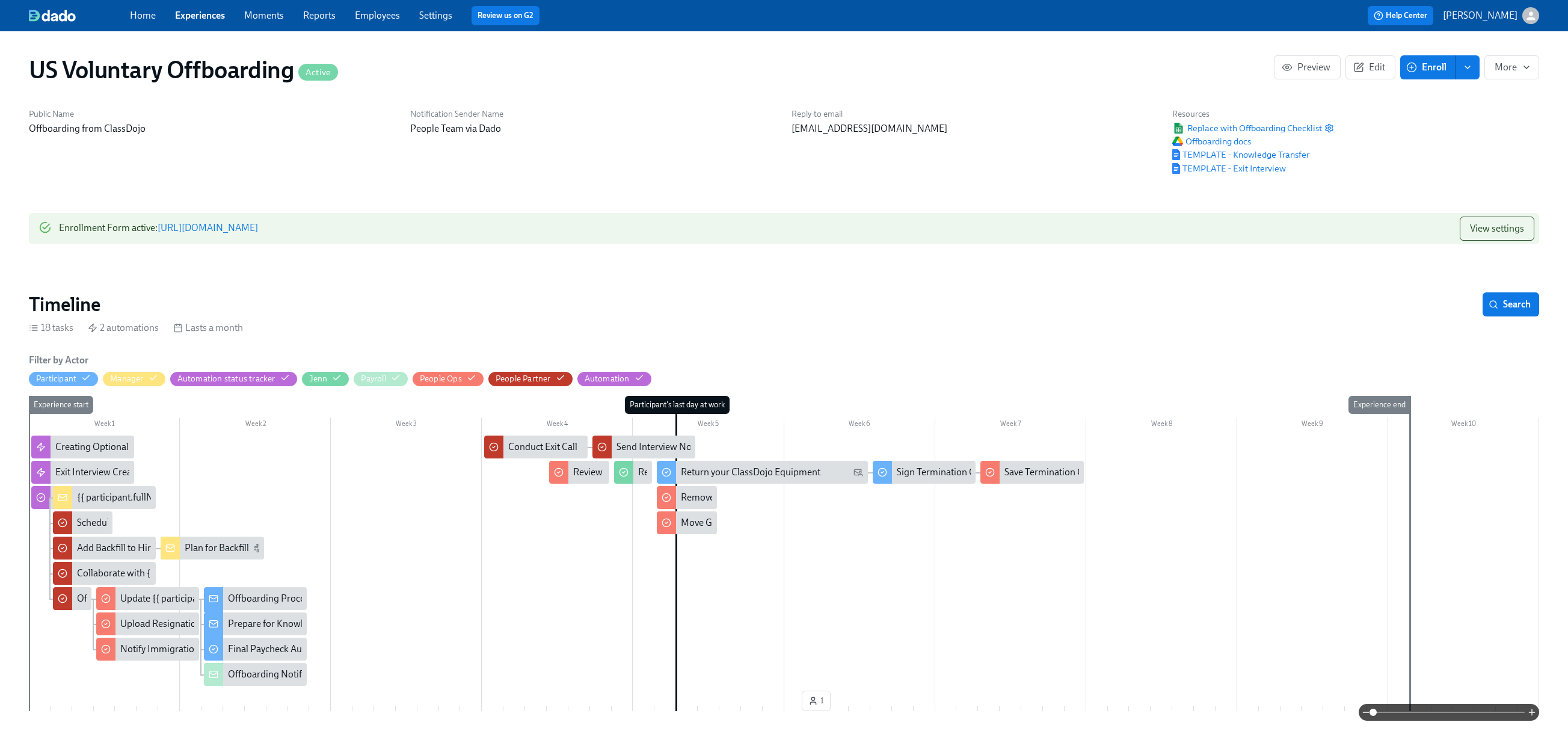
click at [209, 58] on h1 "US Voluntary Offboarding Active" at bounding box center [183, 69] width 309 height 29
click at [1290, 70] on button "Edit" at bounding box center [1371, 67] width 50 height 24
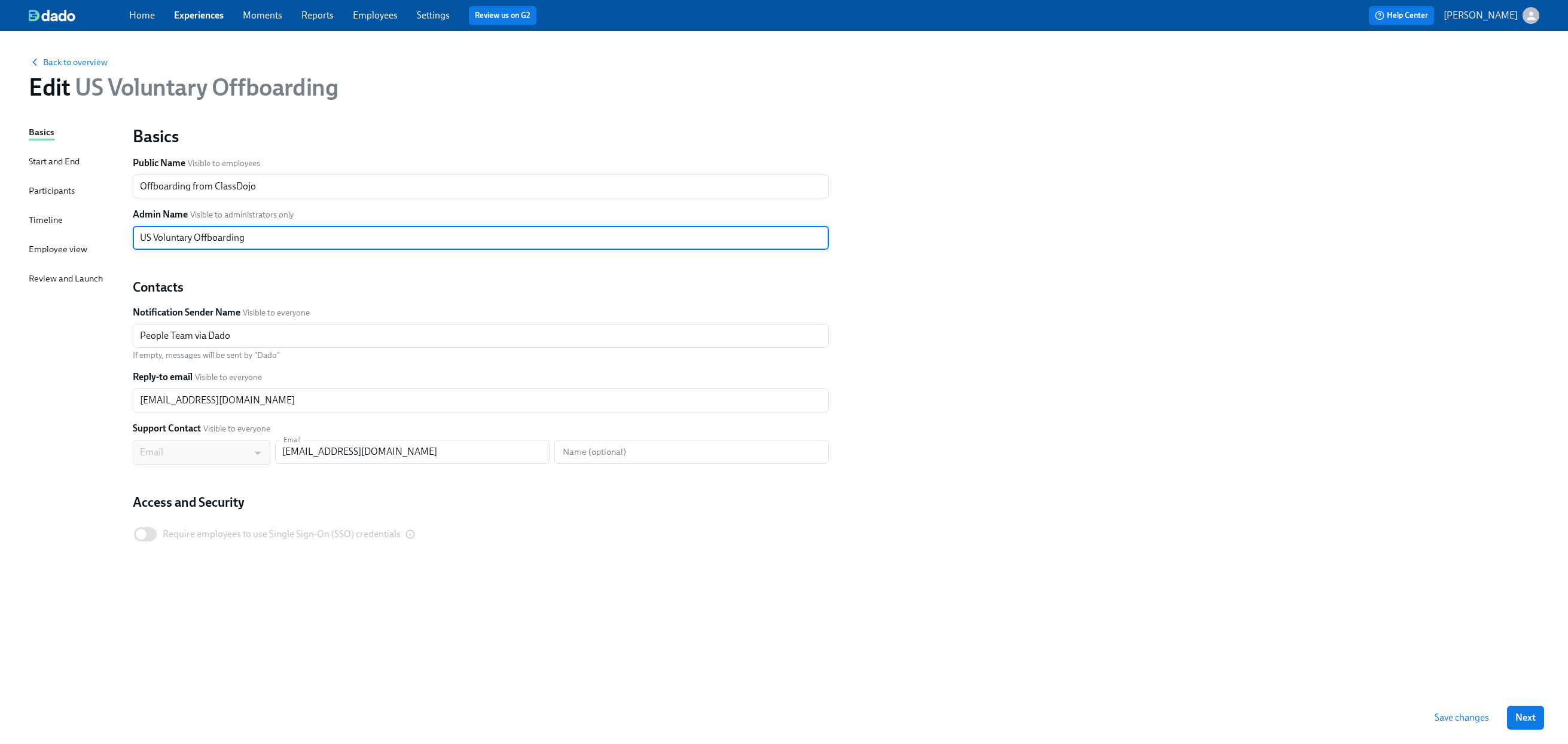
drag, startPoint x: 155, startPoint y: 241, endPoint x: 139, endPoint y: 237, distance: 16.5
click at [139, 237] on input "US Voluntary Offboarding" at bounding box center [481, 237] width 696 height 24
click at [154, 239] on input "US Voluntary Offboarding" at bounding box center [481, 237] width 696 height 24
click at [84, 58] on span "Back to overview" at bounding box center [68, 62] width 79 height 12
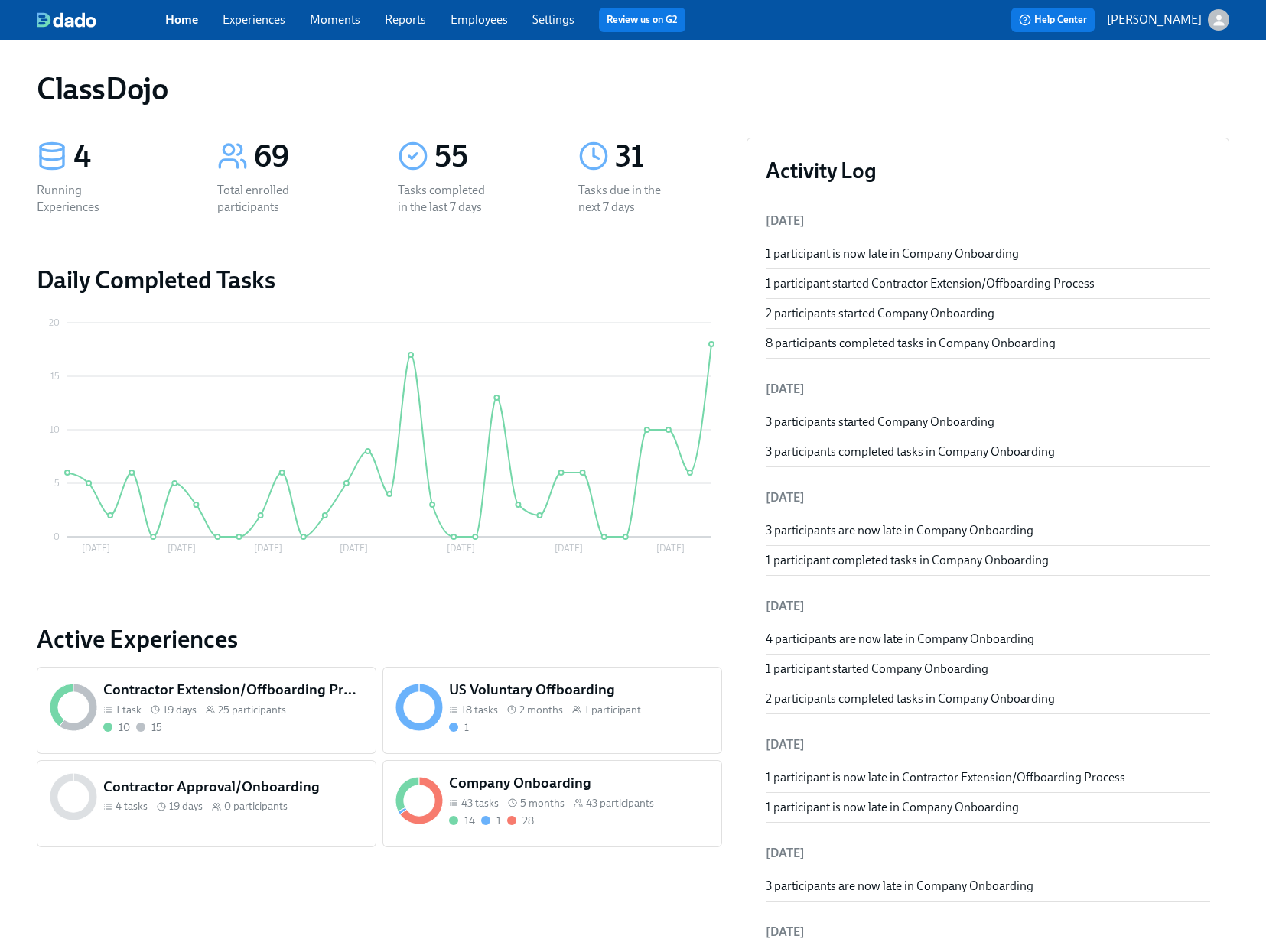
click at [600, 736] on div "US Voluntary Offboarding 18 tasks 2 months 1 participant 1" at bounding box center [579, 707] width 266 height 61
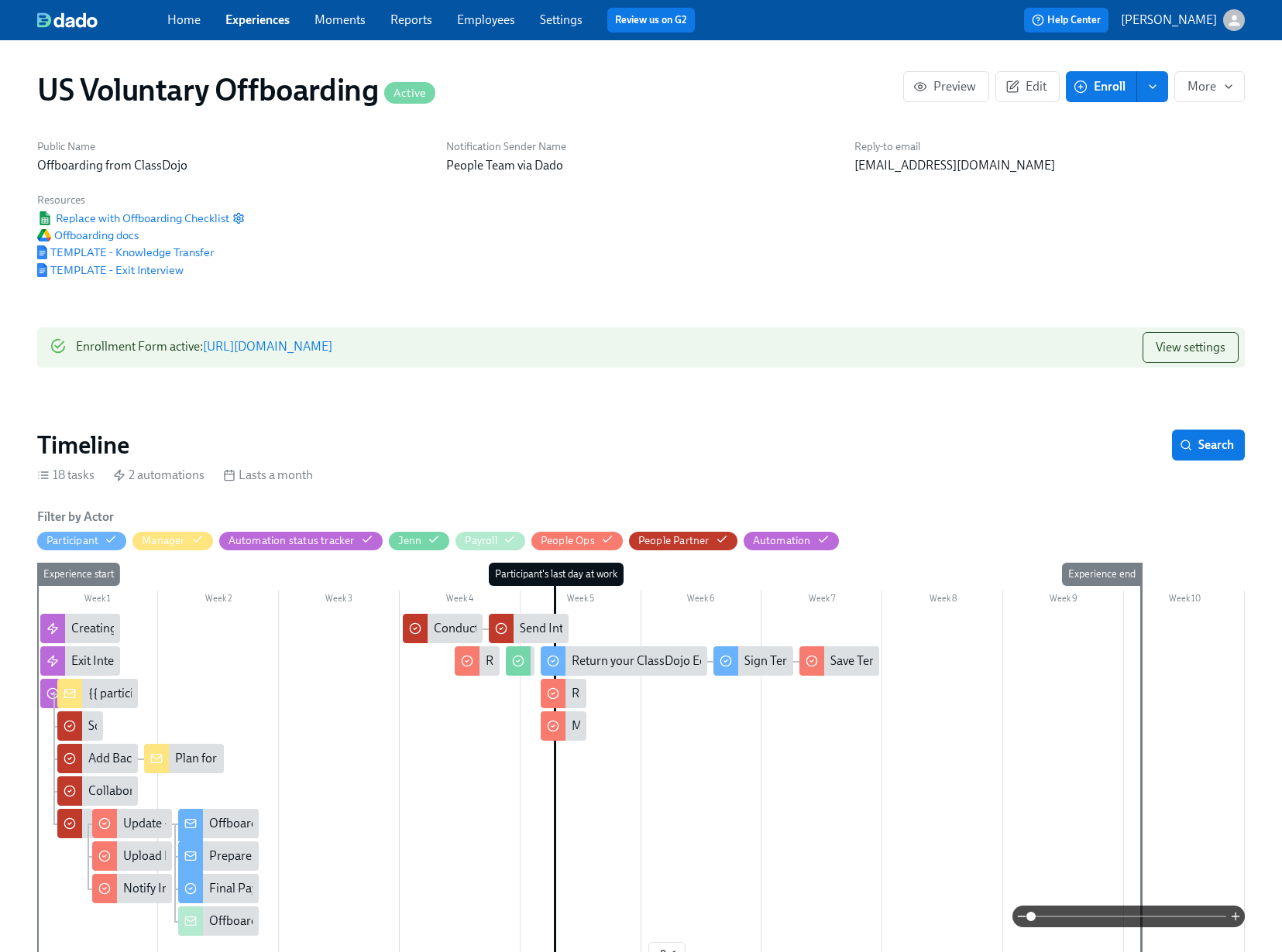
click at [546, 17] on link "Settings" at bounding box center [561, 20] width 43 height 15
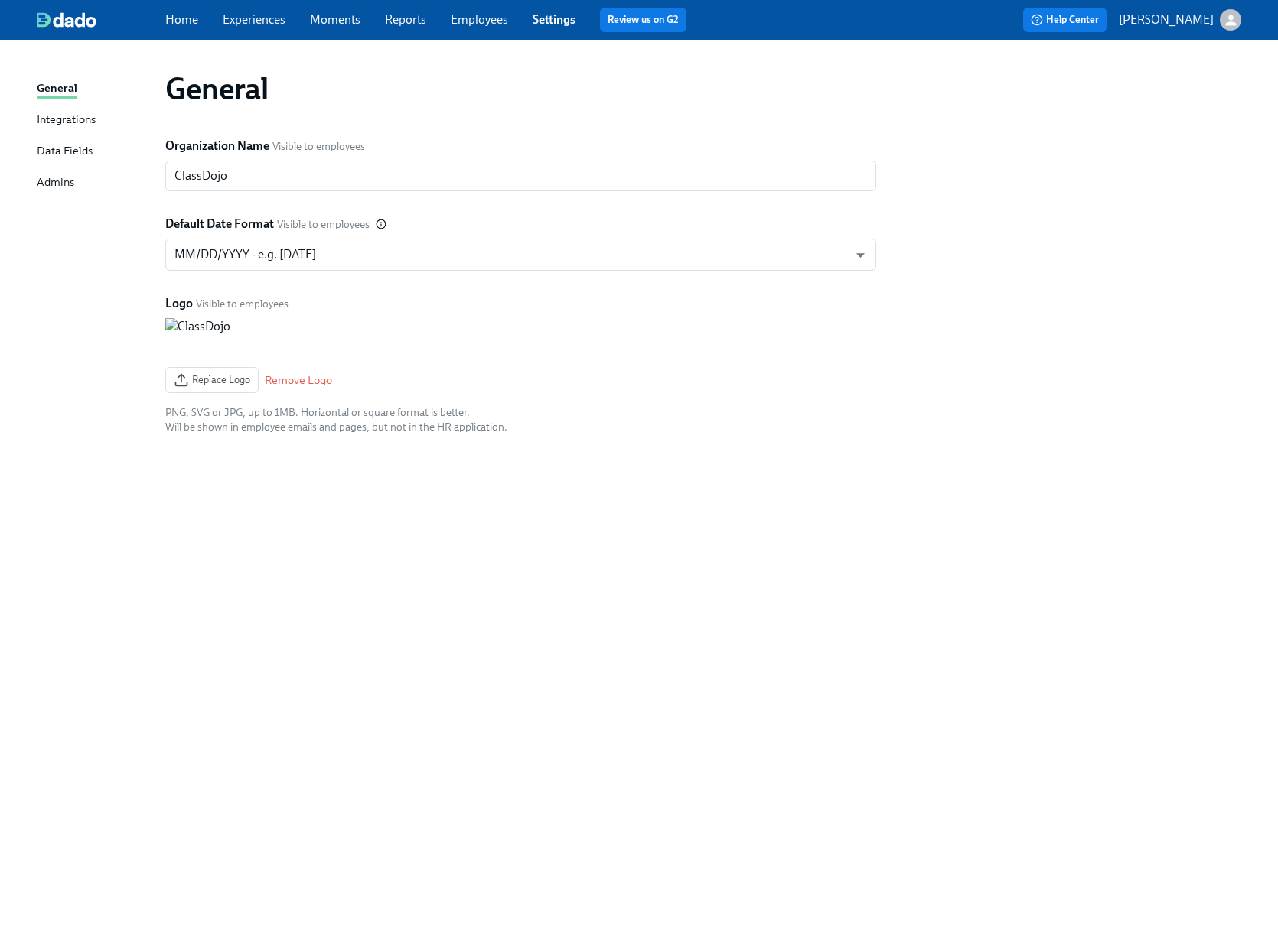
click at [80, 148] on div "Data Fields" at bounding box center [65, 152] width 56 height 19
